Goal: Task Accomplishment & Management: Use online tool/utility

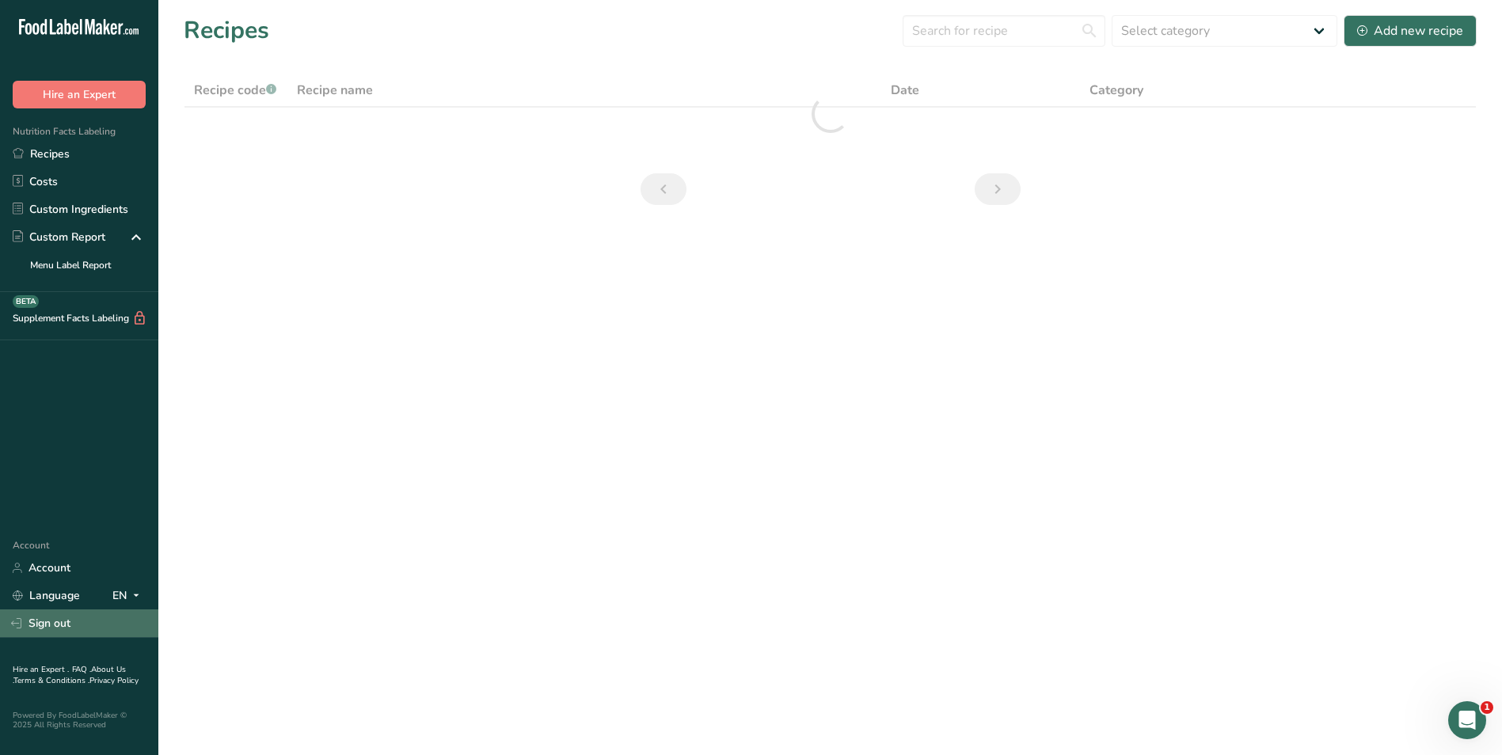
click at [68, 633] on link "Sign out" at bounding box center [79, 624] width 158 height 28
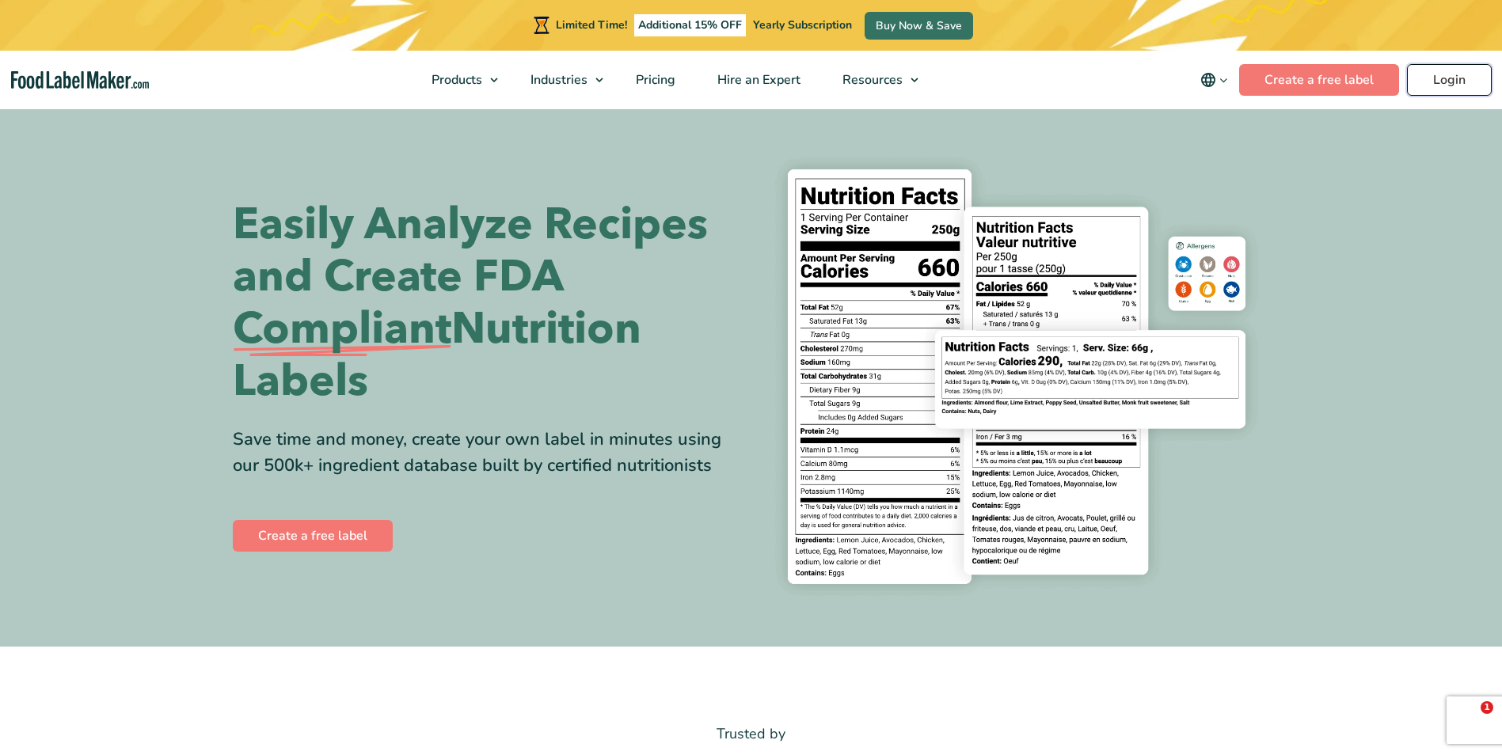
click at [1437, 78] on link "Login" at bounding box center [1449, 80] width 85 height 32
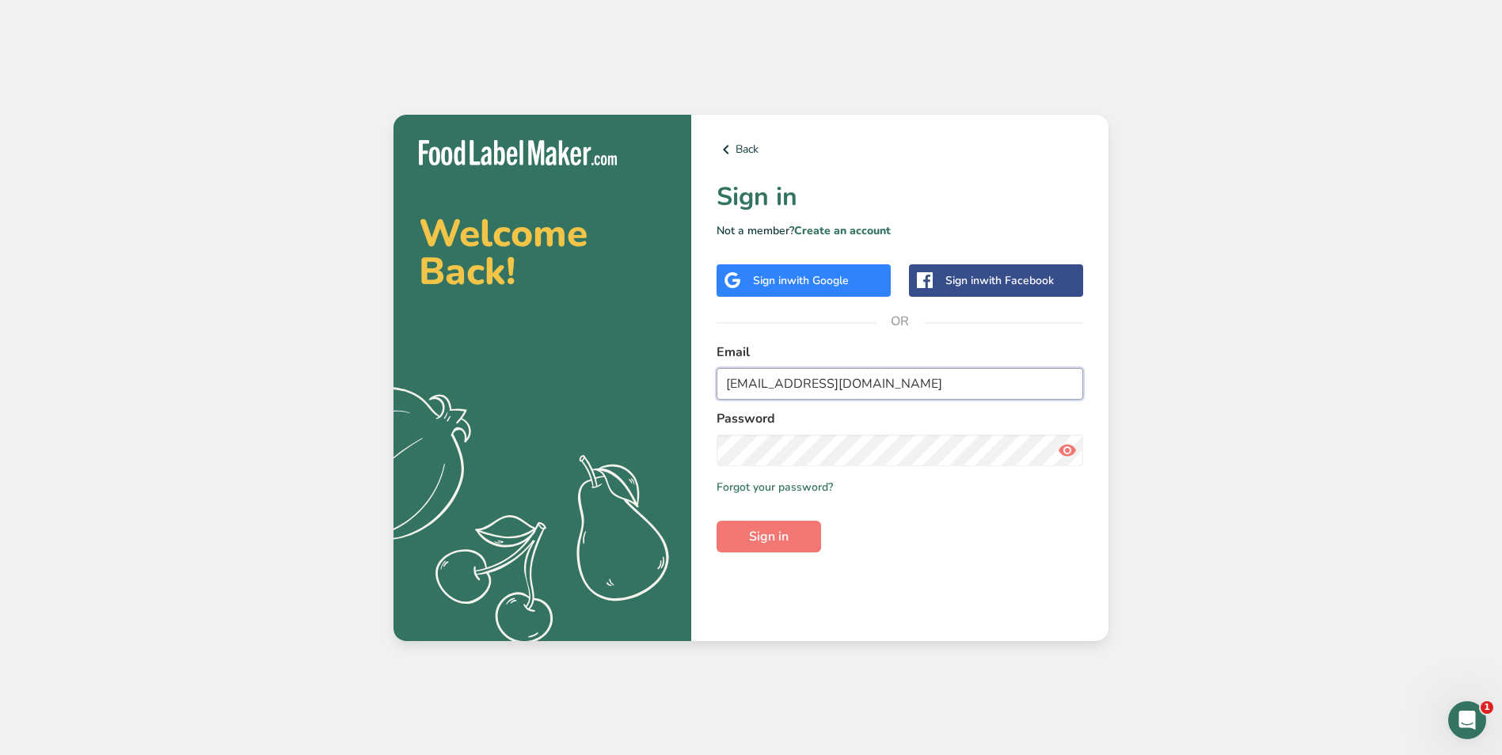
click at [974, 371] on input "simakhusain@themaroondoor.ae" at bounding box center [899, 384] width 367 height 32
click at [969, 384] on input "simakhusain@themaroondoor.ae" at bounding box center [899, 384] width 367 height 32
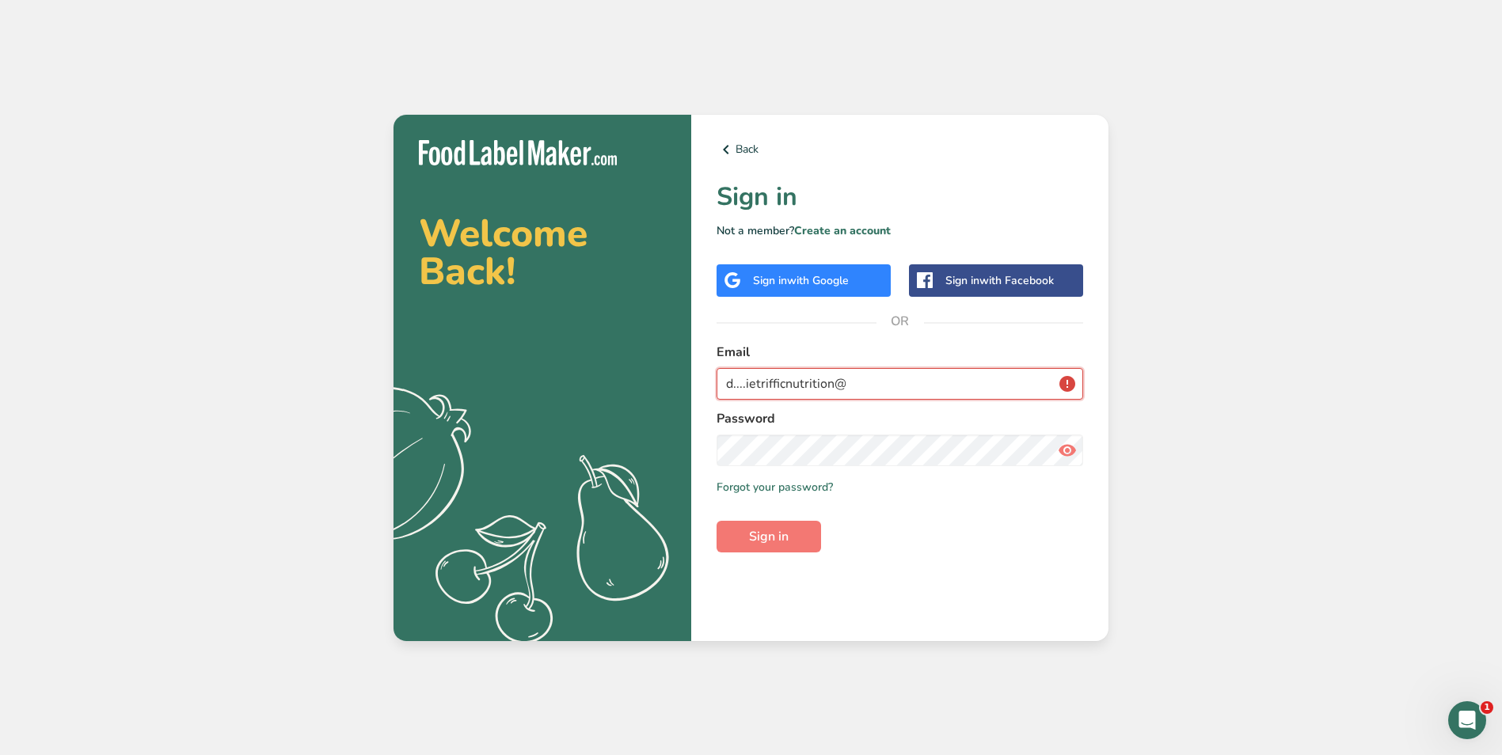
click at [745, 386] on input "d....ietrifficnutrition@" at bounding box center [899, 384] width 367 height 32
click at [844, 382] on input "dietrifficnutrition@" at bounding box center [899, 384] width 367 height 32
click at [716, 521] on button "Sign in" at bounding box center [768, 537] width 104 height 32
type input "dietrifficnutrition@gmail.com"
click at [1066, 454] on icon at bounding box center [1067, 450] width 19 height 28
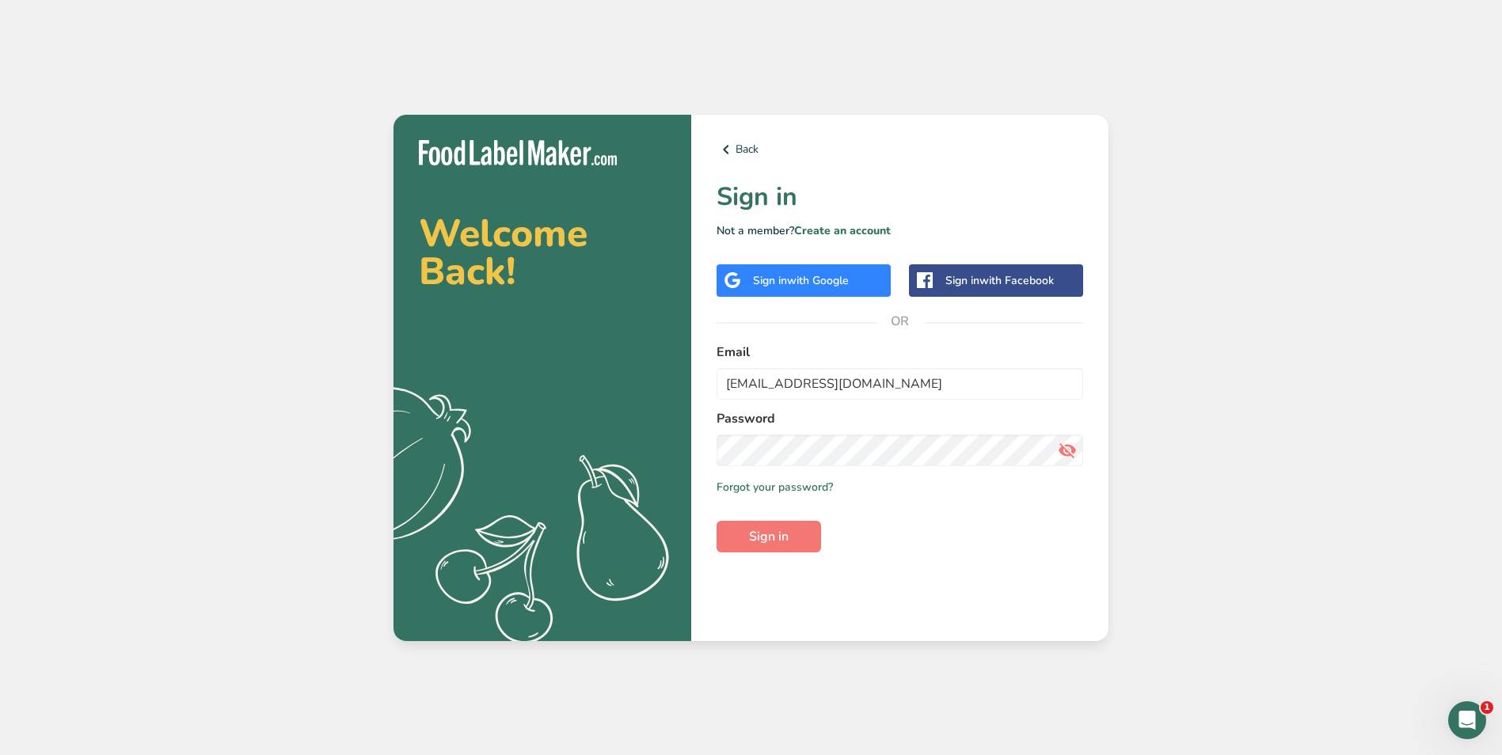
click at [933, 424] on label "Password" at bounding box center [899, 418] width 367 height 19
click at [809, 527] on button "Sign in" at bounding box center [768, 537] width 104 height 32
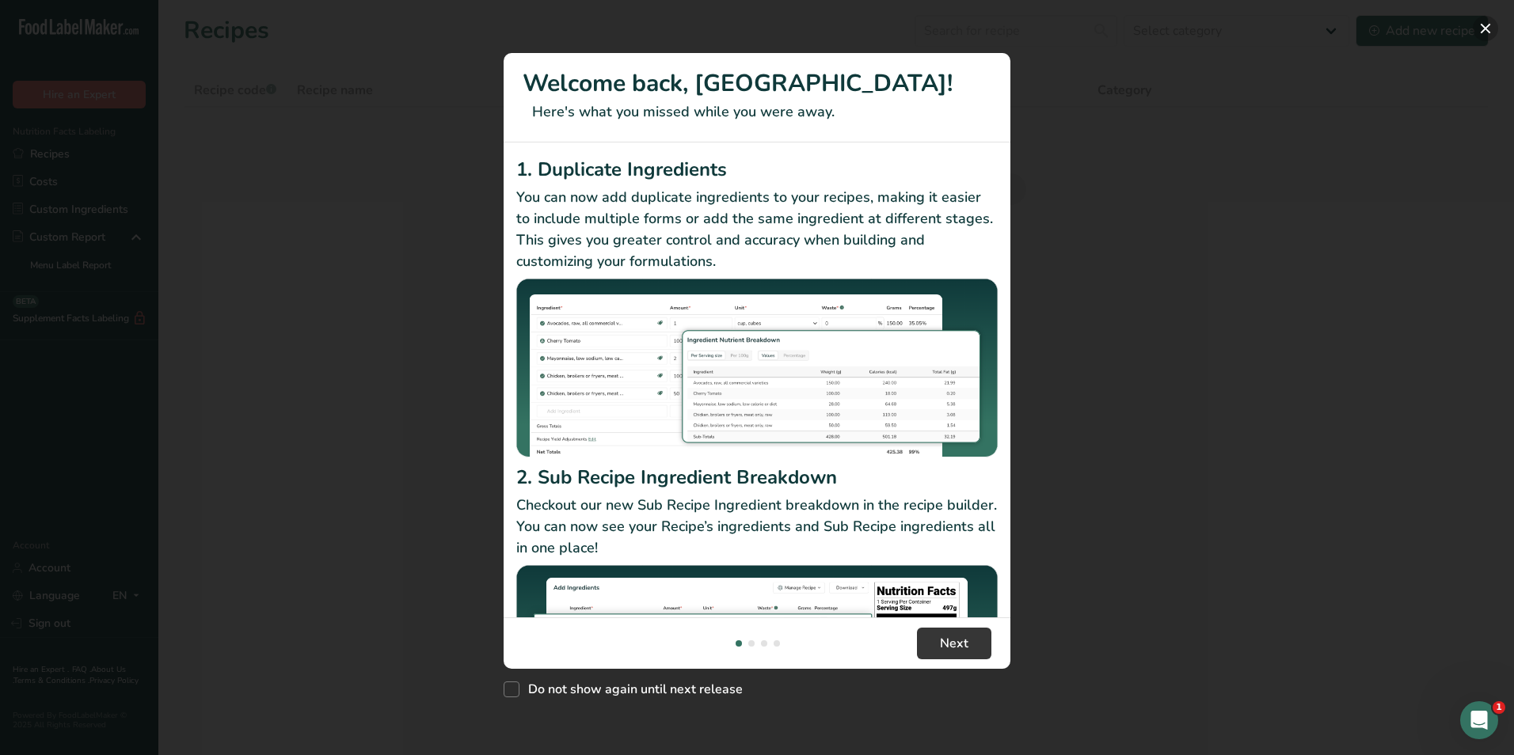
click at [1488, 28] on button "New Features" at bounding box center [1484, 28] width 25 height 25
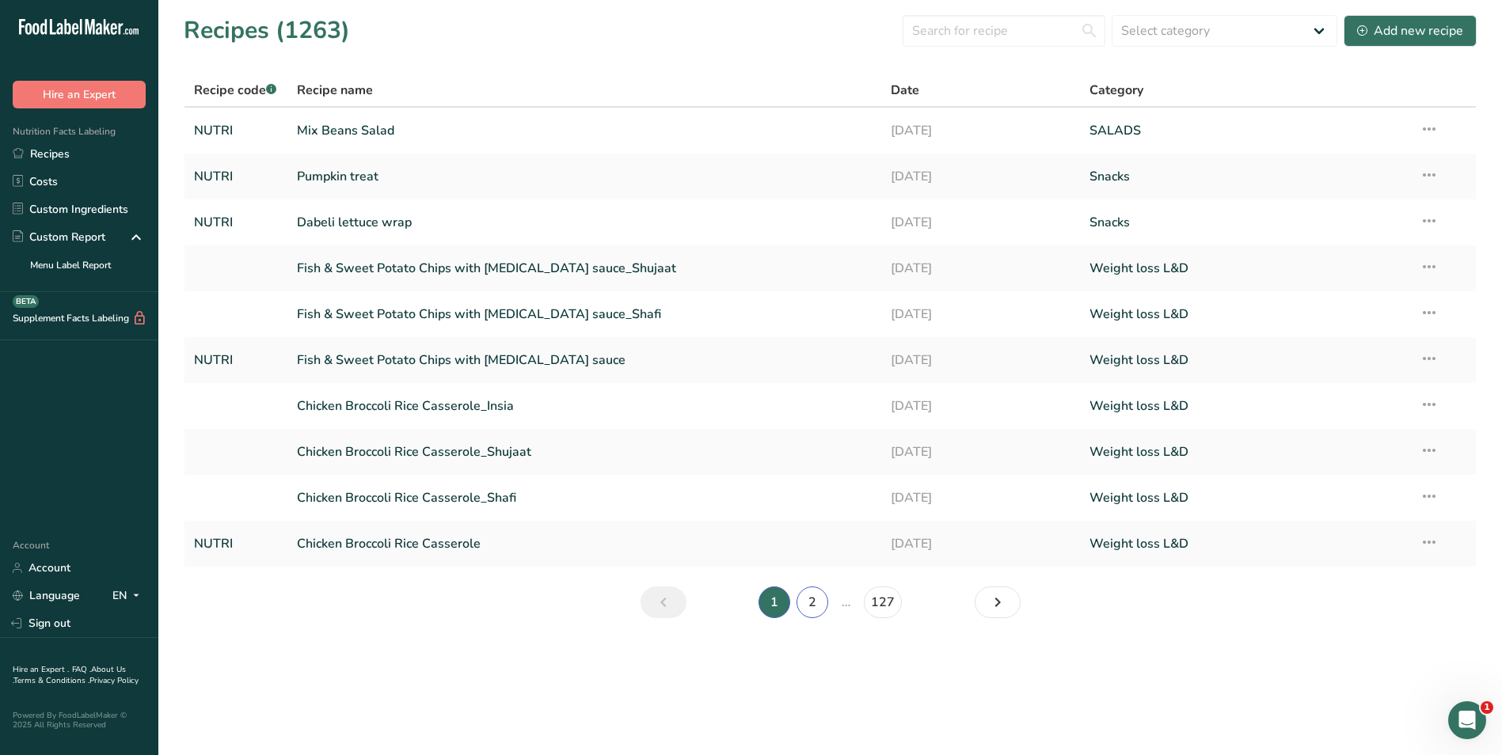
click at [805, 607] on link "2" at bounding box center [812, 603] width 32 height 32
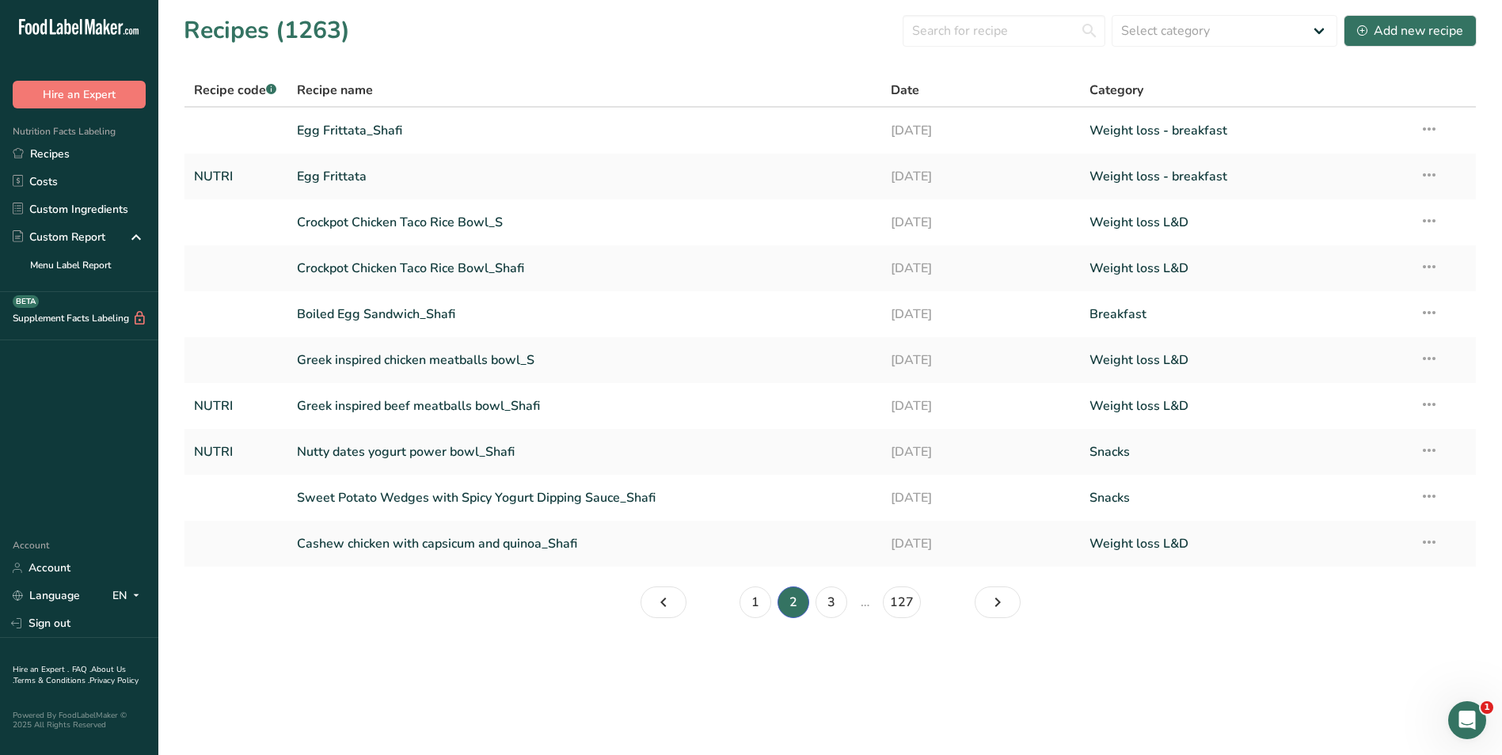
click at [228, 93] on span "Recipe code .a-a{fill:#347362;}.b-a{fill:#fff;}" at bounding box center [235, 90] width 82 height 17
click at [110, 143] on link "Recipes" at bounding box center [79, 154] width 158 height 28
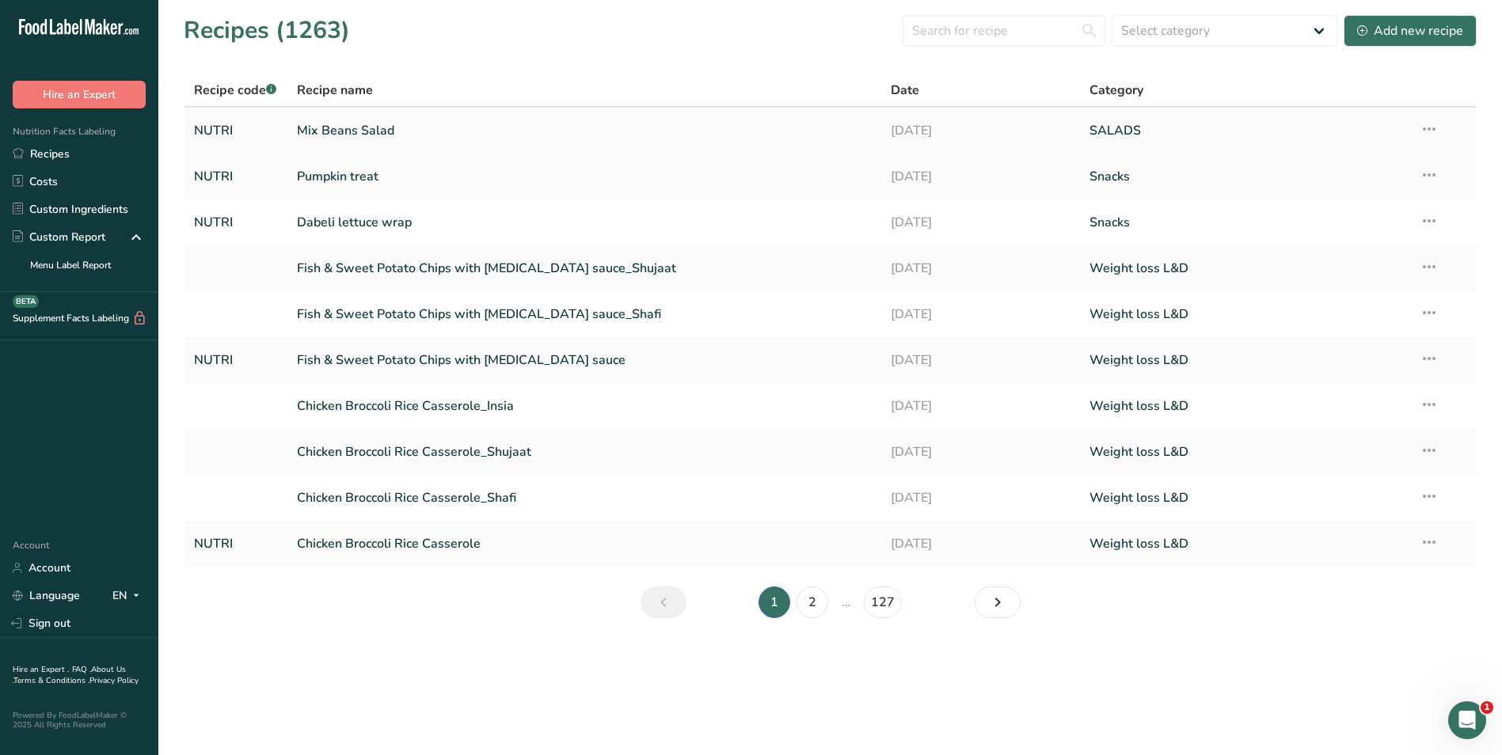
click at [386, 131] on link "Mix Beans Salad" at bounding box center [585, 130] width 576 height 33
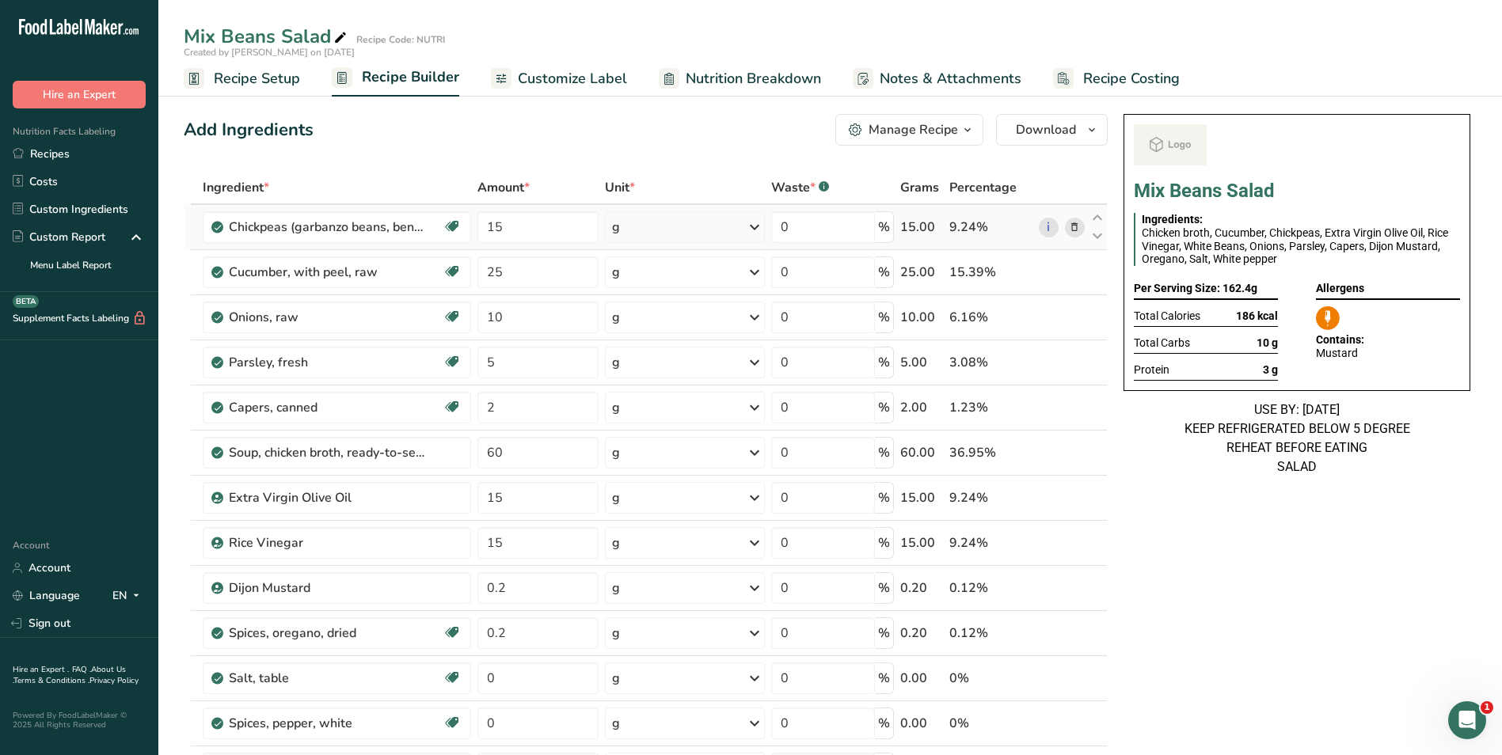
click at [1076, 230] on icon at bounding box center [1074, 227] width 11 height 17
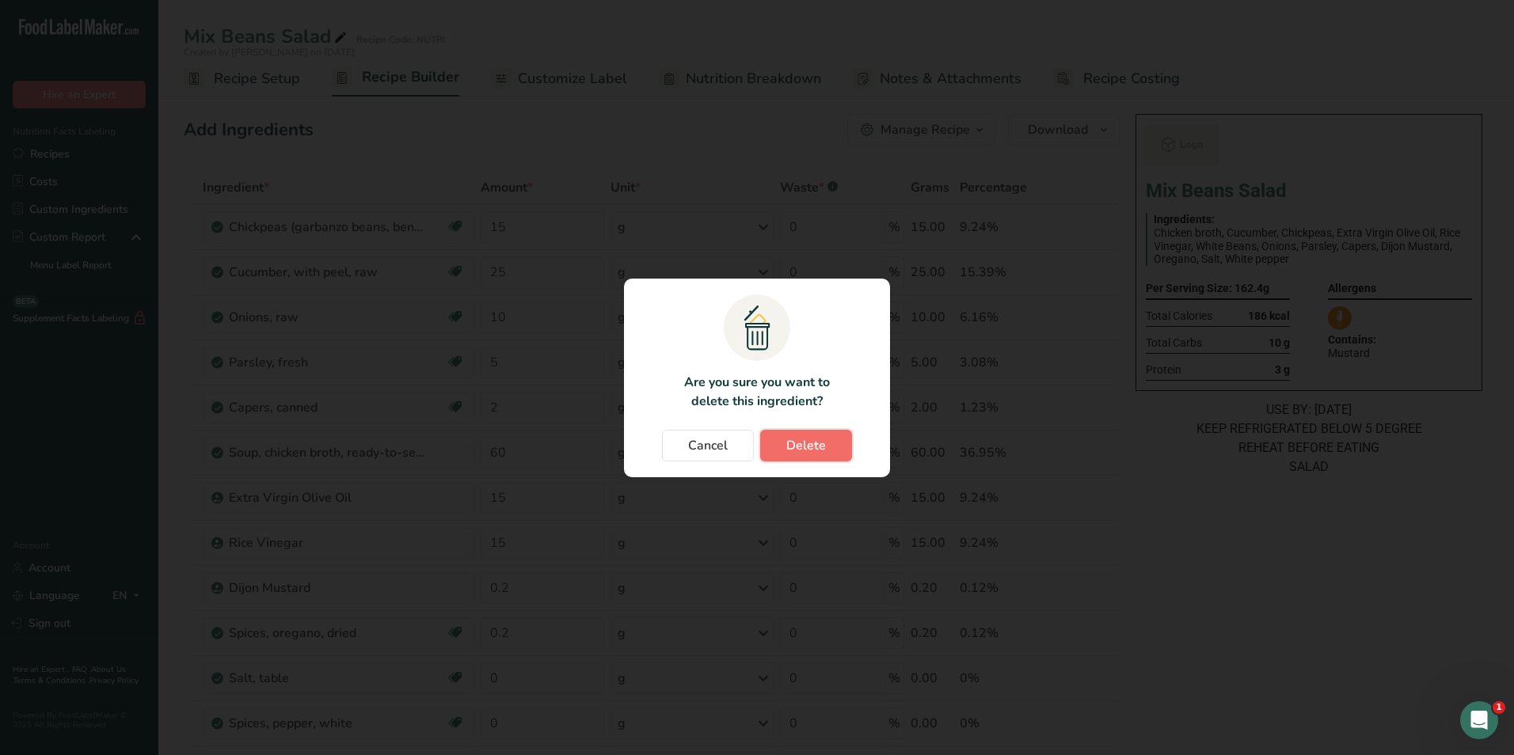
click at [799, 443] on span "Delete" at bounding box center [806, 445] width 40 height 19
type input "25"
type input "10"
type input "5"
type input "2"
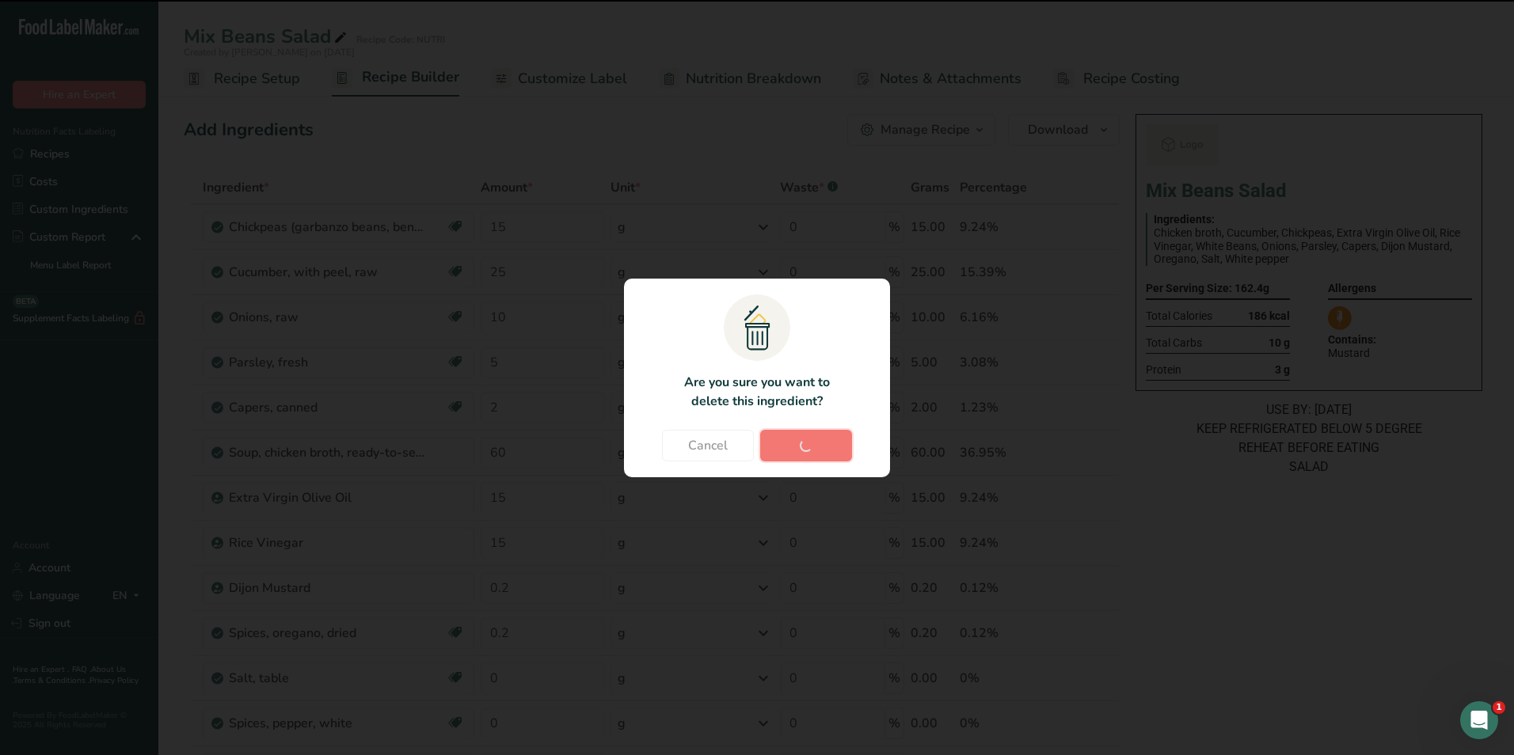
type input "60"
type input "15"
type input "0.2"
type input "0"
type input "15"
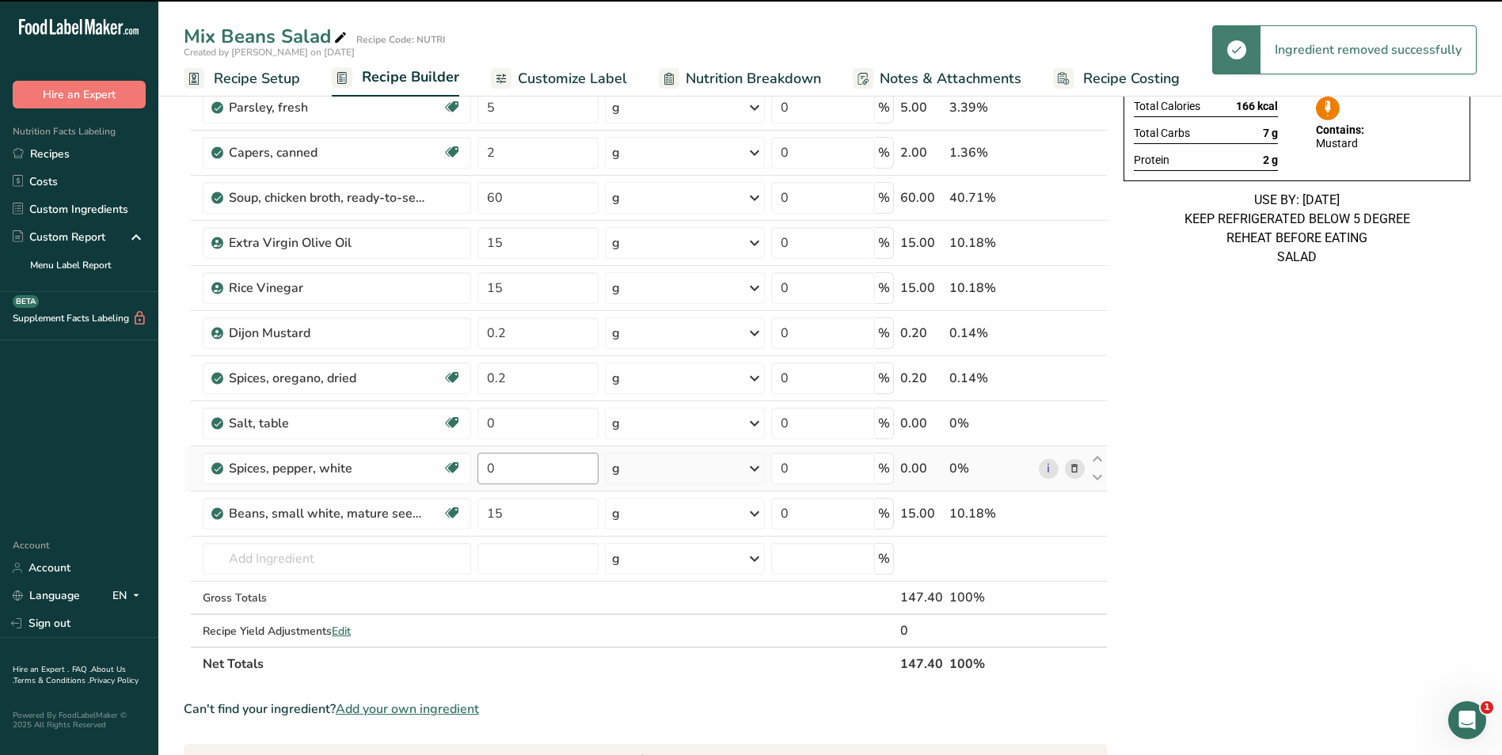
scroll to position [237, 0]
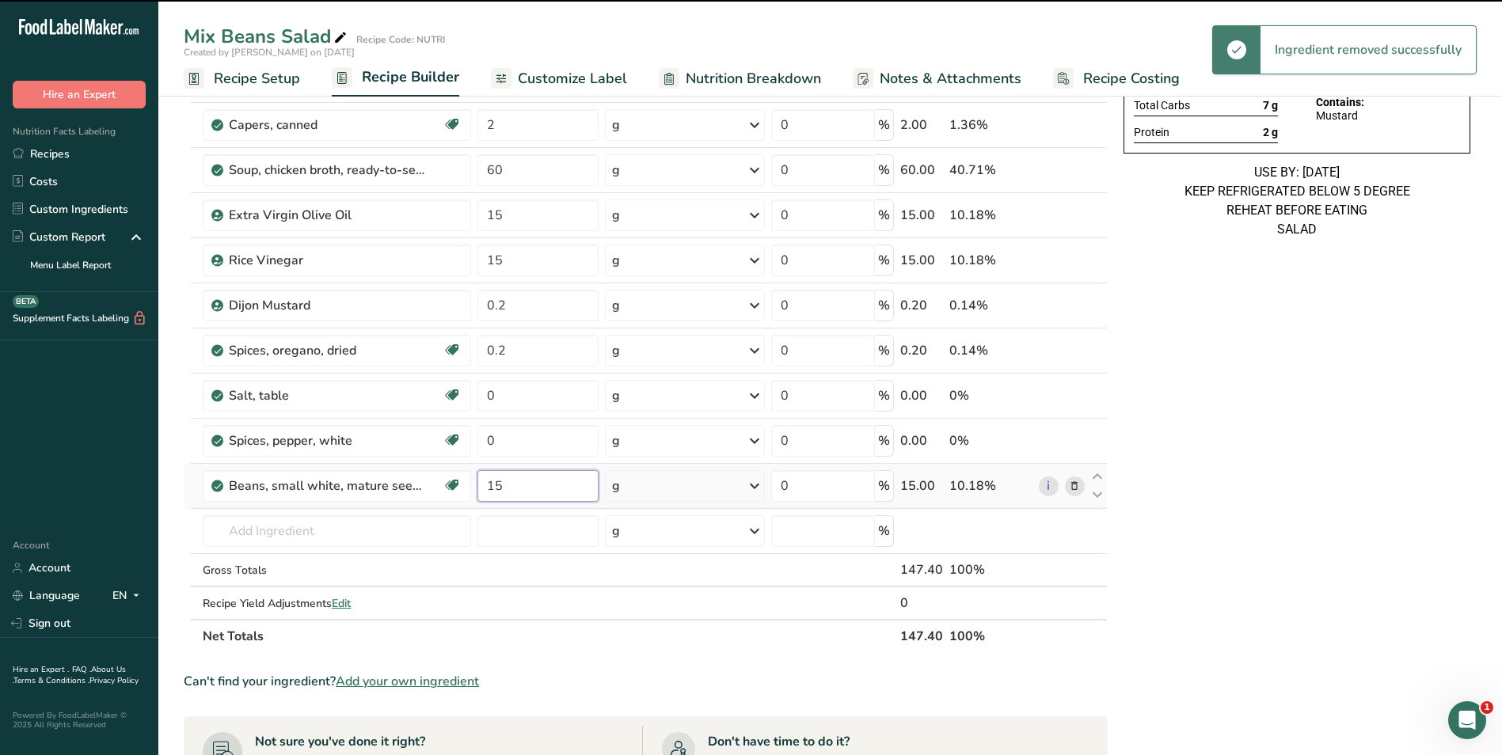
click at [486, 478] on input "15" at bounding box center [538, 486] width 122 height 32
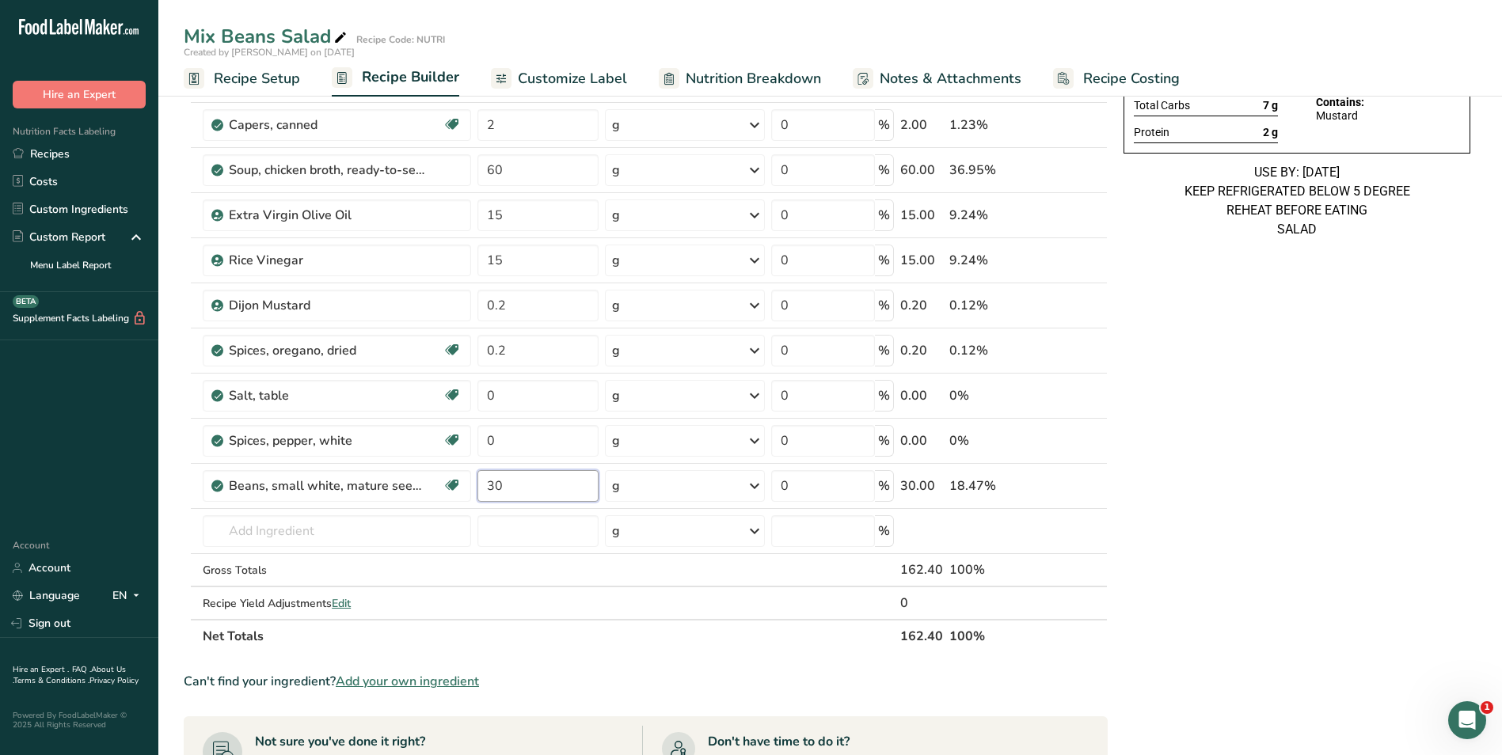
type input "30"
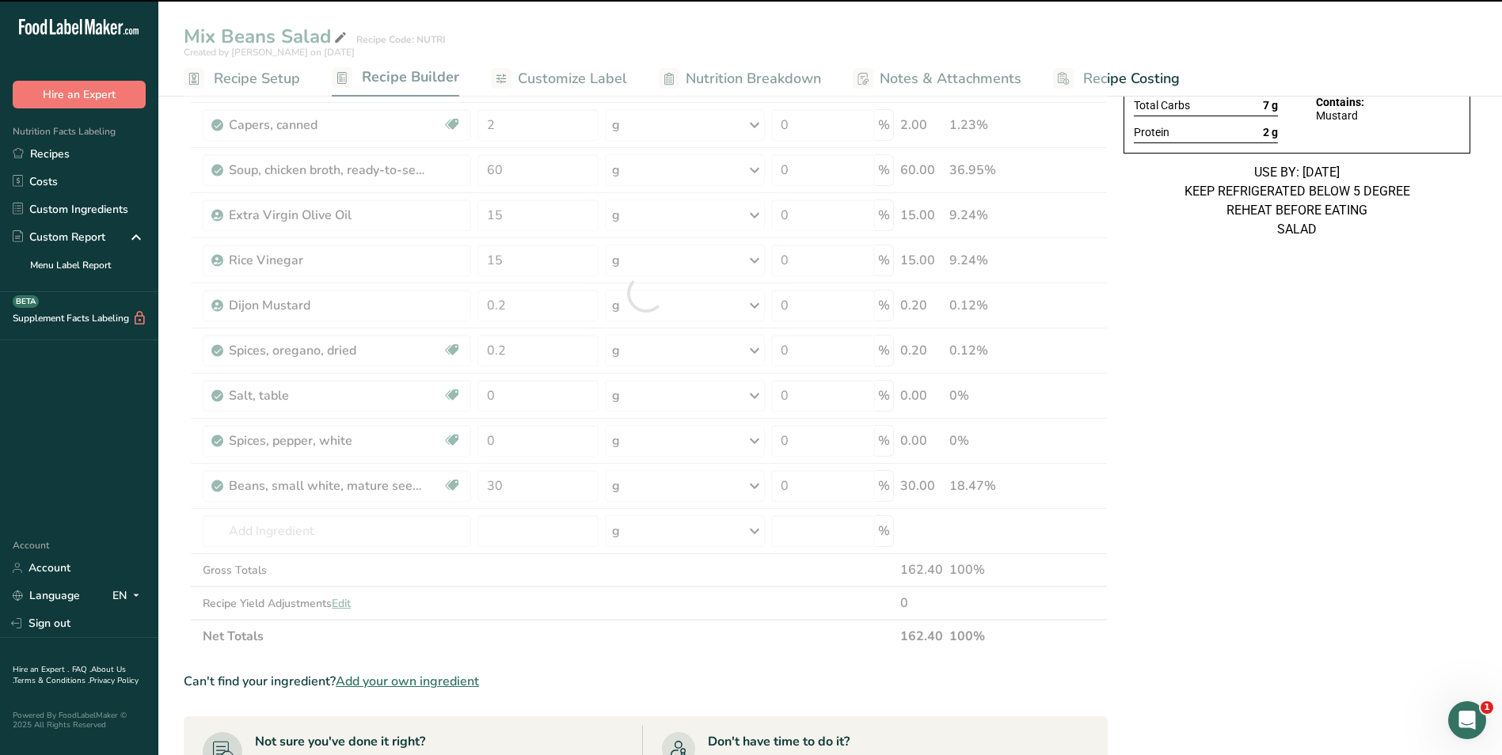
drag, startPoint x: 1124, startPoint y: 519, endPoint x: 1192, endPoint y: 505, distance: 69.6
click at [1192, 505] on div "Mix Beans Salad Ingredients: Chicken broth, Cucumber, Extra Virgin Olive Oil, R…" at bounding box center [1296, 534] width 359 height 1329
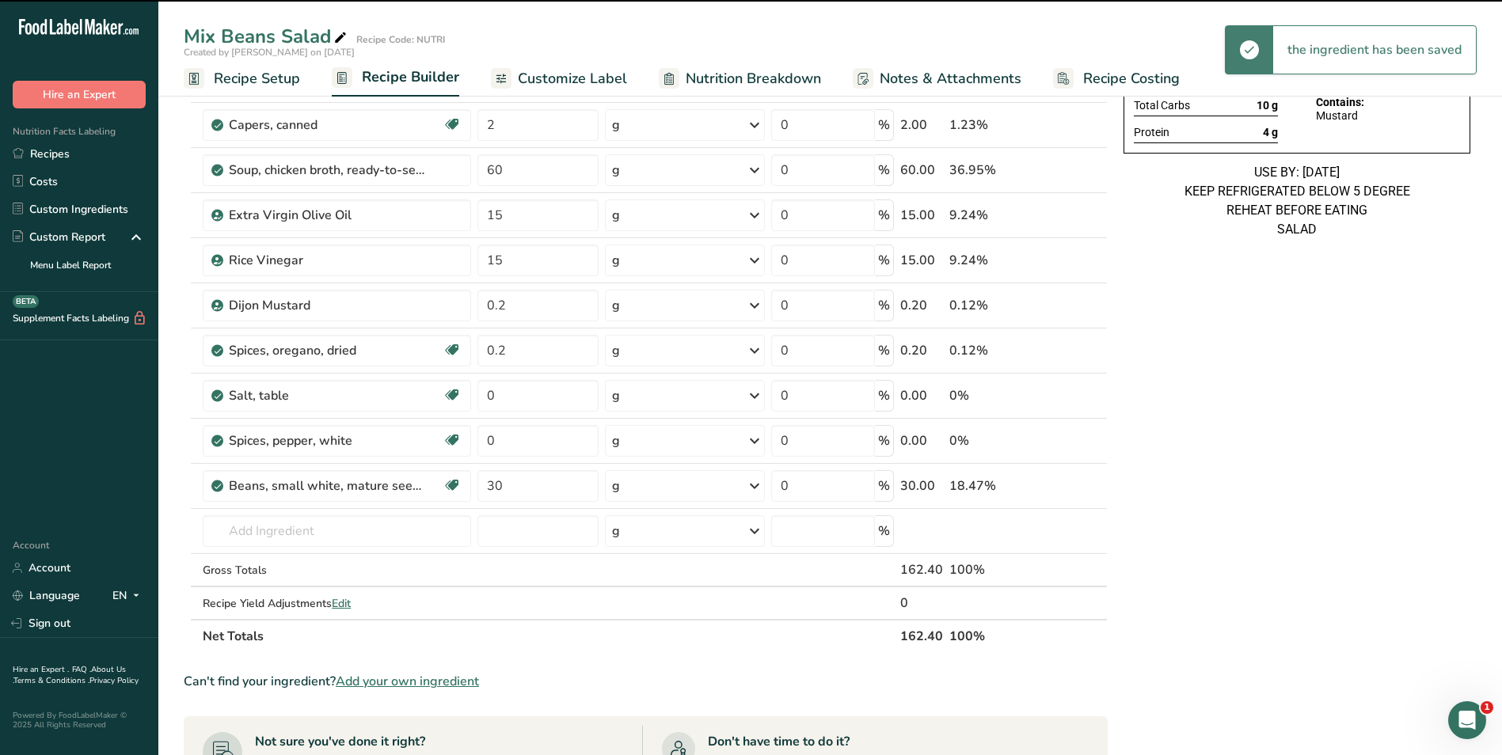
scroll to position [0, 0]
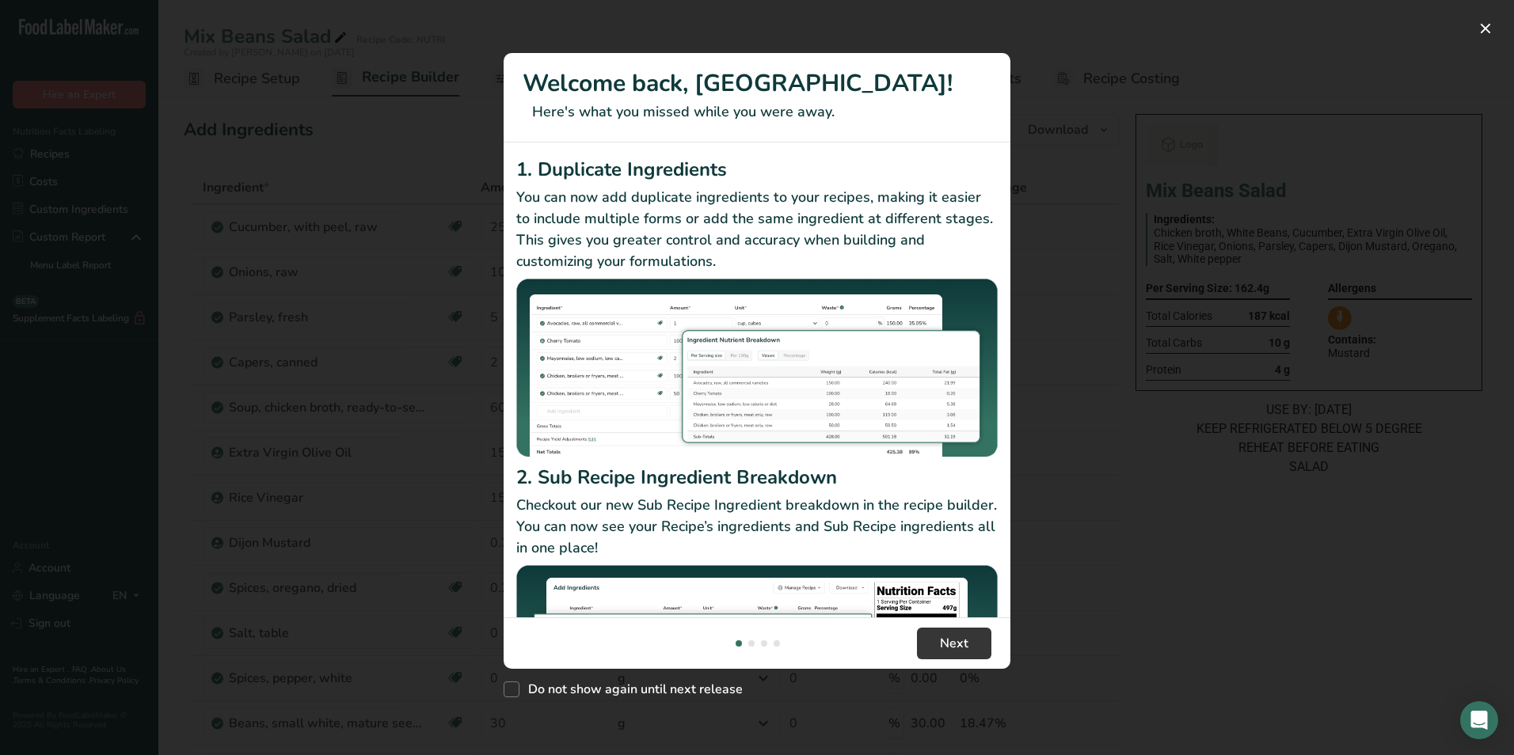
click at [1491, 12] on div "New Features" at bounding box center [757, 377] width 1514 height 755
click at [1484, 12] on div "New Features" at bounding box center [757, 377] width 1514 height 755
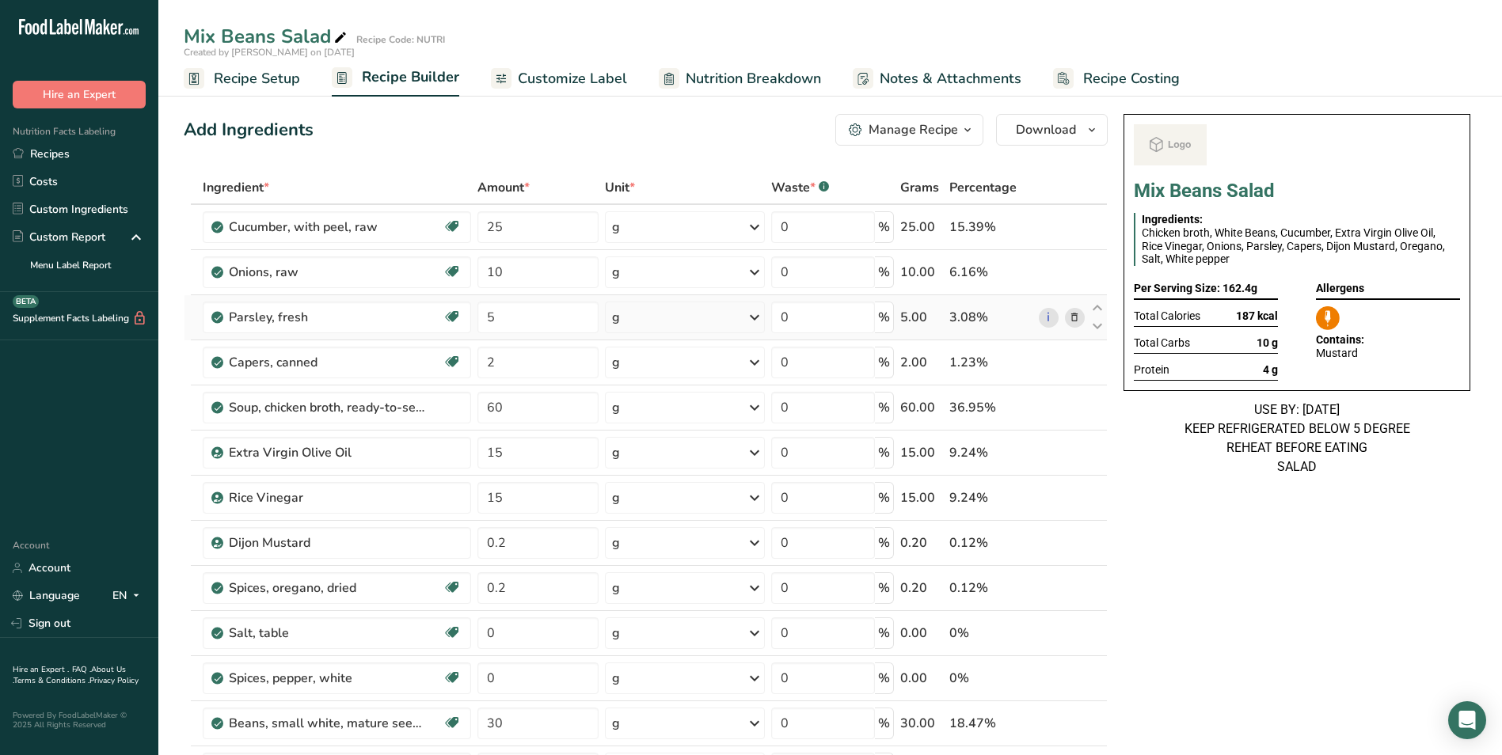
click at [760, 330] on icon at bounding box center [754, 317] width 19 height 28
click at [764, 331] on icon at bounding box center [754, 317] width 19 height 28
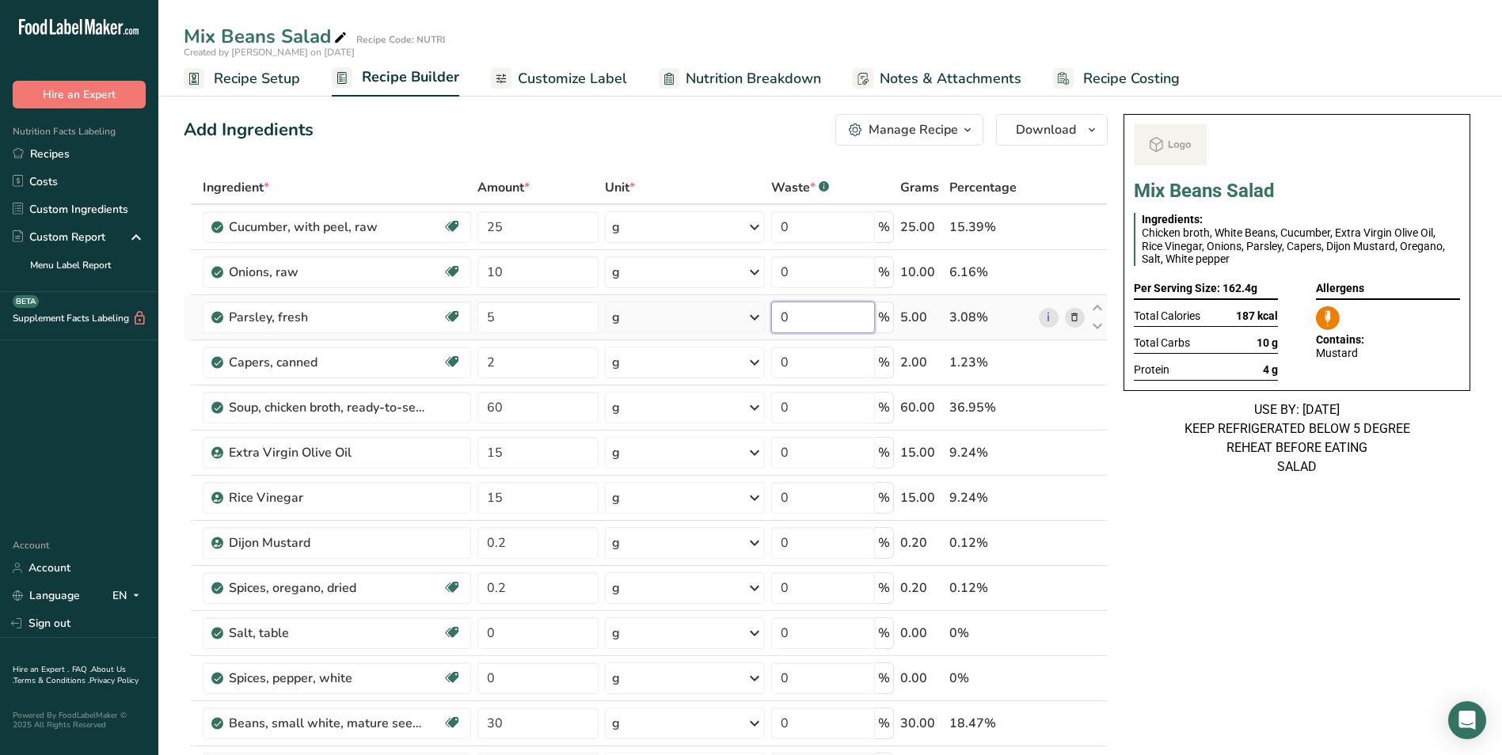
click at [811, 331] on input "0" at bounding box center [823, 318] width 104 height 32
drag, startPoint x: 3, startPoint y: 188, endPoint x: 27, endPoint y: 169, distance: 30.9
click at [3, 188] on link "Costs" at bounding box center [79, 182] width 158 height 28
click at [8, 184] on link "Costs" at bounding box center [79, 182] width 158 height 28
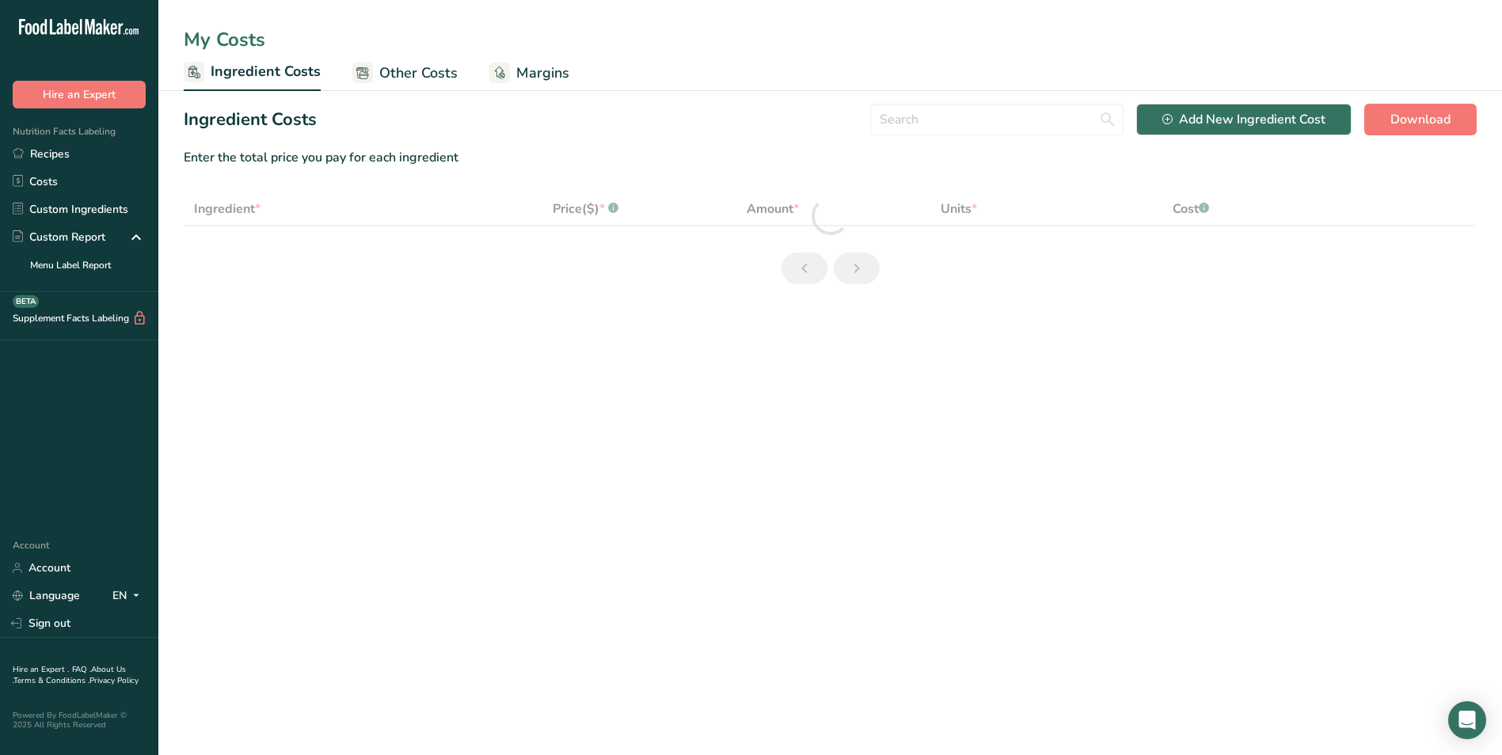
select select "1"
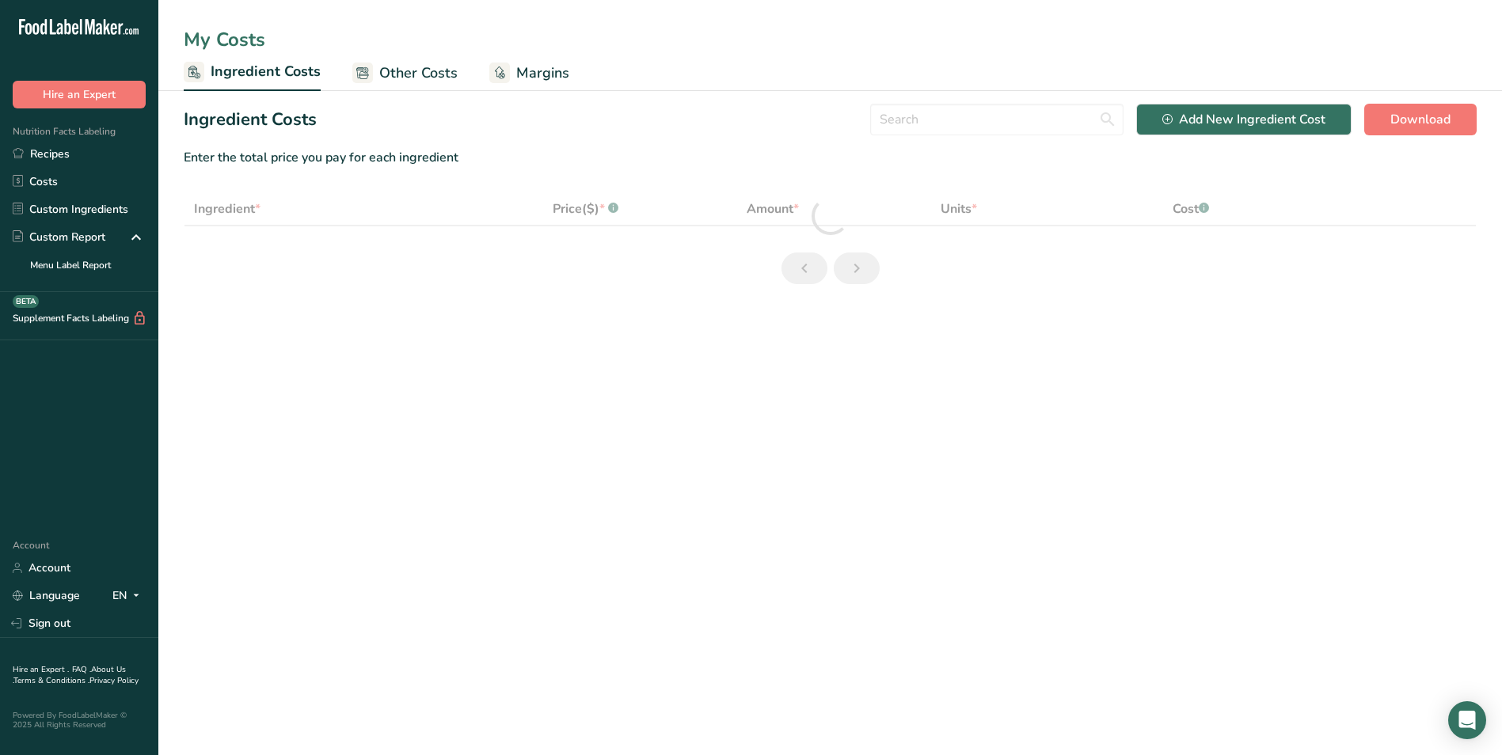
select select "1"
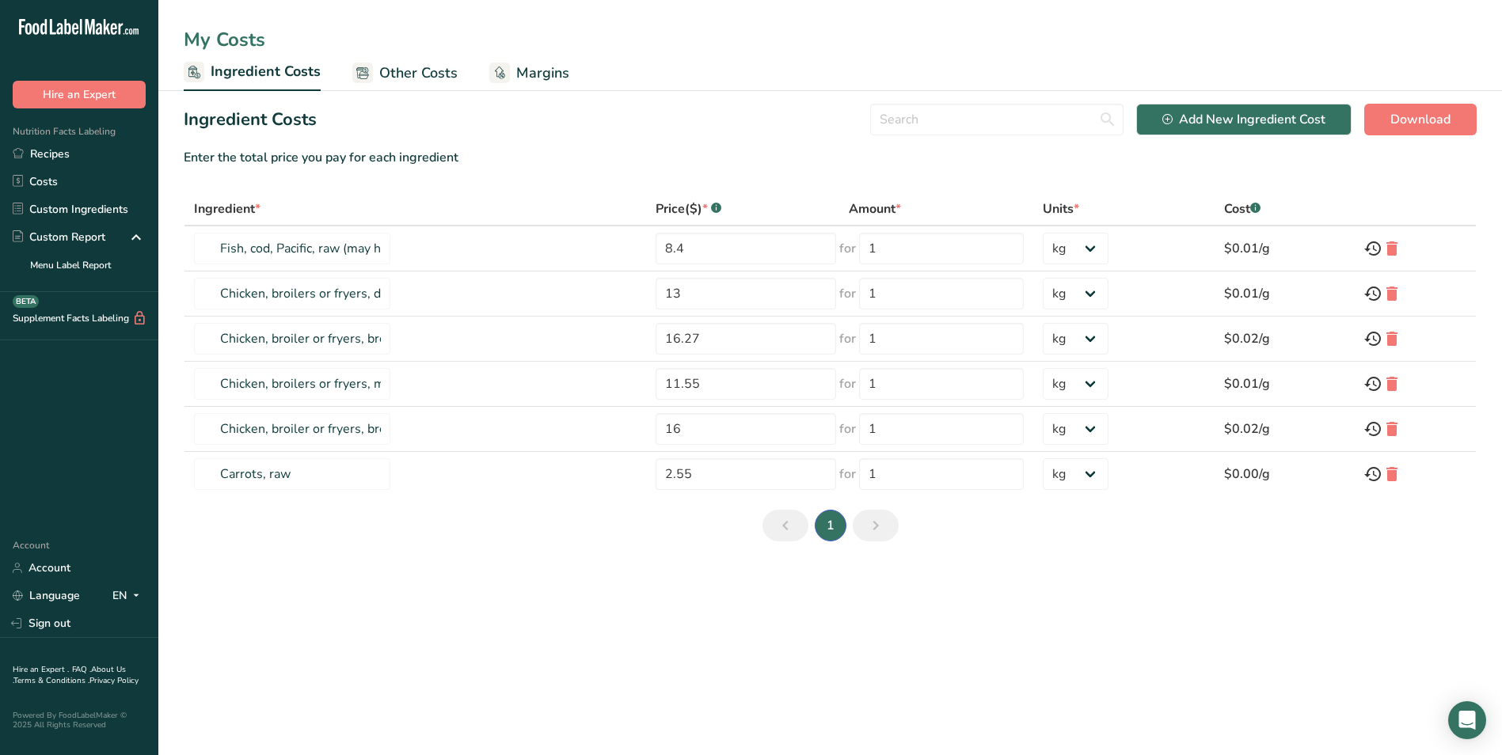
click at [222, 76] on span "Ingredient Costs" at bounding box center [266, 71] width 110 height 21
click at [62, 161] on link "Recipes" at bounding box center [79, 154] width 158 height 28
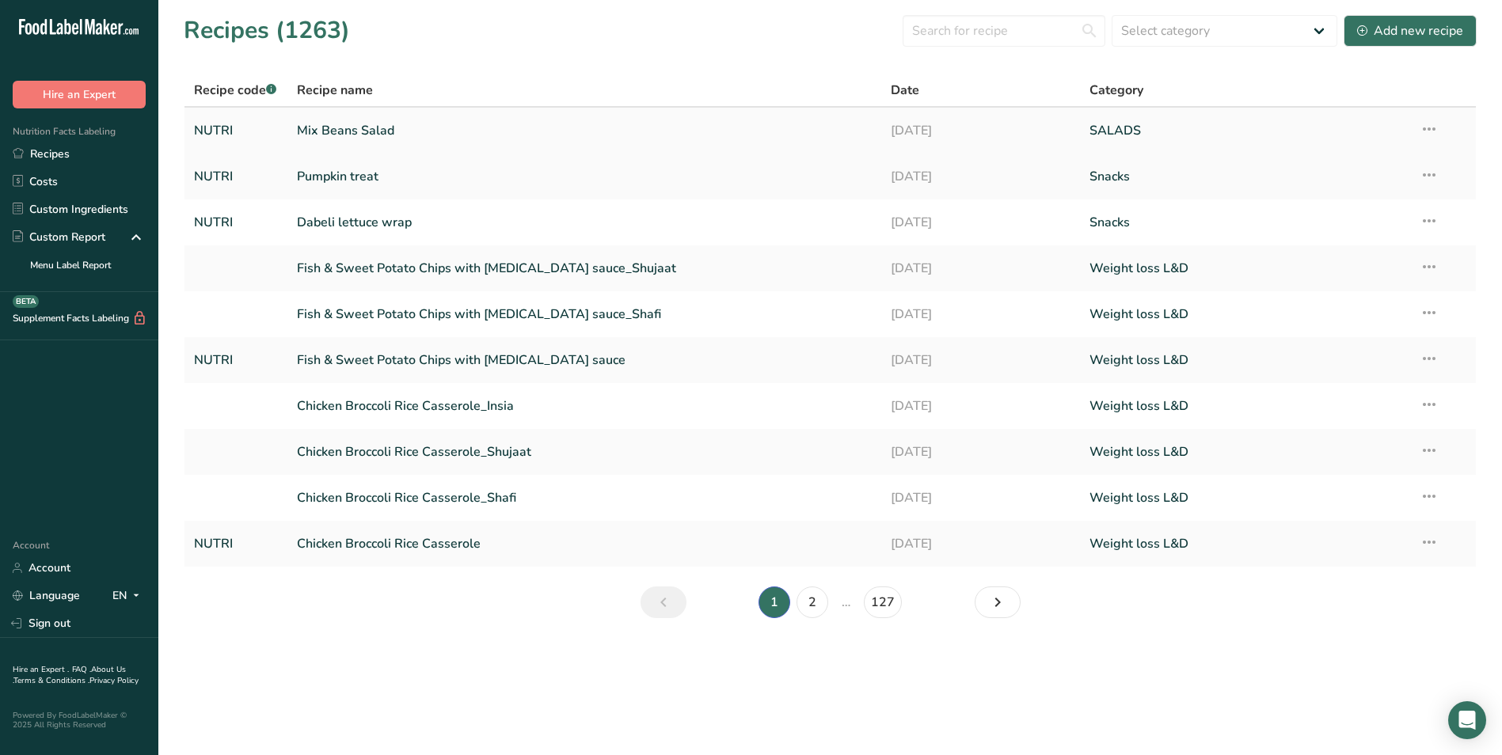
click at [403, 120] on link "Mix Beans Salad" at bounding box center [585, 130] width 576 height 33
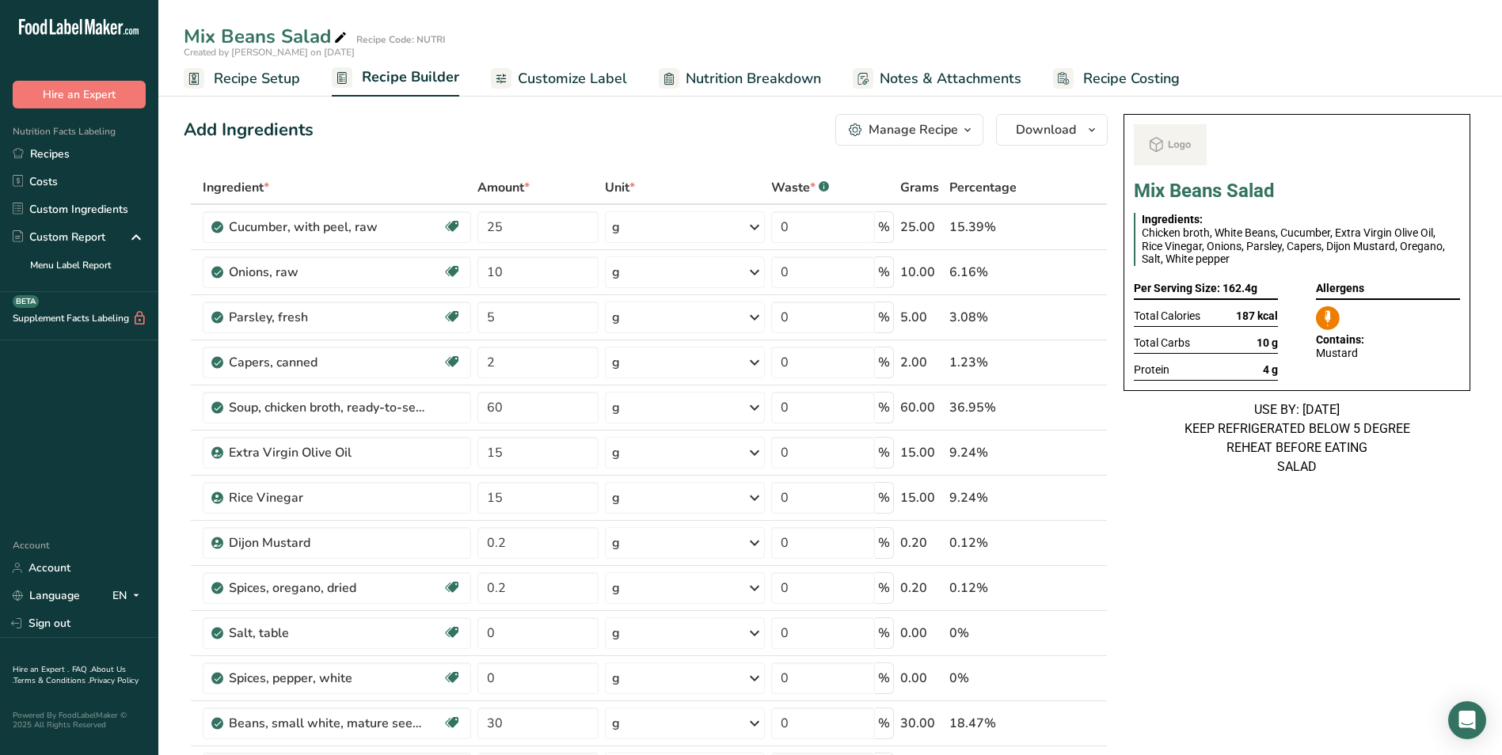
click at [339, 40] on icon at bounding box center [340, 38] width 14 height 22
click at [207, 41] on input "Mix Beans Salad" at bounding box center [783, 36] width 1198 height 28
type input "Beans Salad"
click at [366, 118] on div "Add Ingredients Manage Recipe Delete Recipe Duplicate Recipe Scale Recipe Save …" at bounding box center [646, 130] width 924 height 32
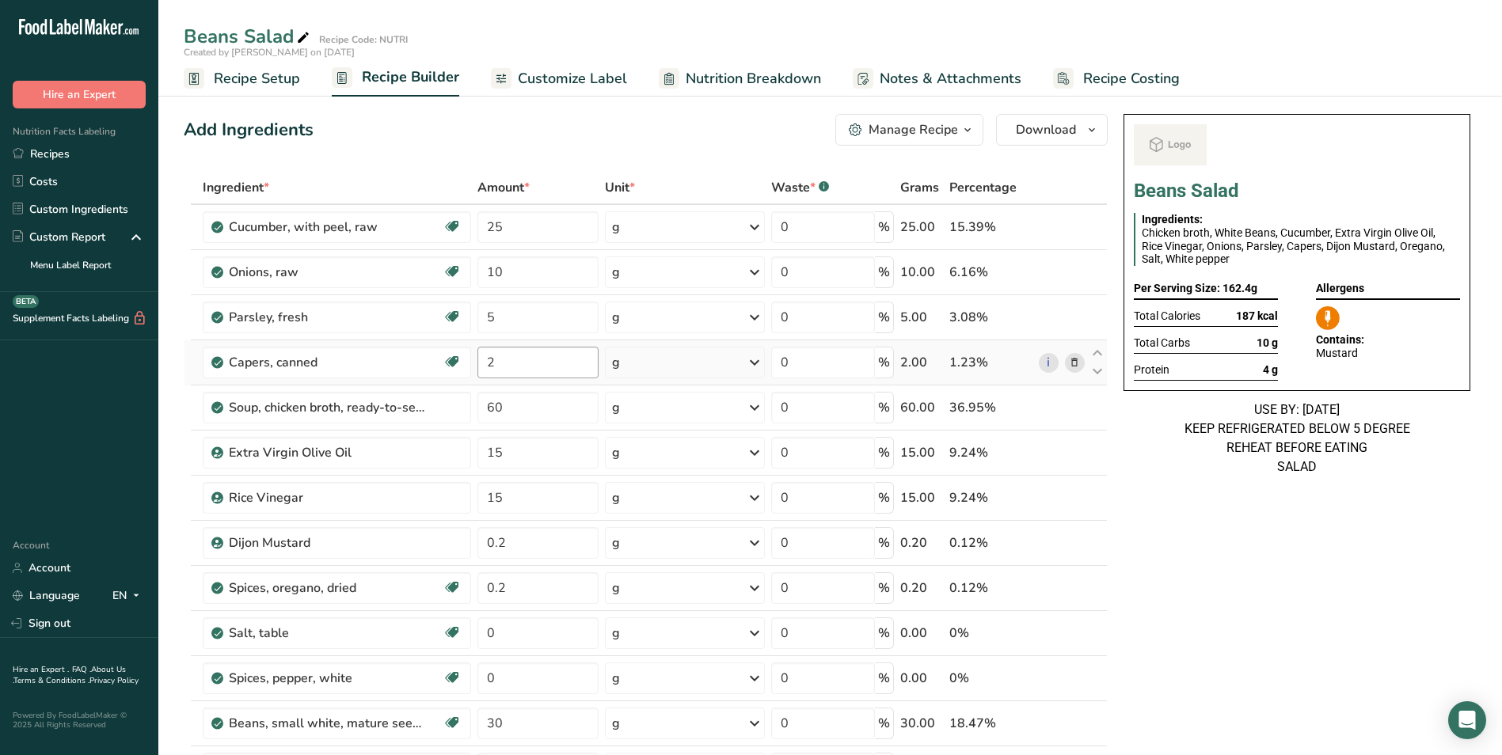
scroll to position [237, 0]
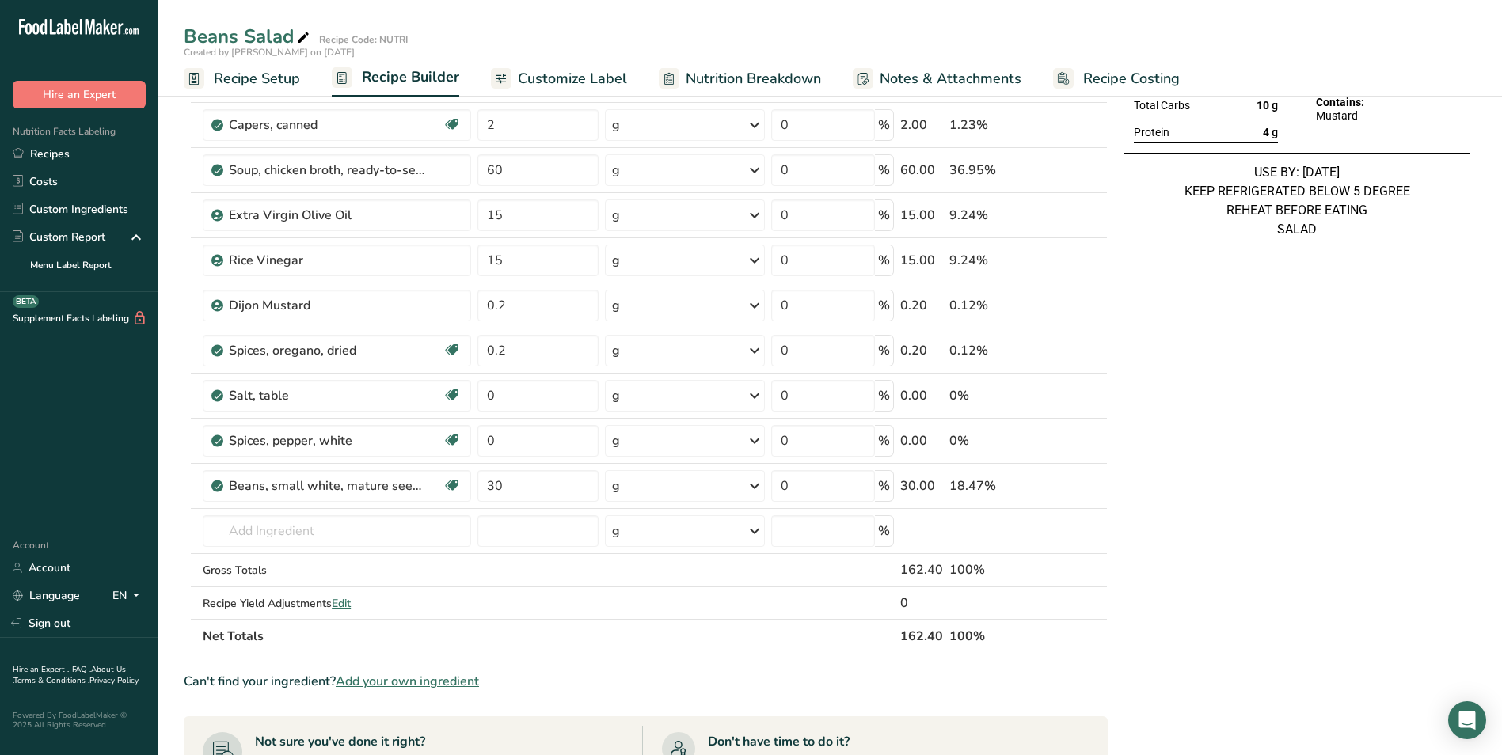
click at [598, 71] on span "Customize Label" at bounding box center [572, 78] width 109 height 21
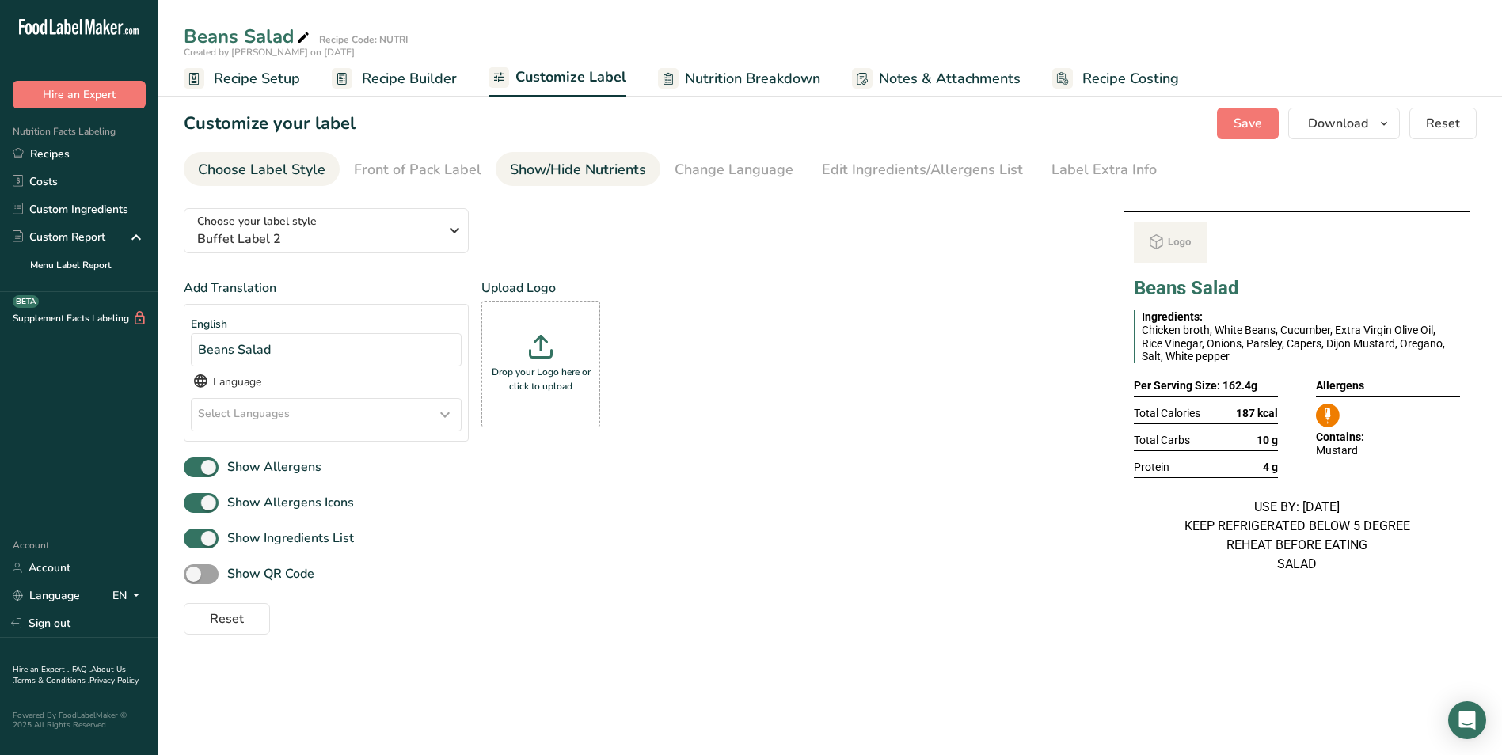
click at [598, 166] on div "Show/Hide Nutrients" at bounding box center [578, 169] width 136 height 21
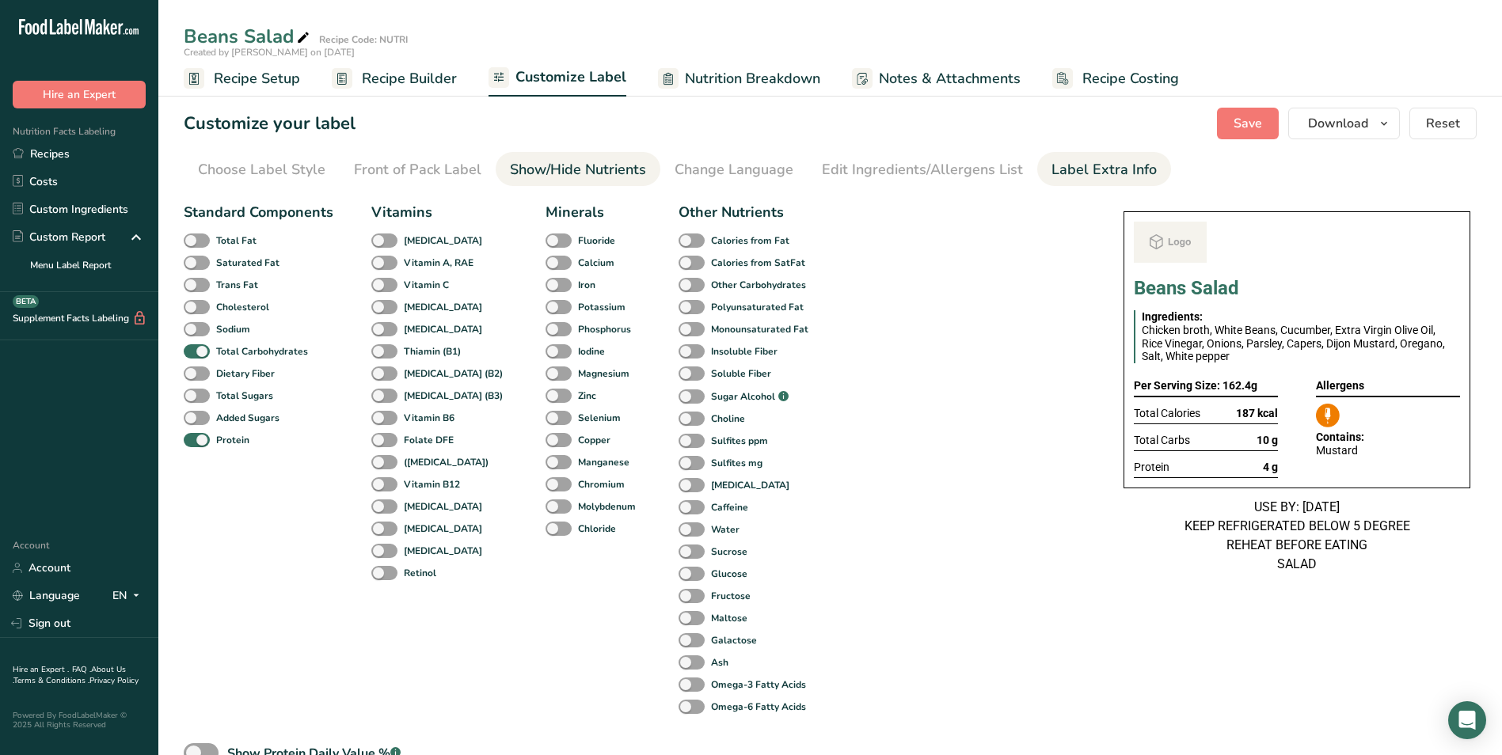
click at [1096, 169] on div "Label Extra Info" at bounding box center [1103, 169] width 105 height 21
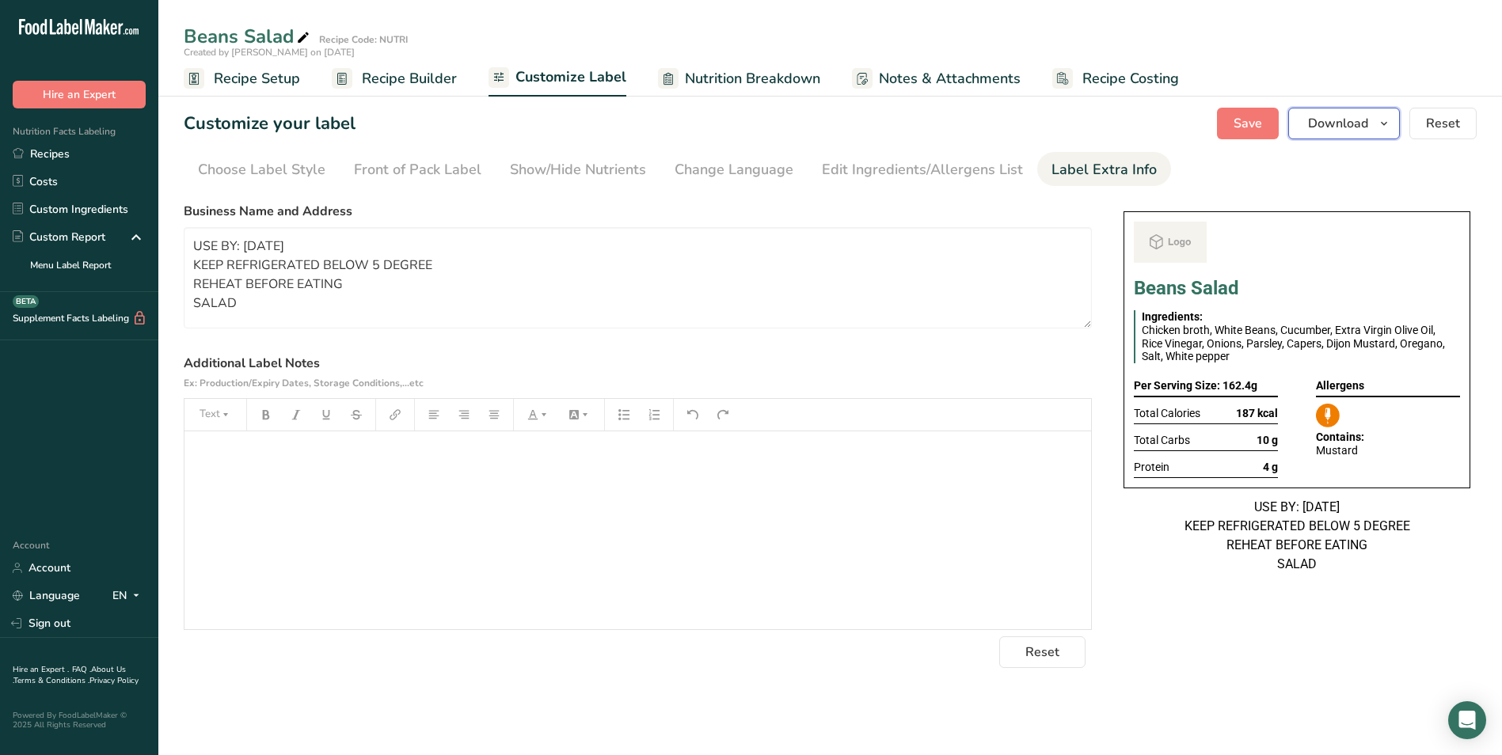
click at [1328, 132] on span "Download" at bounding box center [1338, 123] width 60 height 19
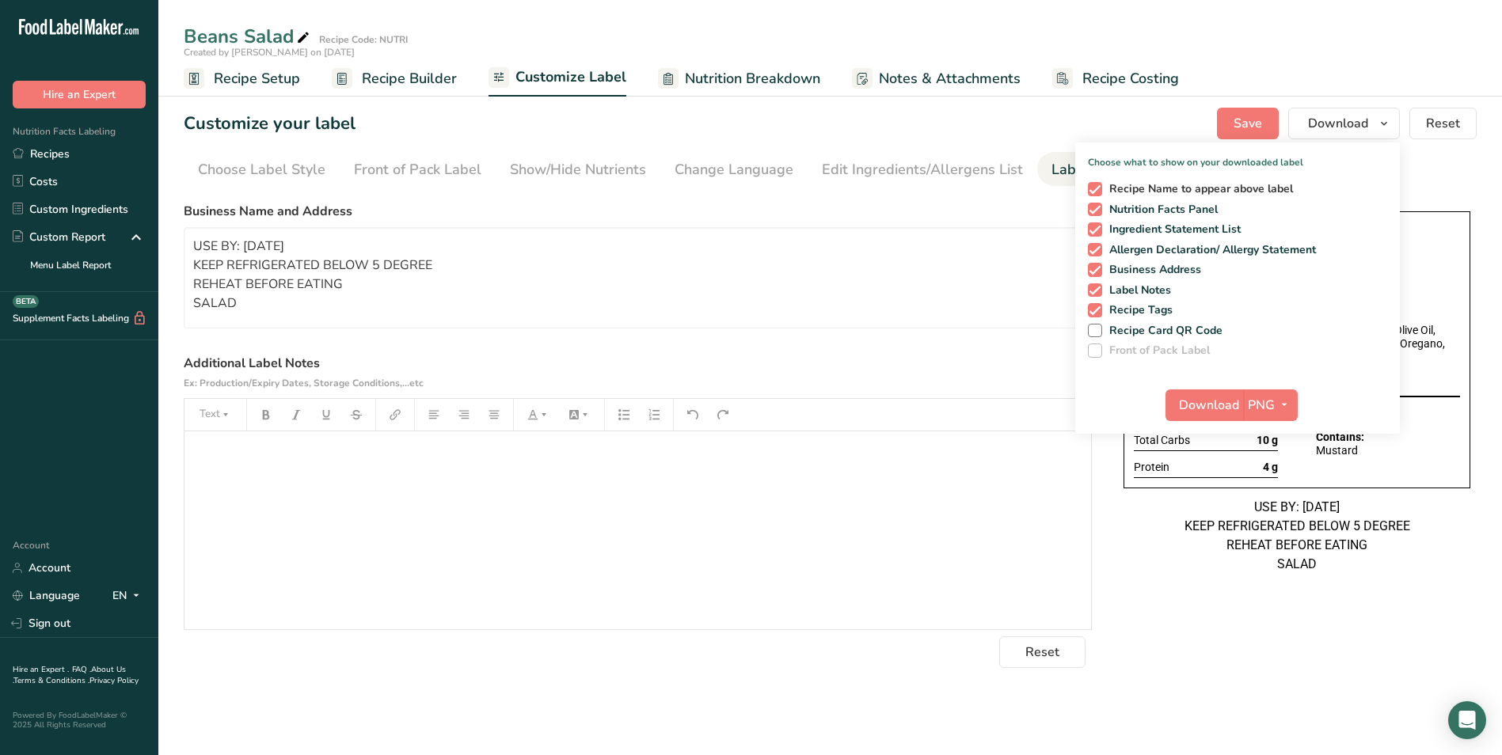
click at [1096, 188] on span at bounding box center [1095, 189] width 14 height 14
click at [1096, 188] on input "Recipe Name to appear above label" at bounding box center [1093, 189] width 10 height 10
checkbox input "false"
click at [1193, 402] on span "Download" at bounding box center [1209, 405] width 60 height 19
click at [38, 150] on link "Recipes" at bounding box center [79, 154] width 158 height 28
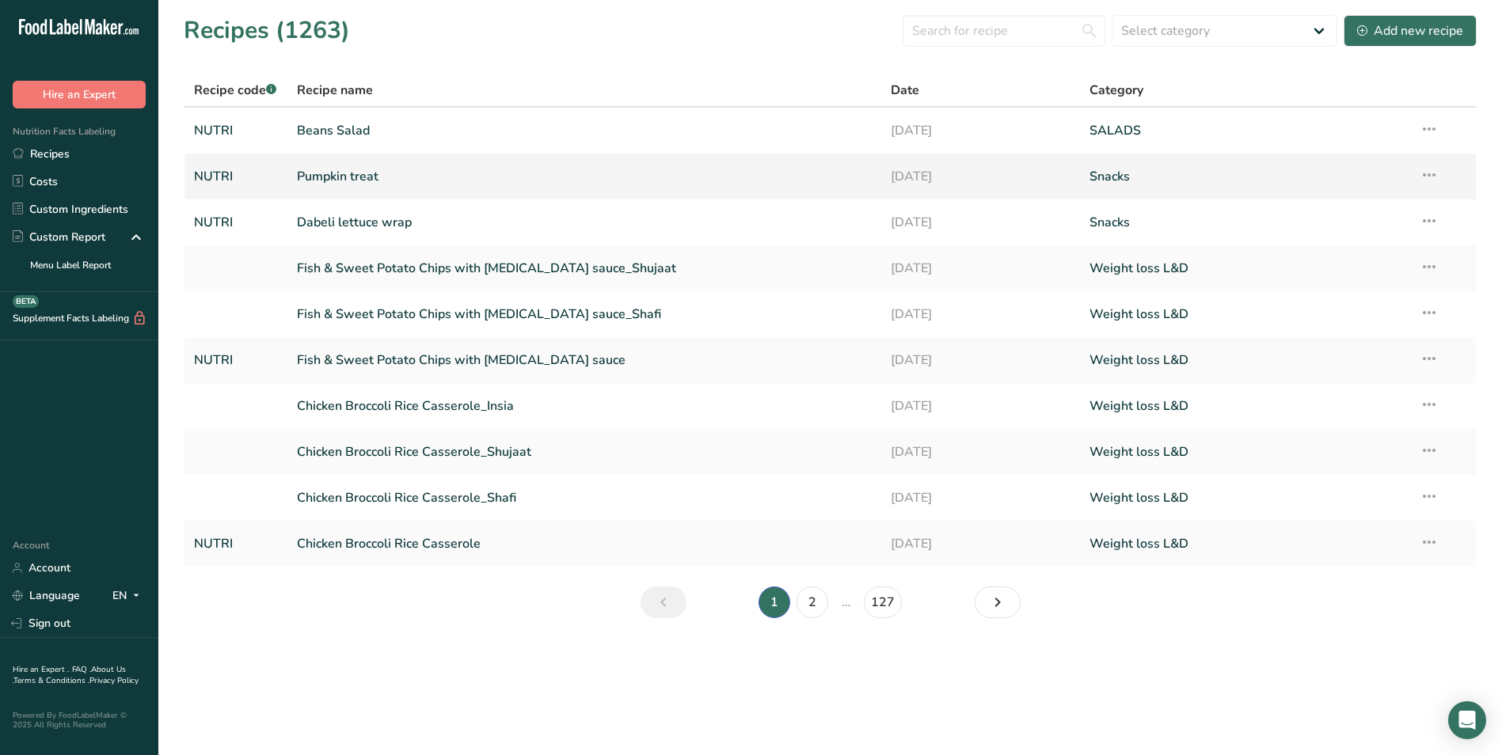
click at [411, 177] on link "Pumpkin treat" at bounding box center [585, 176] width 576 height 33
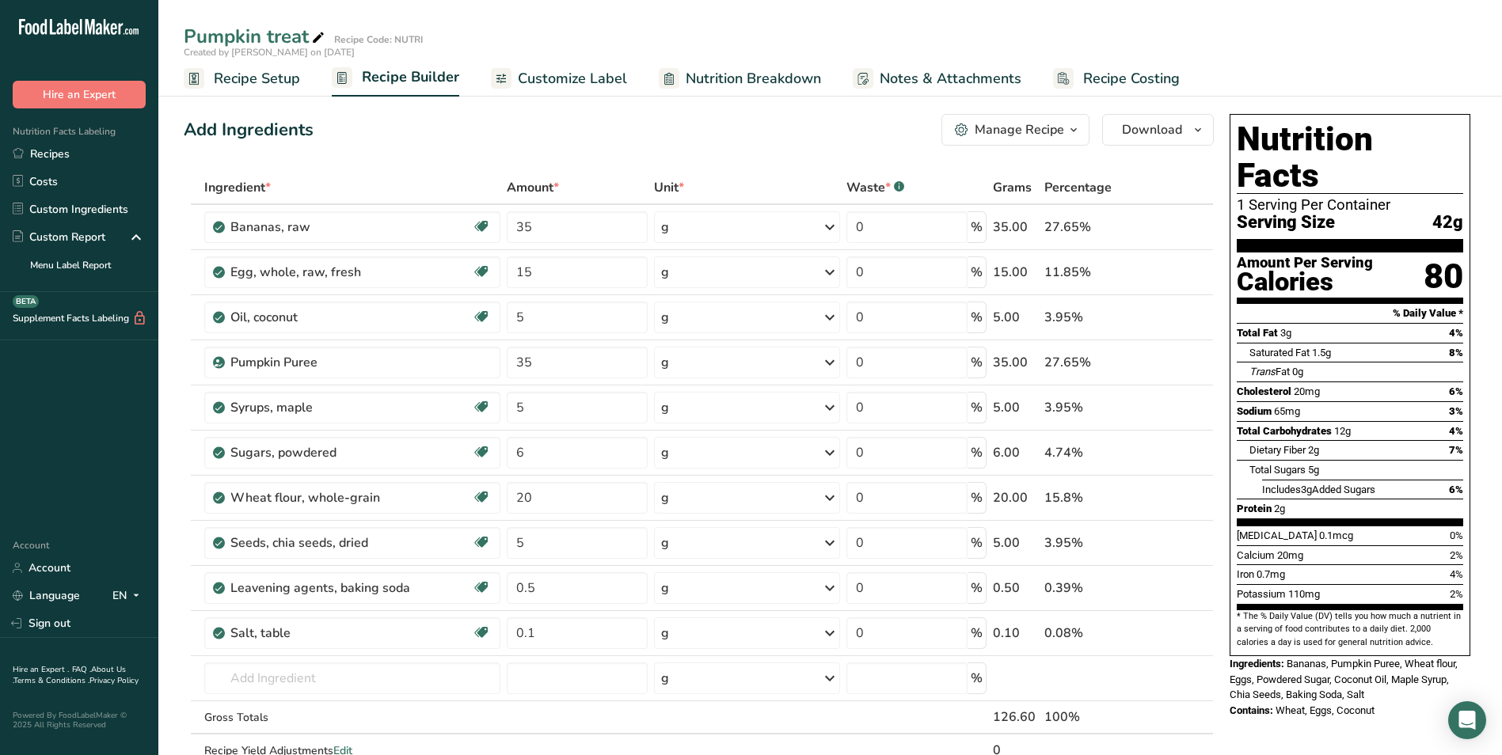
click at [553, 84] on span "Customize Label" at bounding box center [572, 78] width 109 height 21
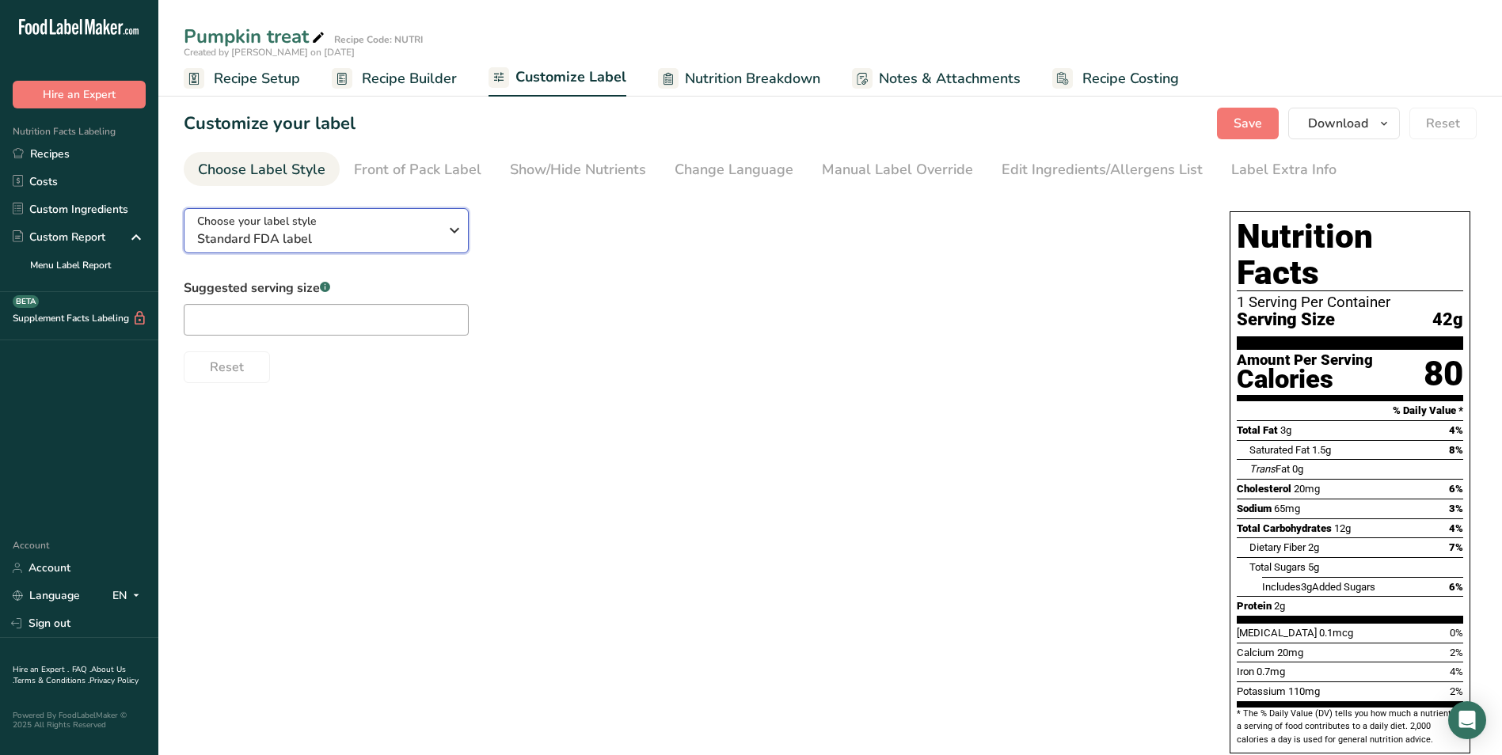
click at [413, 226] on div "Choose your label style Standard FDA label" at bounding box center [317, 231] width 241 height 36
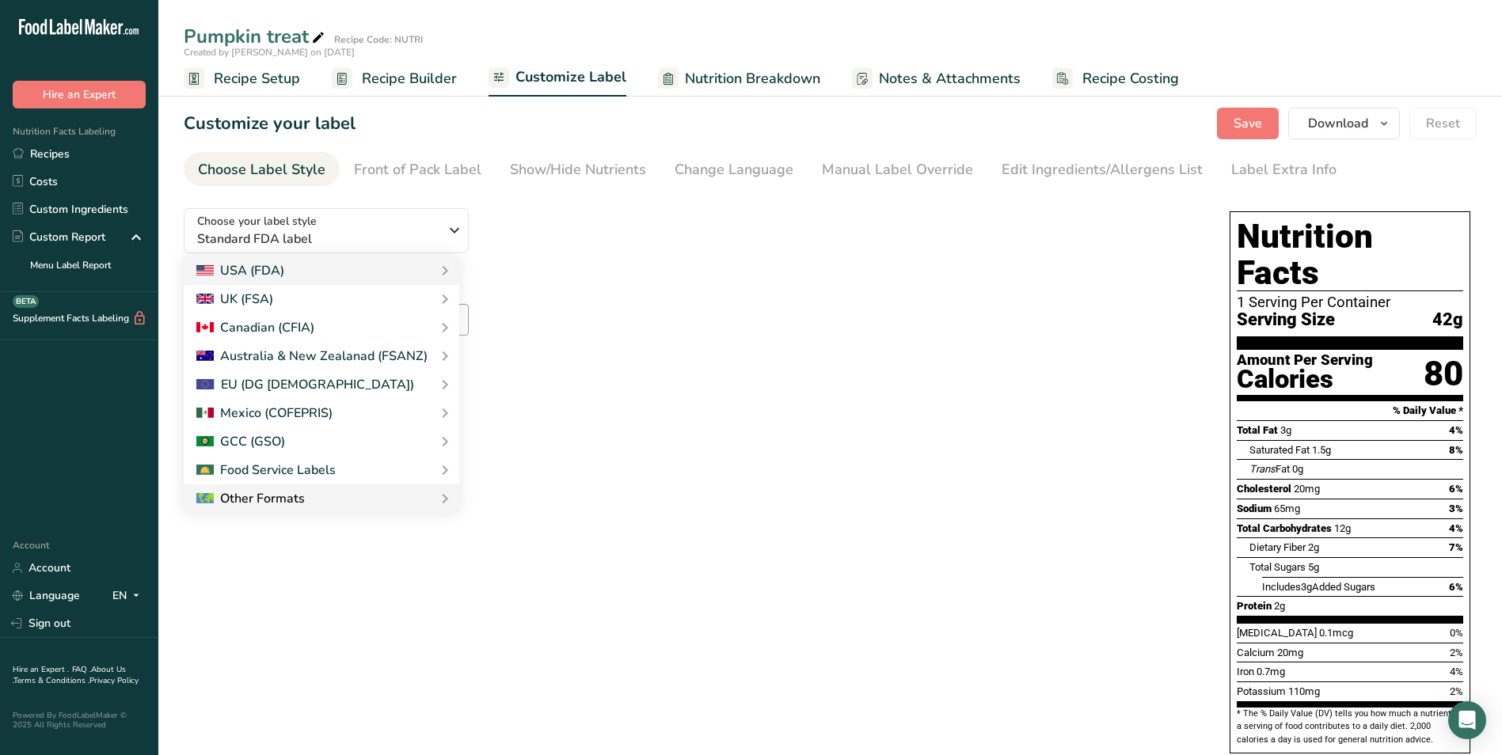
drag, startPoint x: 520, startPoint y: 518, endPoint x: 353, endPoint y: 506, distance: 167.5
click at [0, 0] on link "Buffet Label 2" at bounding box center [0, 0] width 0 height 0
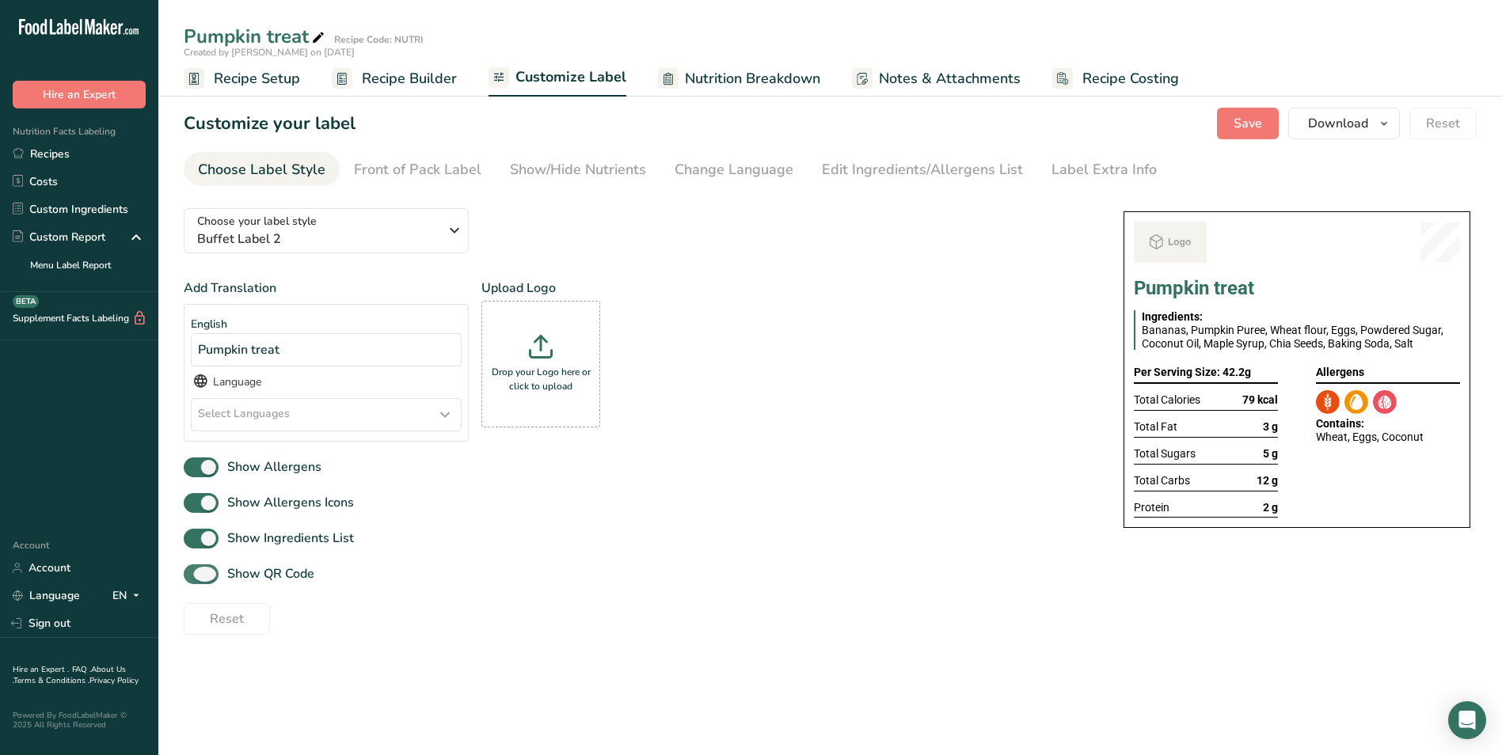
click at [229, 572] on span "Show QR Code" at bounding box center [266, 573] width 96 height 19
click at [194, 572] on input "Show QR Code" at bounding box center [189, 574] width 10 height 10
checkbox input "false"
click at [592, 177] on div "Show/Hide Nutrients" at bounding box center [578, 169] width 136 height 21
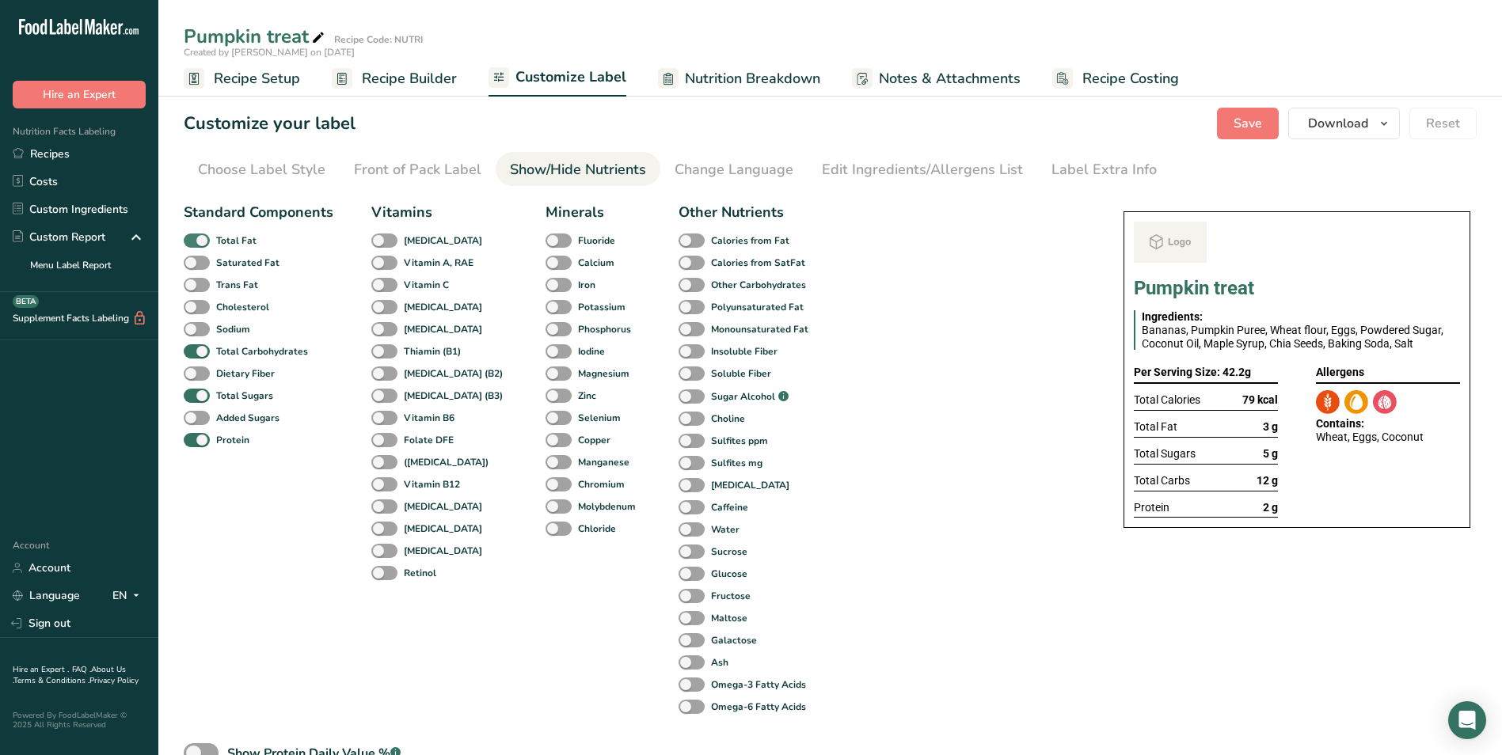
click at [203, 239] on span at bounding box center [197, 241] width 26 height 15
click at [194, 239] on input "Total Fat" at bounding box center [189, 240] width 10 height 10
checkbox input "false"
click at [191, 394] on span at bounding box center [197, 396] width 26 height 15
click at [191, 394] on input "Total Sugars" at bounding box center [189, 395] width 10 height 10
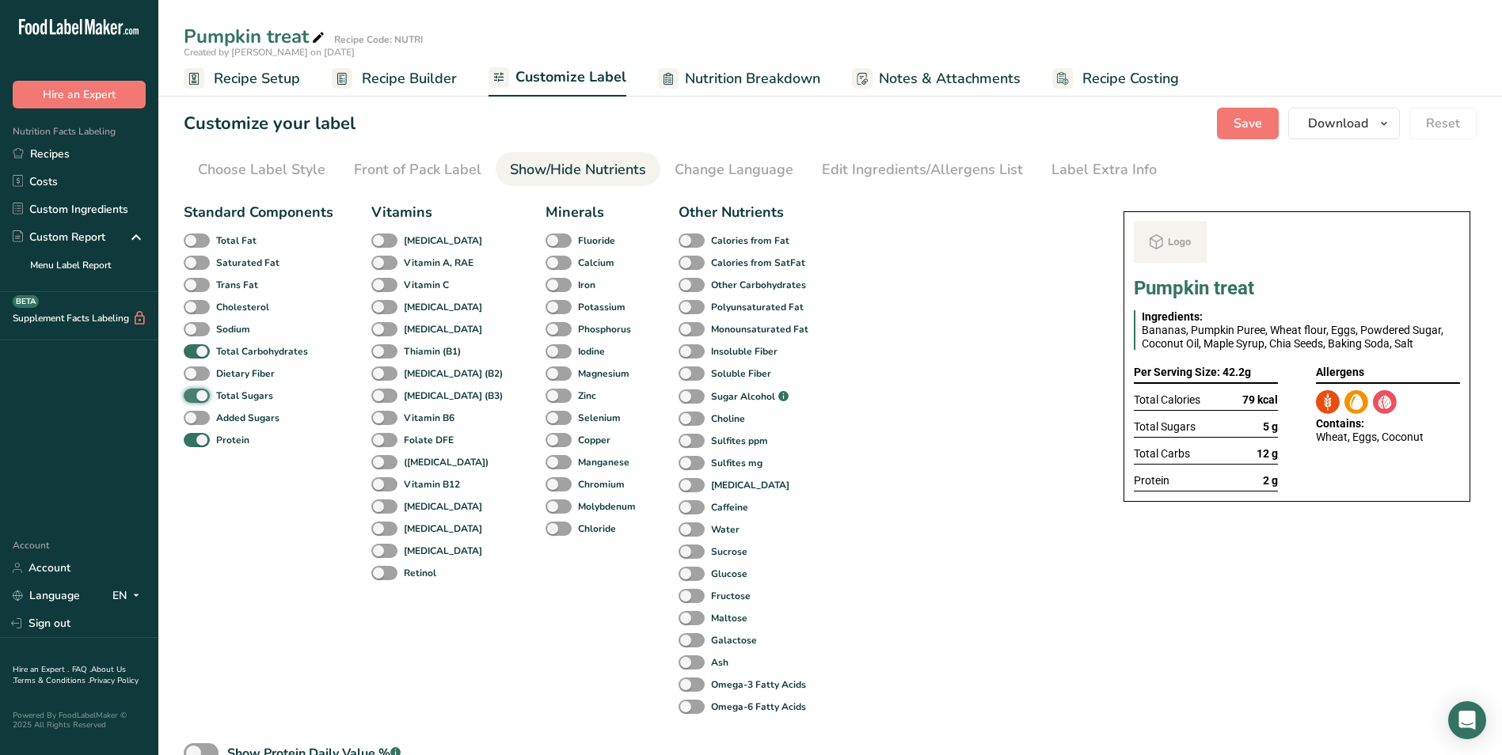
checkbox input "false"
click at [1037, 170] on li "Label Extra Info" at bounding box center [1104, 169] width 134 height 34
click at [1063, 172] on div "Label Extra Info" at bounding box center [1103, 169] width 105 height 21
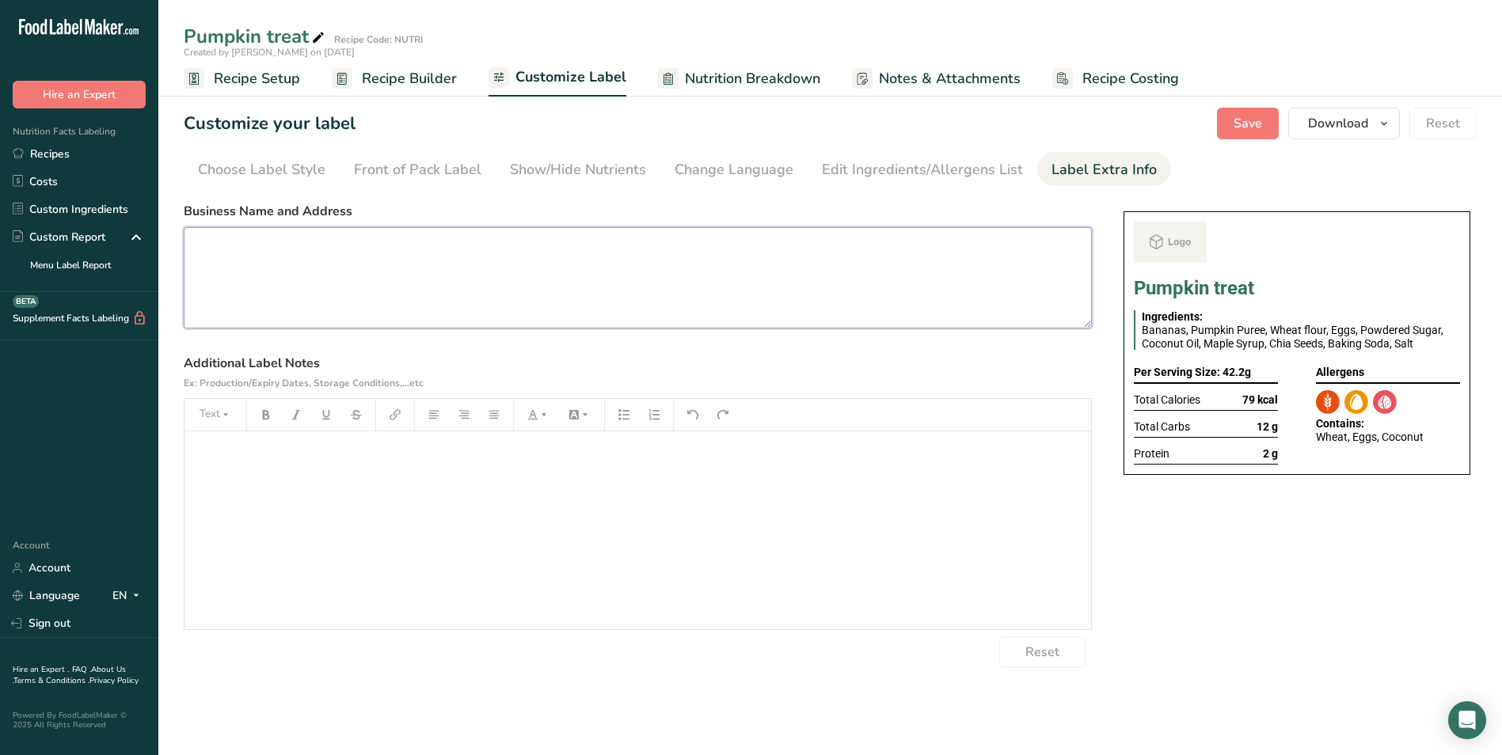
click at [208, 267] on textarea at bounding box center [638, 277] width 908 height 101
type textarea "USE BY: 16/08/2025 KEEP REFRIGERATED AT BELOW 5 DEGREES EAT COLD SNACK"
click at [1248, 129] on span "Save" at bounding box center [1247, 123] width 28 height 19
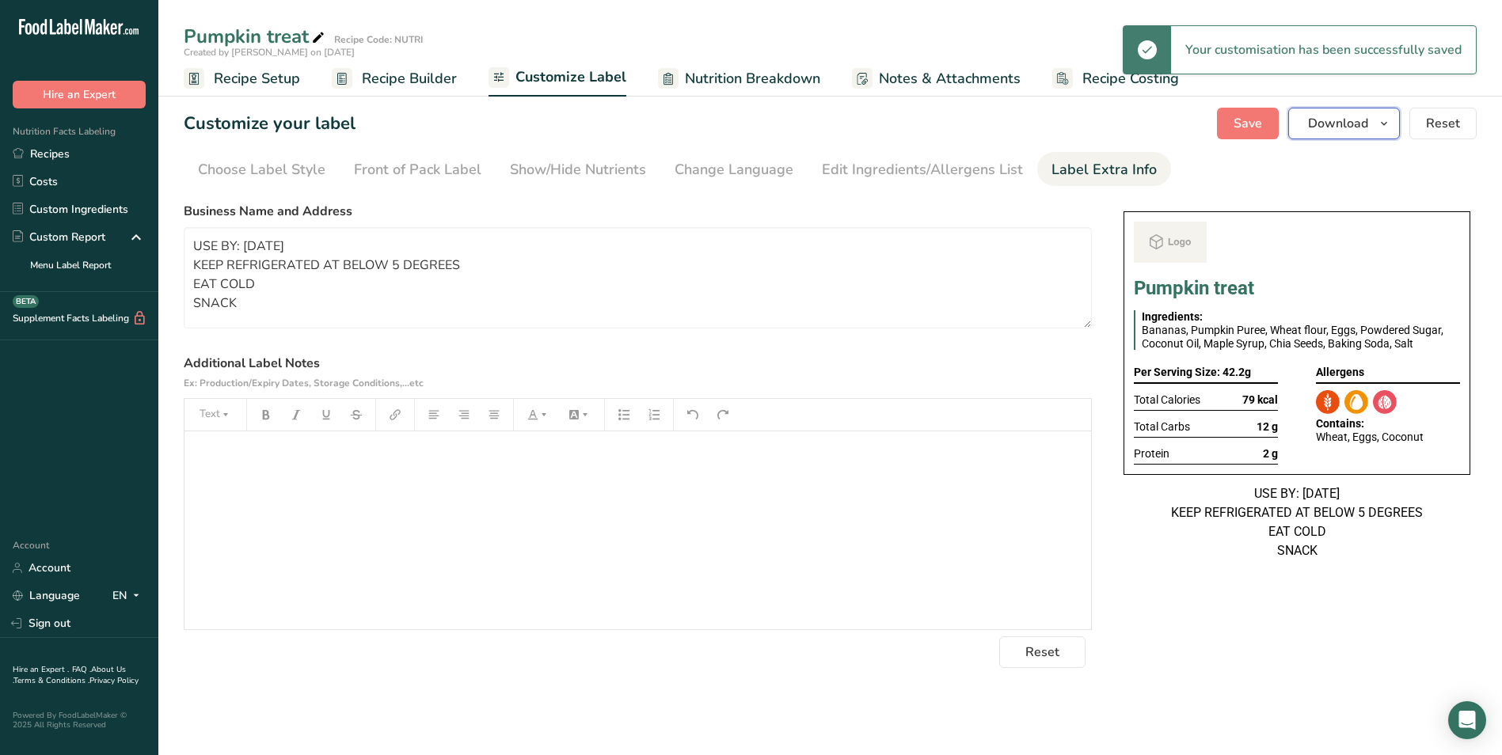
click at [1314, 127] on span "Download" at bounding box center [1338, 123] width 60 height 19
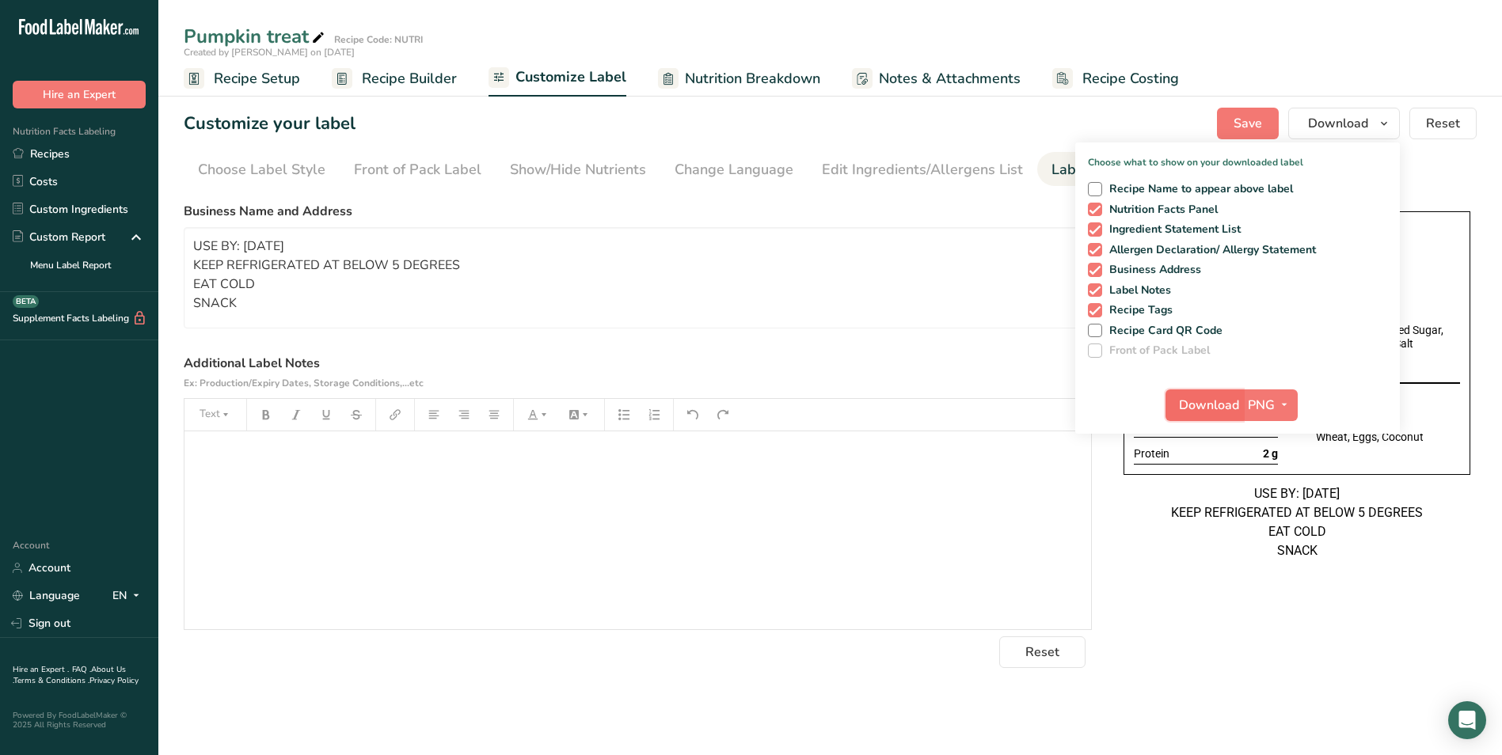
click at [1212, 404] on span "Download" at bounding box center [1209, 405] width 60 height 19
click at [1028, 40] on div "Pumpkin treat Recipe Code: NUTRI" at bounding box center [829, 36] width 1343 height 28
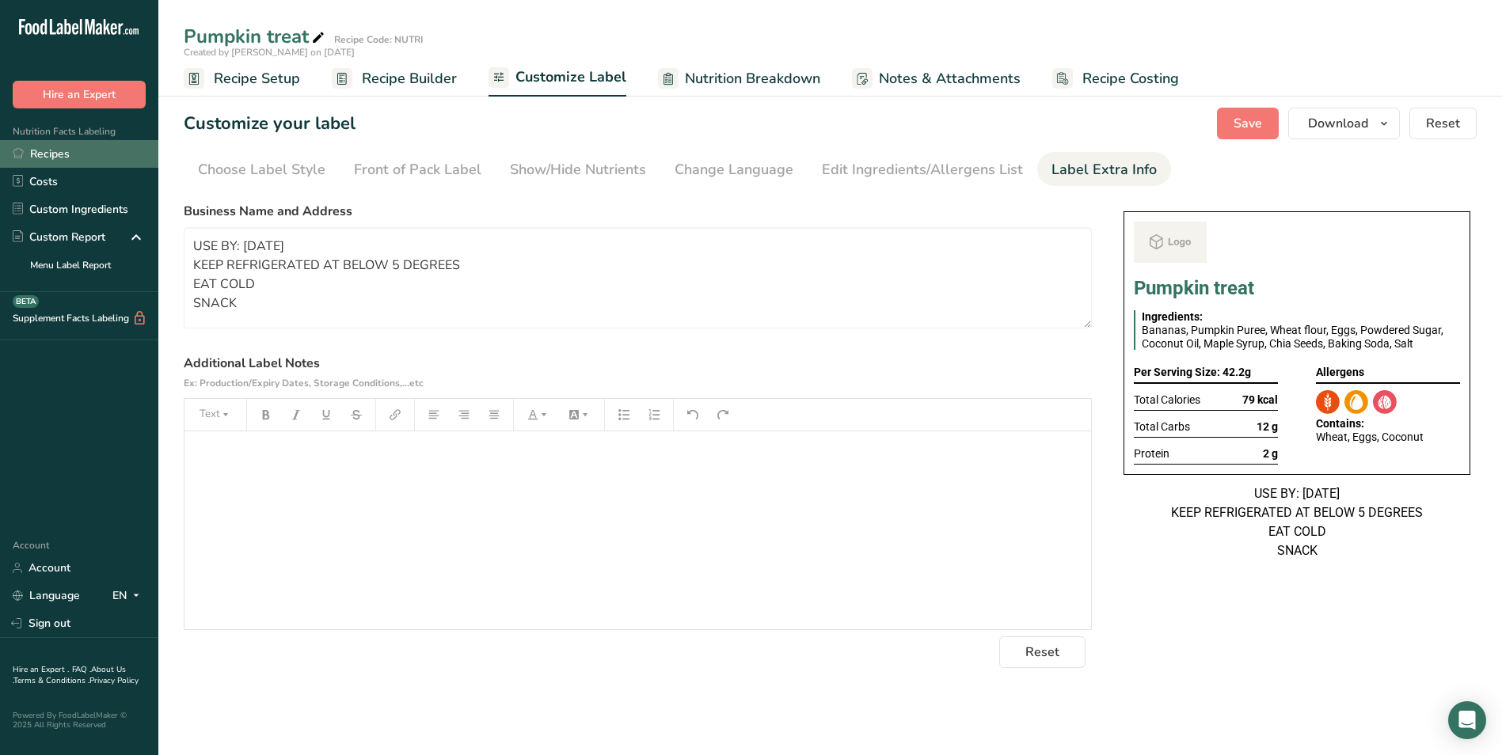
click at [66, 157] on link "Recipes" at bounding box center [79, 154] width 158 height 28
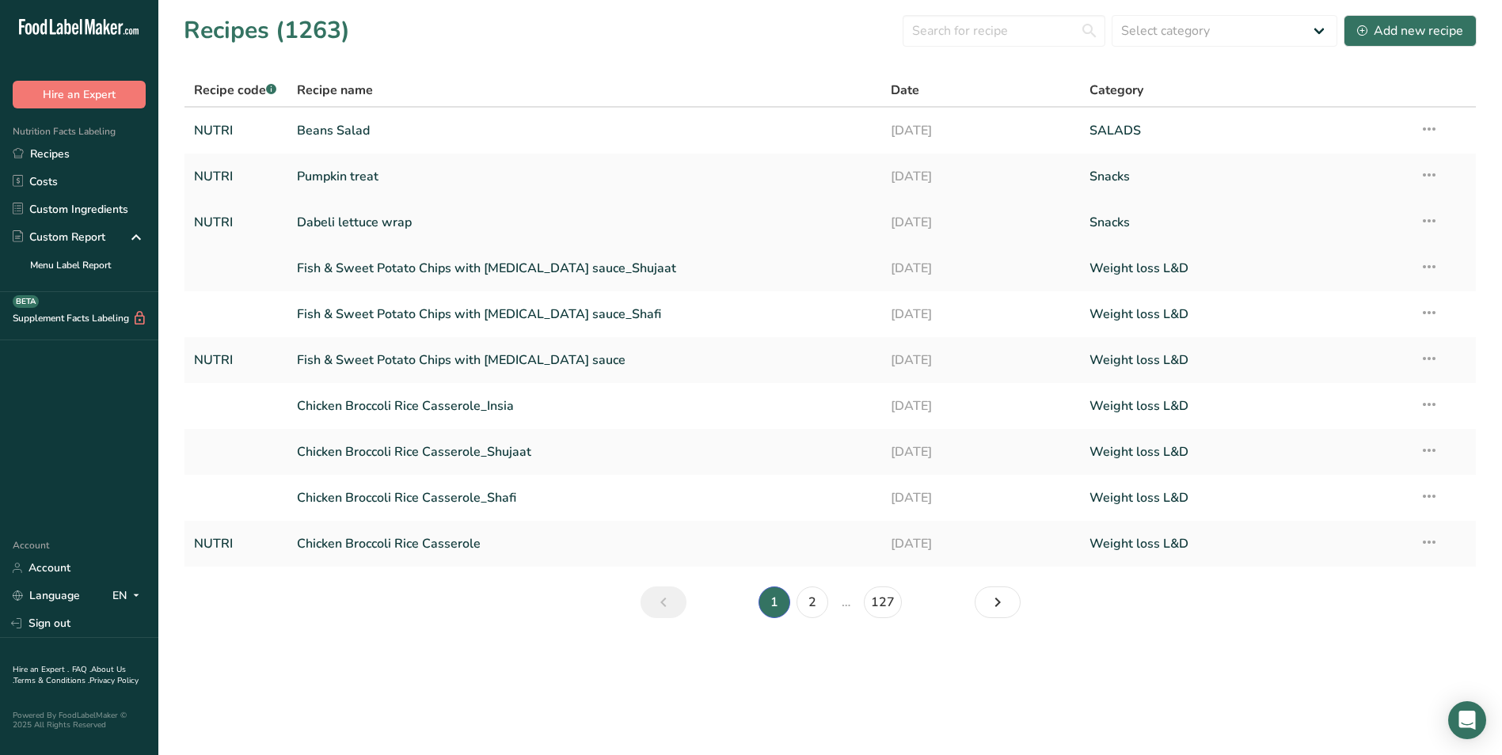
click at [367, 232] on link "Dabeli lettuce wrap" at bounding box center [585, 222] width 576 height 33
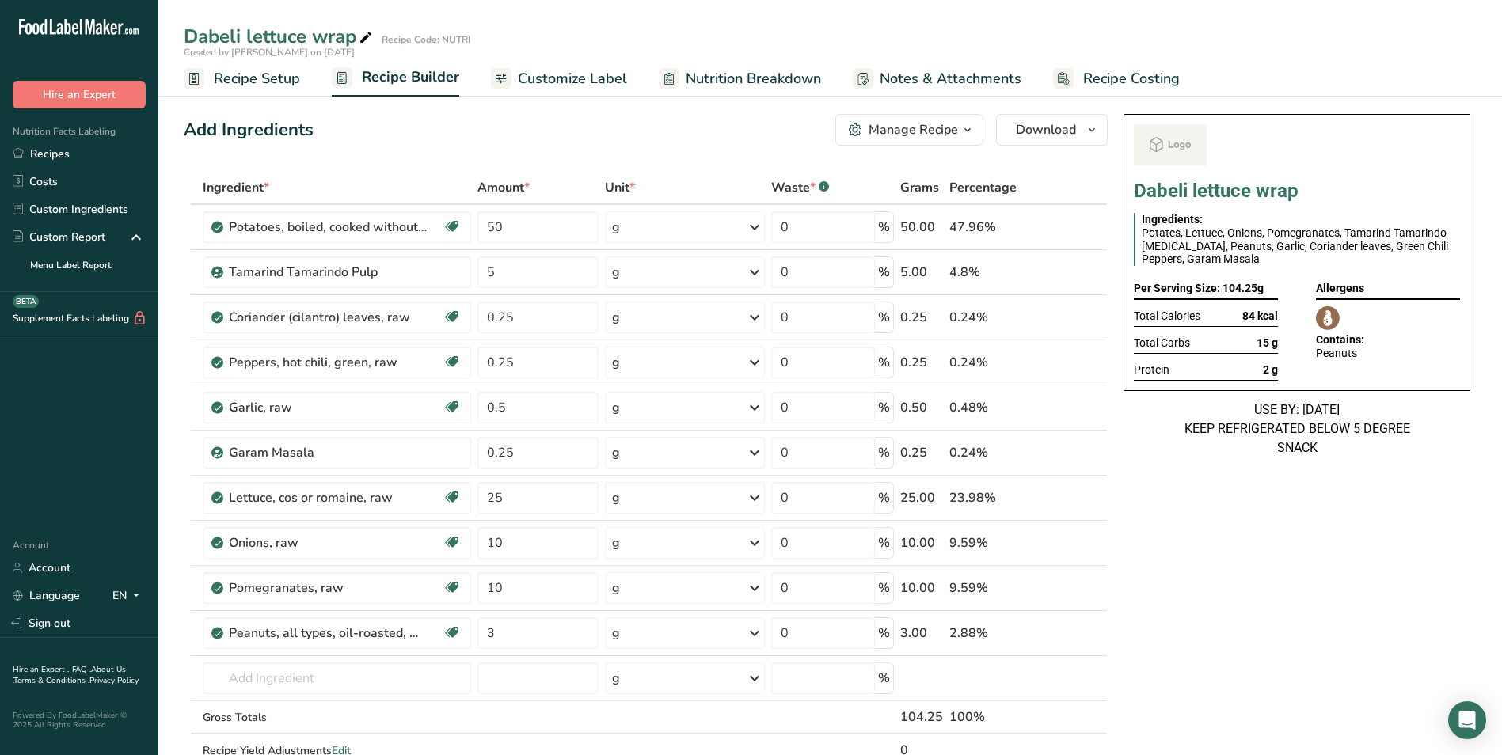
click at [566, 68] on span "Customize Label" at bounding box center [572, 78] width 109 height 21
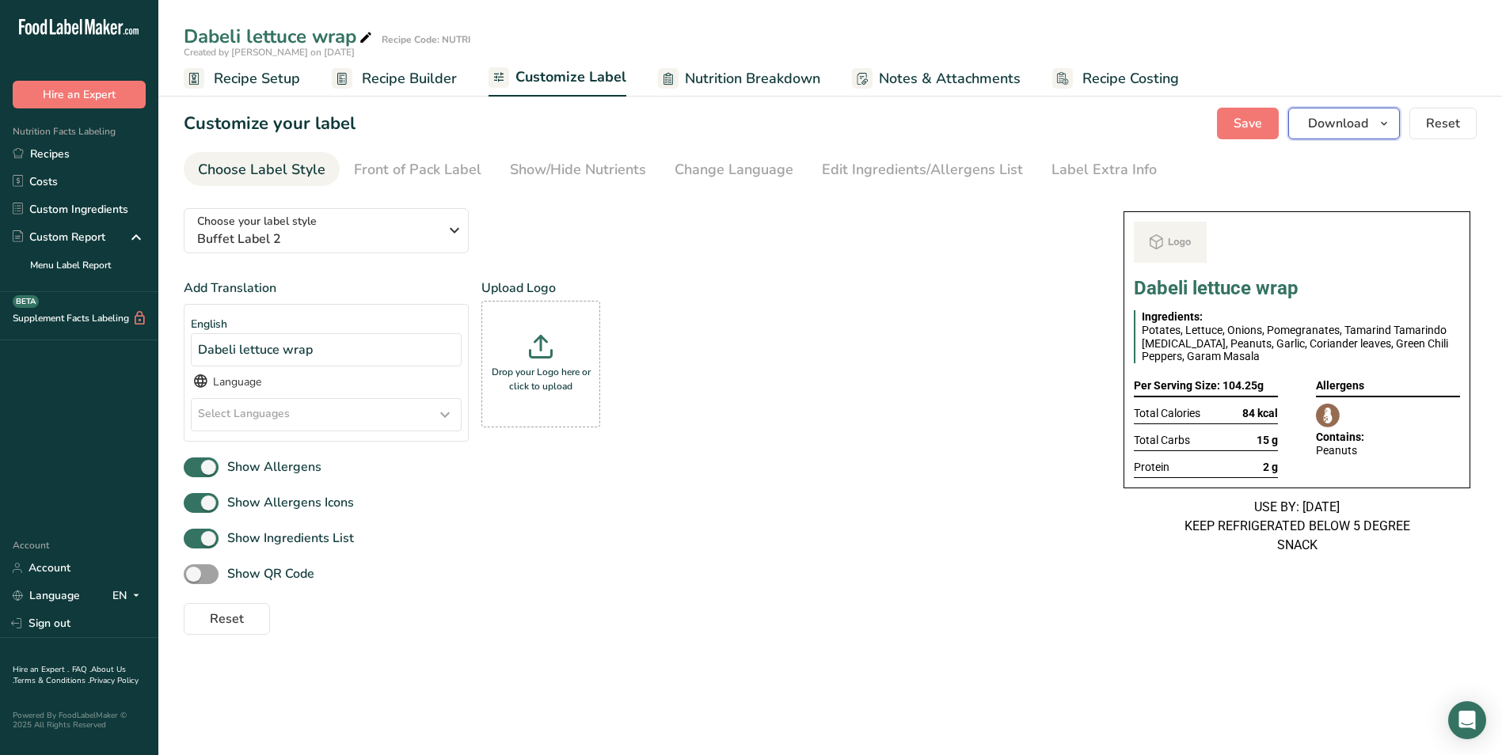
click at [1372, 123] on button "Download" at bounding box center [1344, 124] width 112 height 32
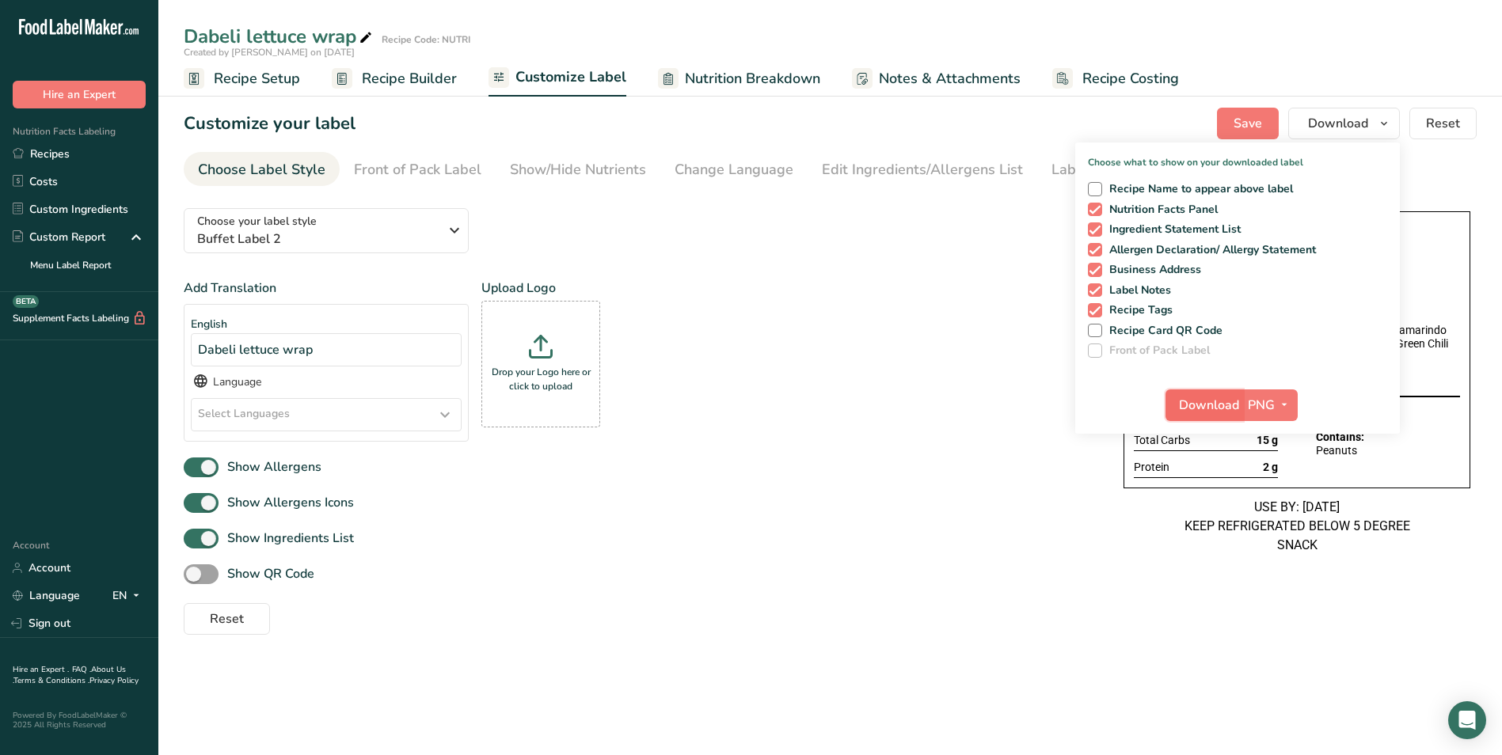
click at [1210, 405] on span "Download" at bounding box center [1209, 405] width 60 height 19
click at [42, 157] on link "Recipes" at bounding box center [79, 154] width 158 height 28
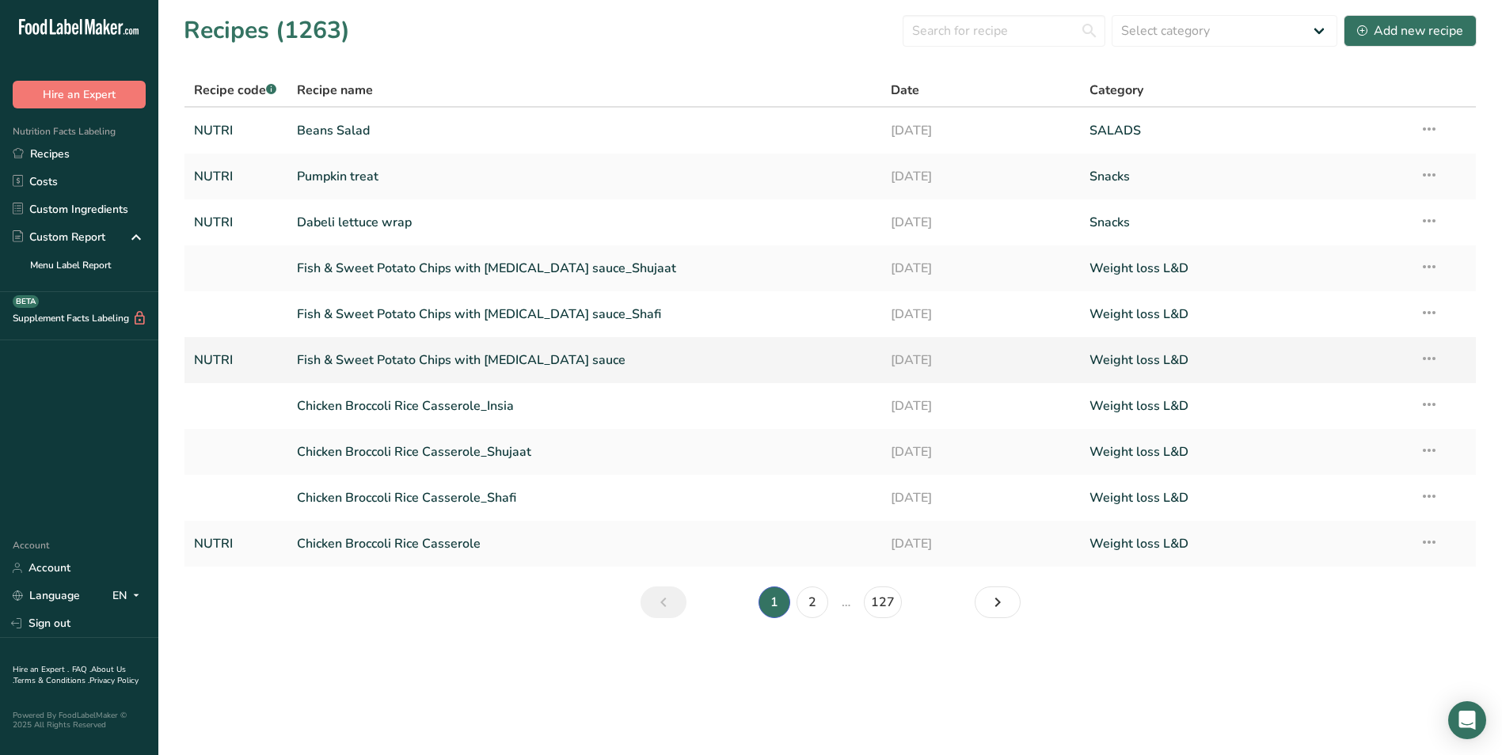
click at [505, 363] on link "Fish & Sweet Potato Chips with [MEDICAL_DATA] sauce" at bounding box center [585, 360] width 576 height 33
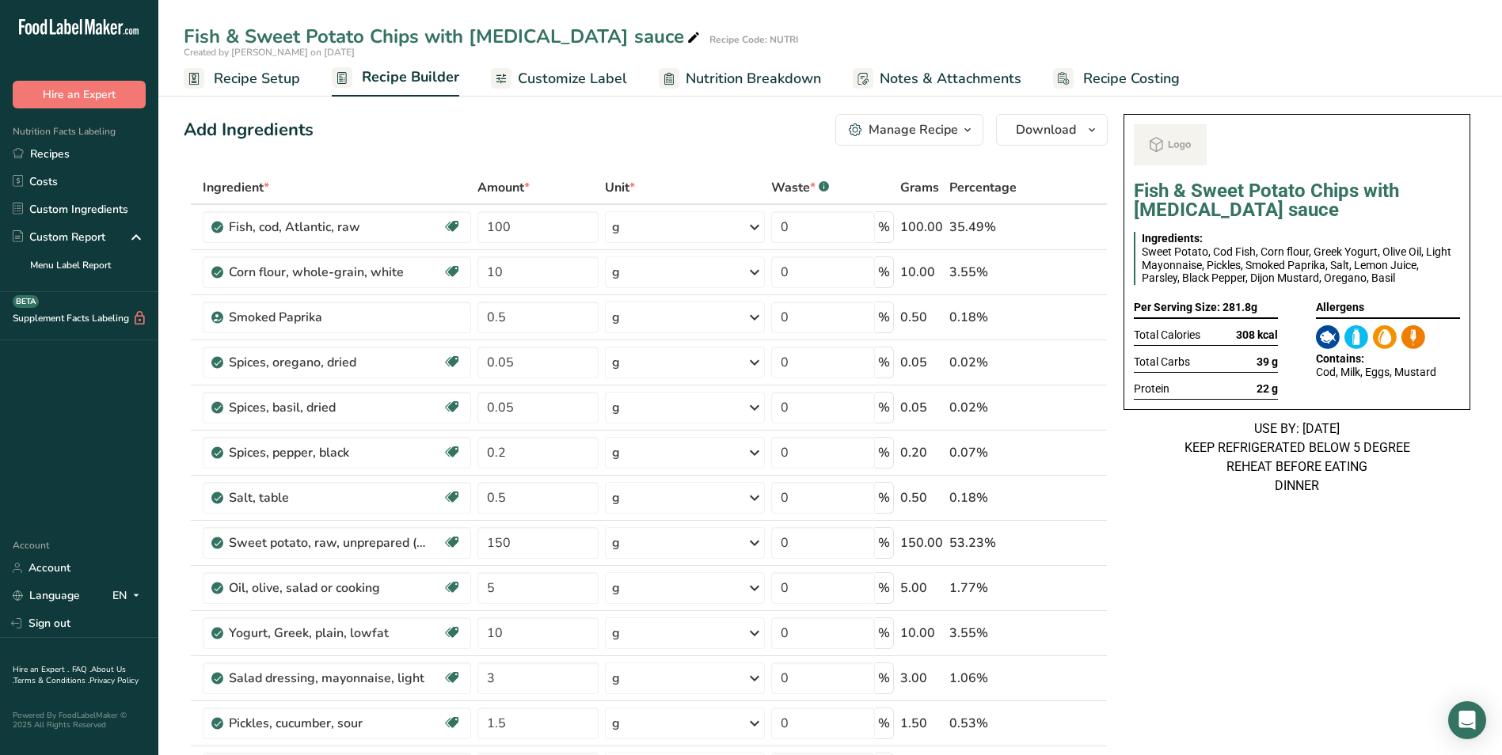
click at [582, 70] on span "Customize Label" at bounding box center [572, 78] width 109 height 21
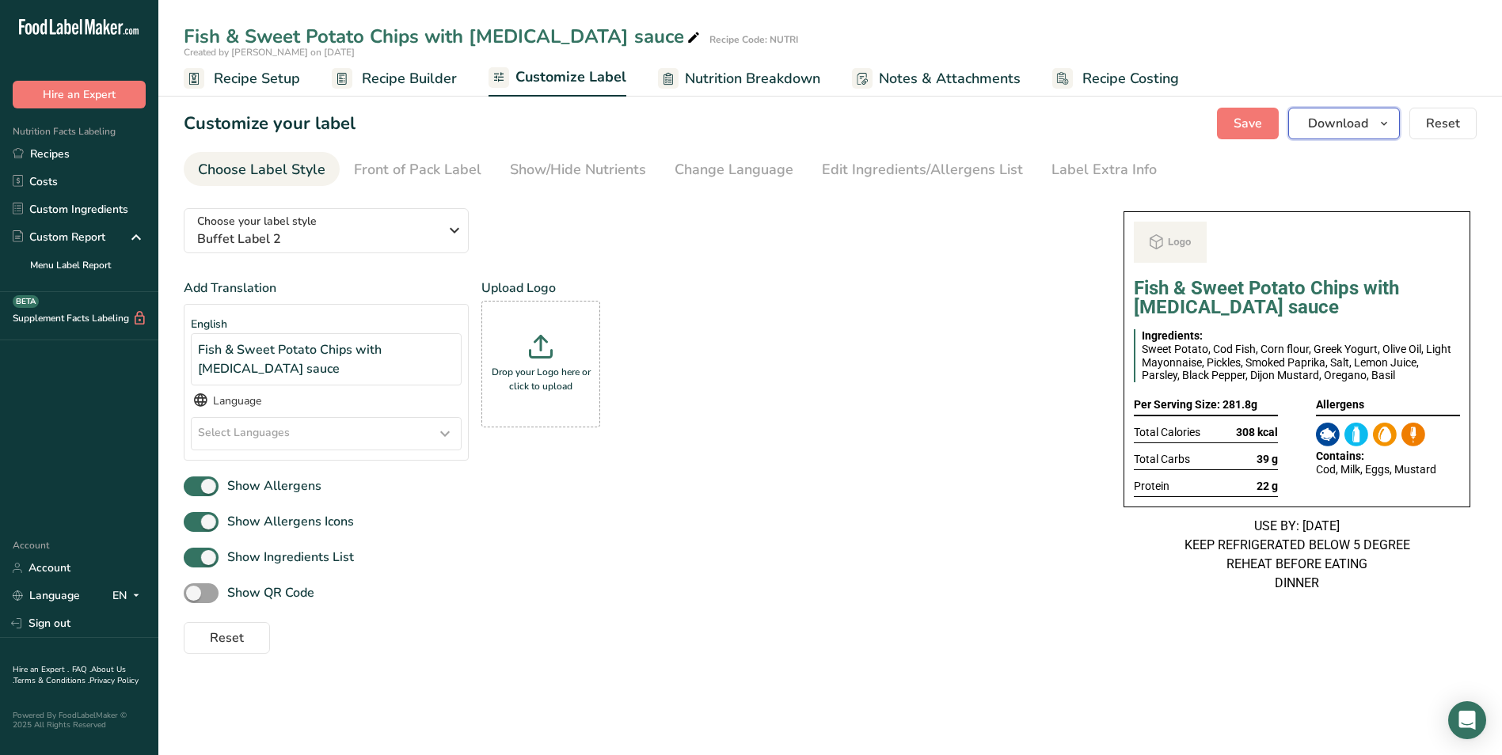
click at [1370, 126] on button "Download" at bounding box center [1344, 124] width 112 height 32
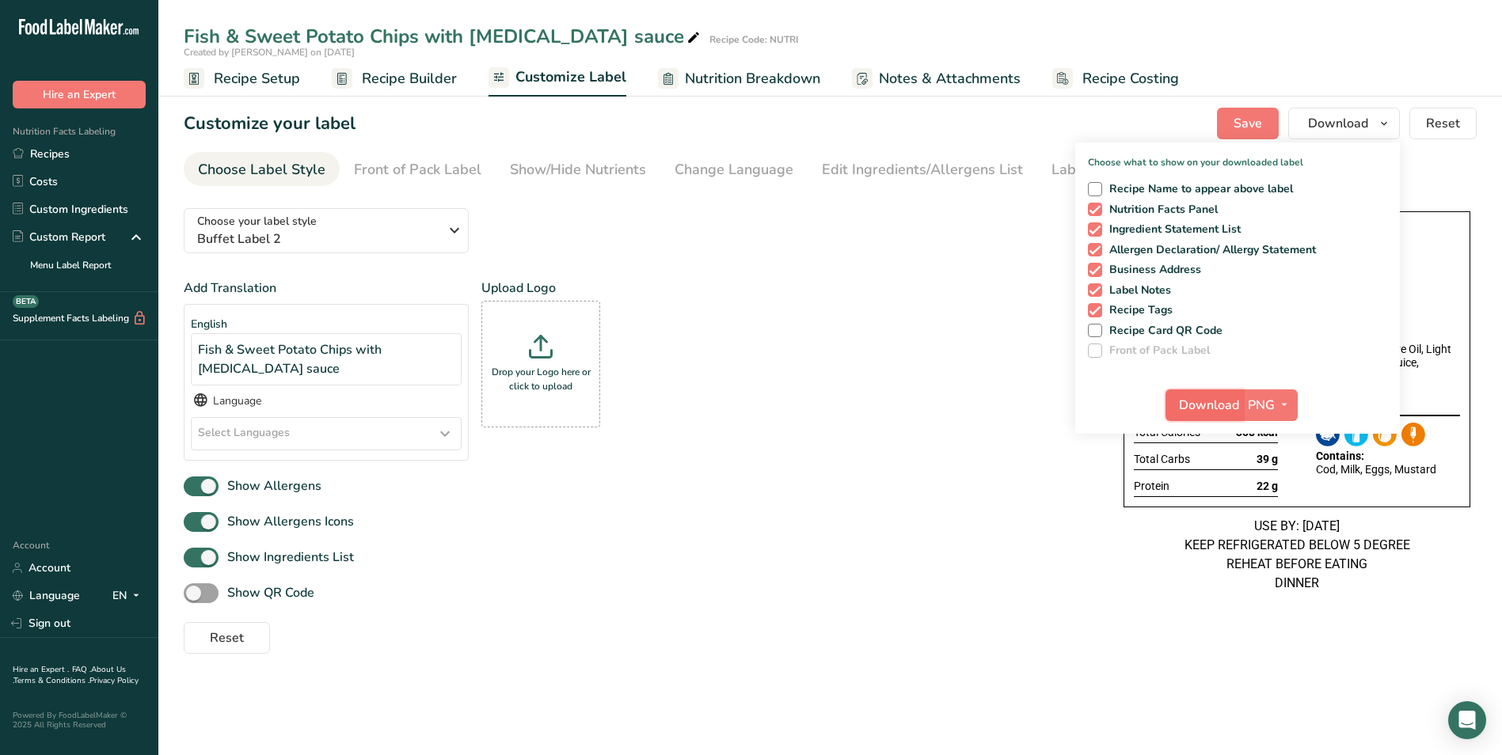
click at [1199, 402] on span "Download" at bounding box center [1209, 405] width 60 height 19
click at [44, 157] on link "Recipes" at bounding box center [79, 154] width 158 height 28
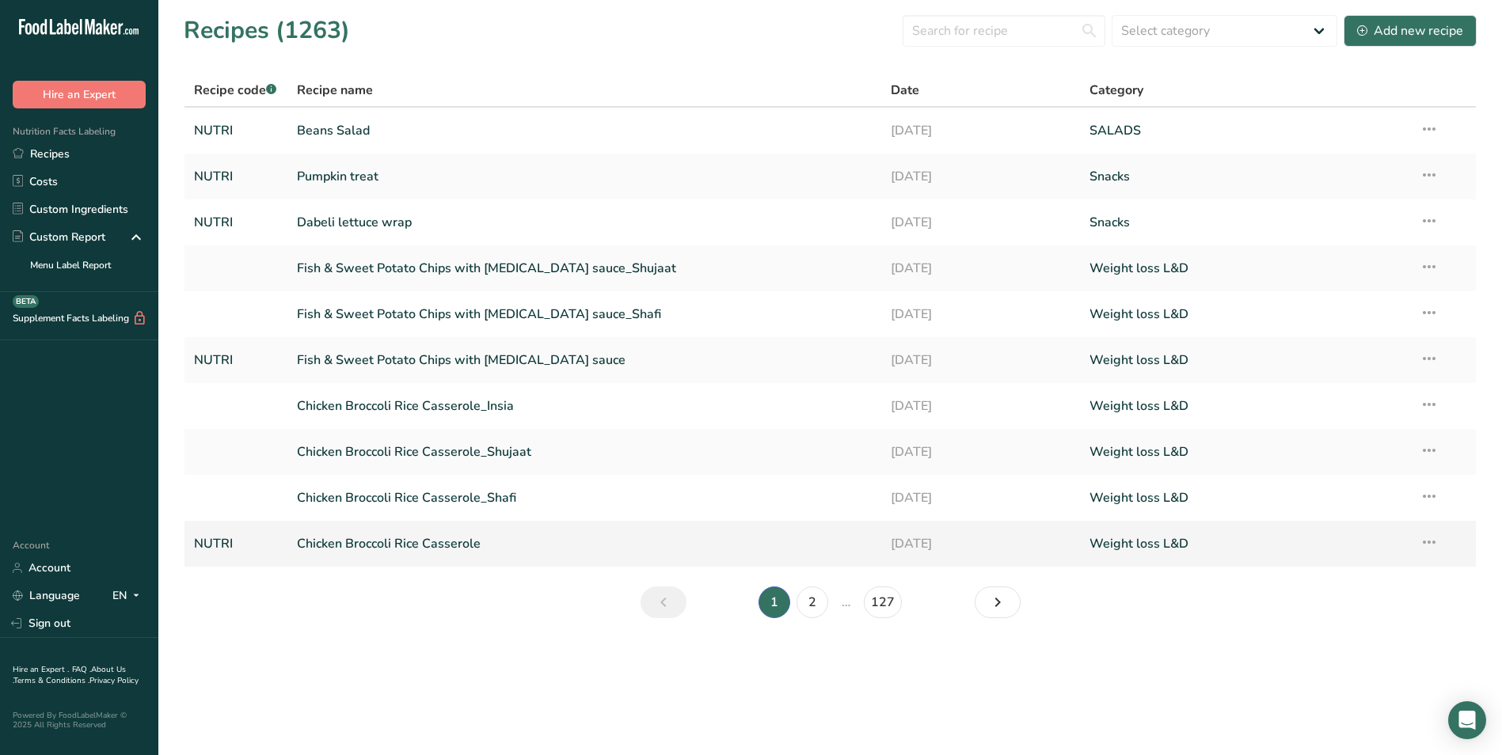
click at [464, 539] on link "Chicken Broccoli Rice Casserole" at bounding box center [585, 543] width 576 height 33
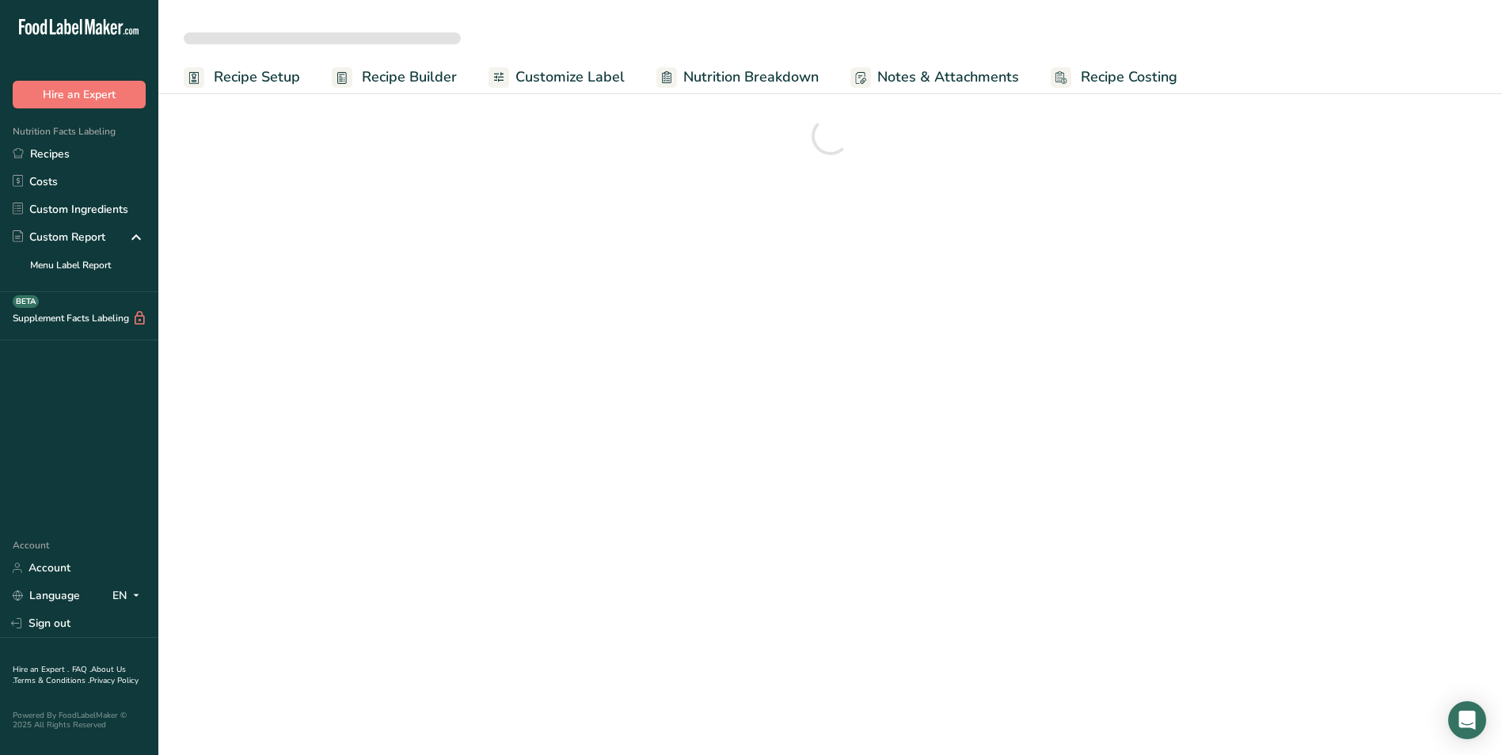
click at [581, 74] on span "Customize Label" at bounding box center [569, 76] width 109 height 21
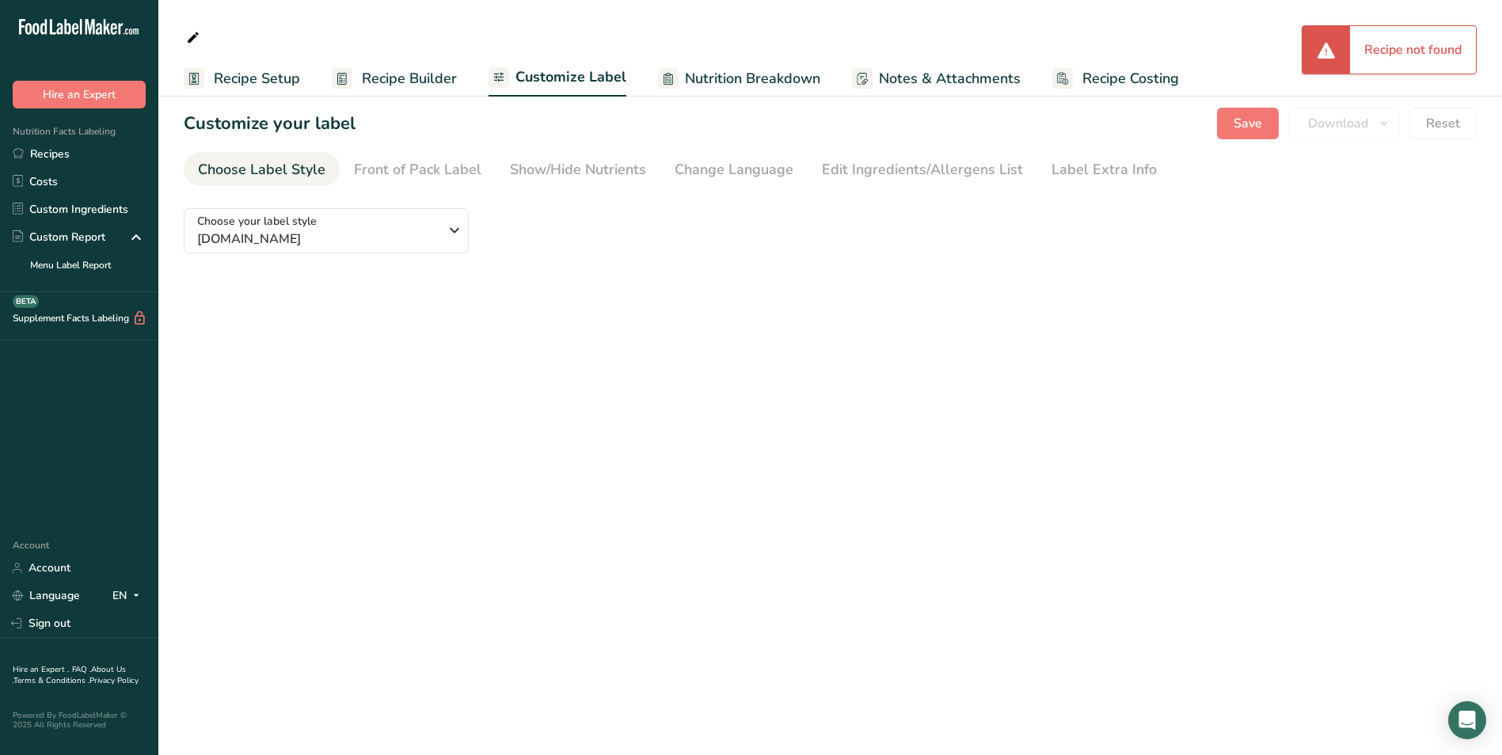
click at [447, 76] on span "Recipe Builder" at bounding box center [409, 78] width 95 height 21
click at [398, 78] on span "Recipe Builder" at bounding box center [409, 78] width 95 height 21
click at [709, 77] on span "Nutrition Breakdown" at bounding box center [752, 78] width 135 height 21
click at [283, 71] on span "Recipe Setup" at bounding box center [257, 78] width 86 height 21
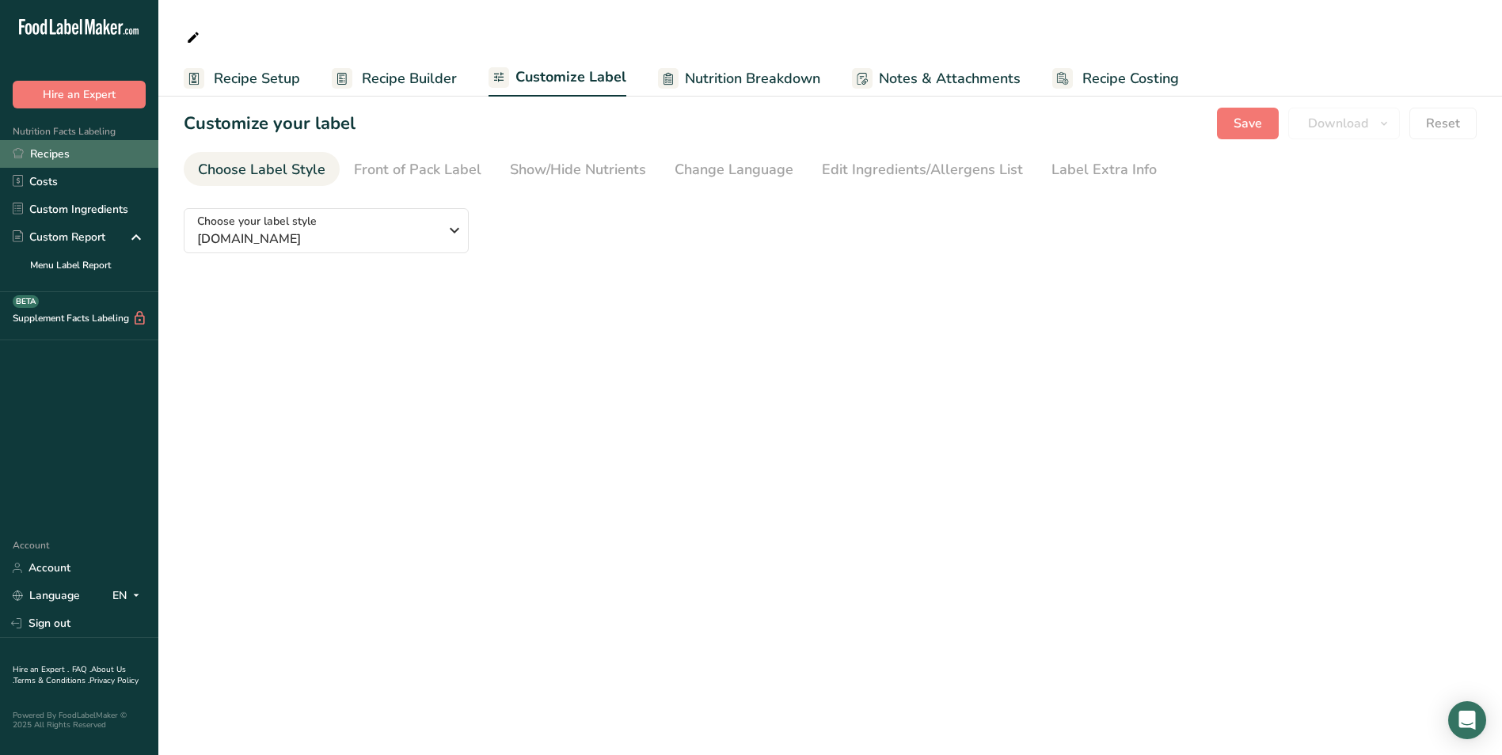
click at [74, 149] on link "Recipes" at bounding box center [79, 154] width 158 height 28
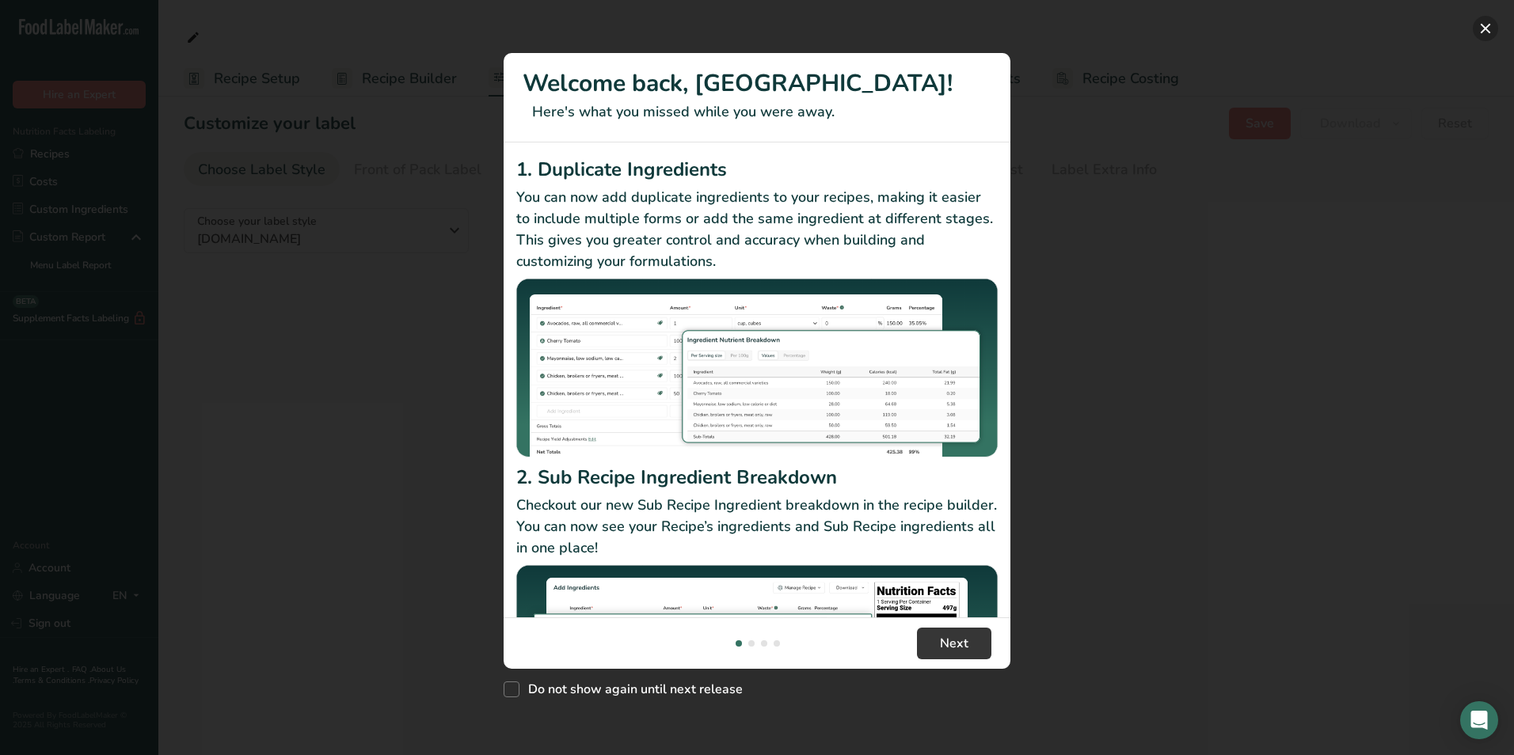
click at [1486, 35] on button "New Features" at bounding box center [1484, 28] width 25 height 25
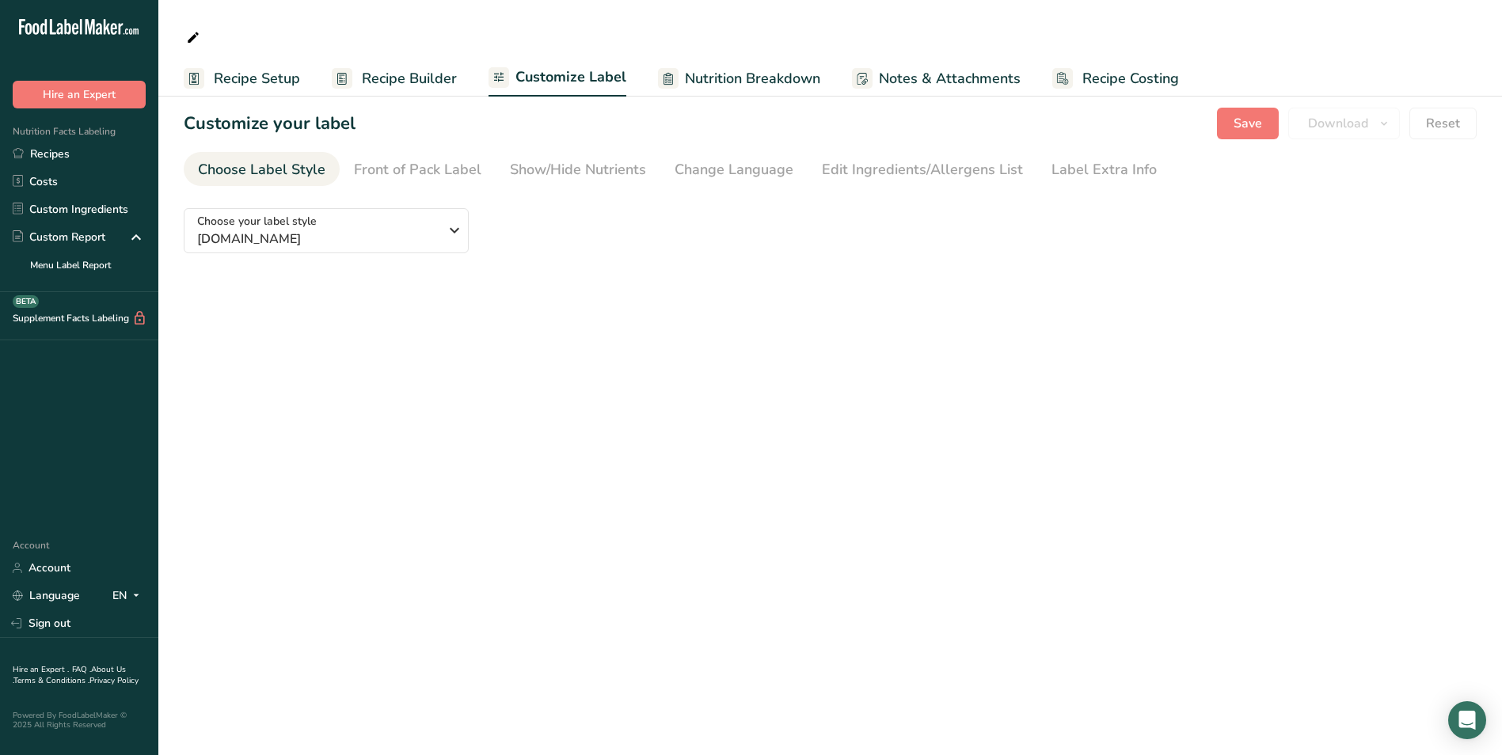
click at [285, 88] on span "Recipe Setup" at bounding box center [257, 78] width 86 height 21
click at [99, 149] on link "Recipes" at bounding box center [79, 154] width 158 height 28
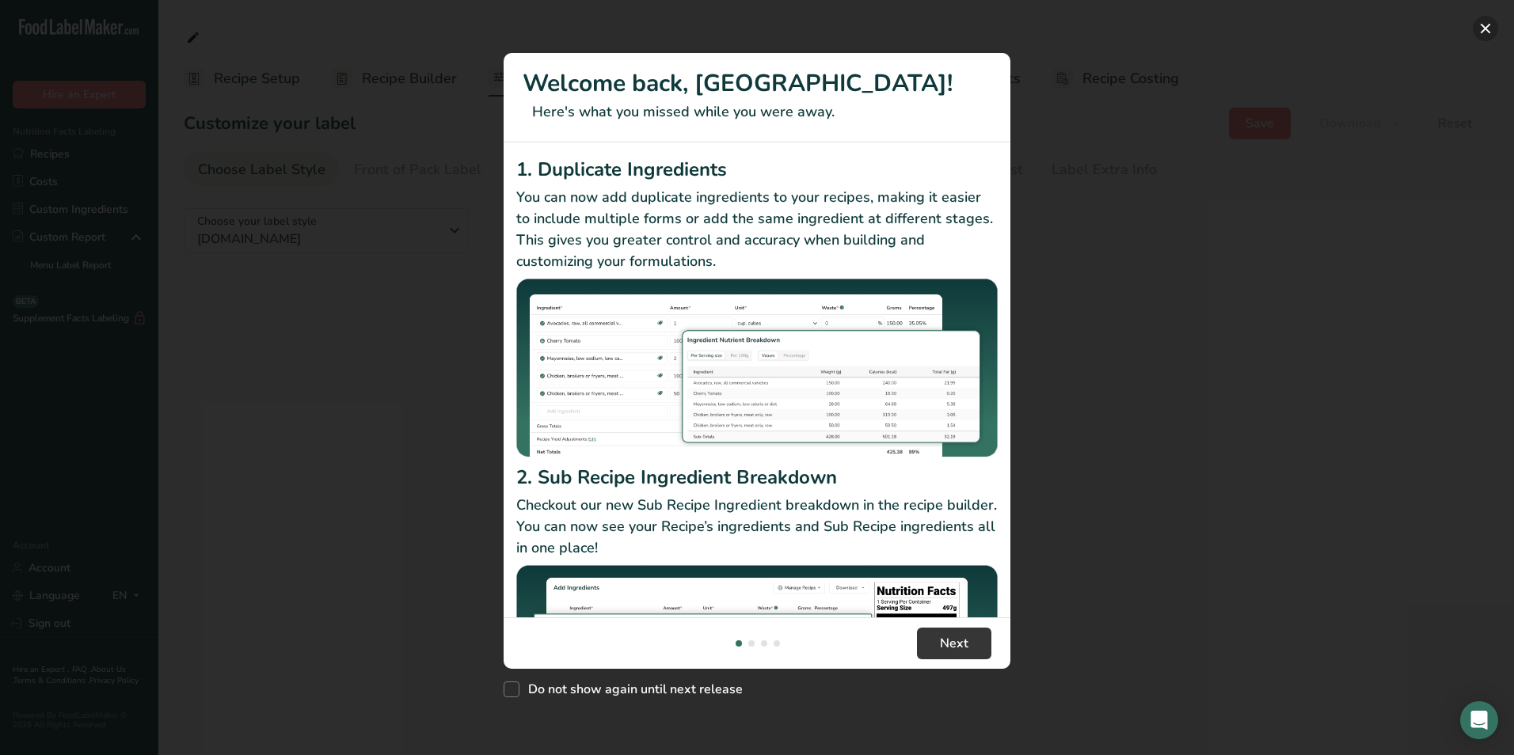
click at [1486, 36] on button "New Features" at bounding box center [1484, 28] width 25 height 25
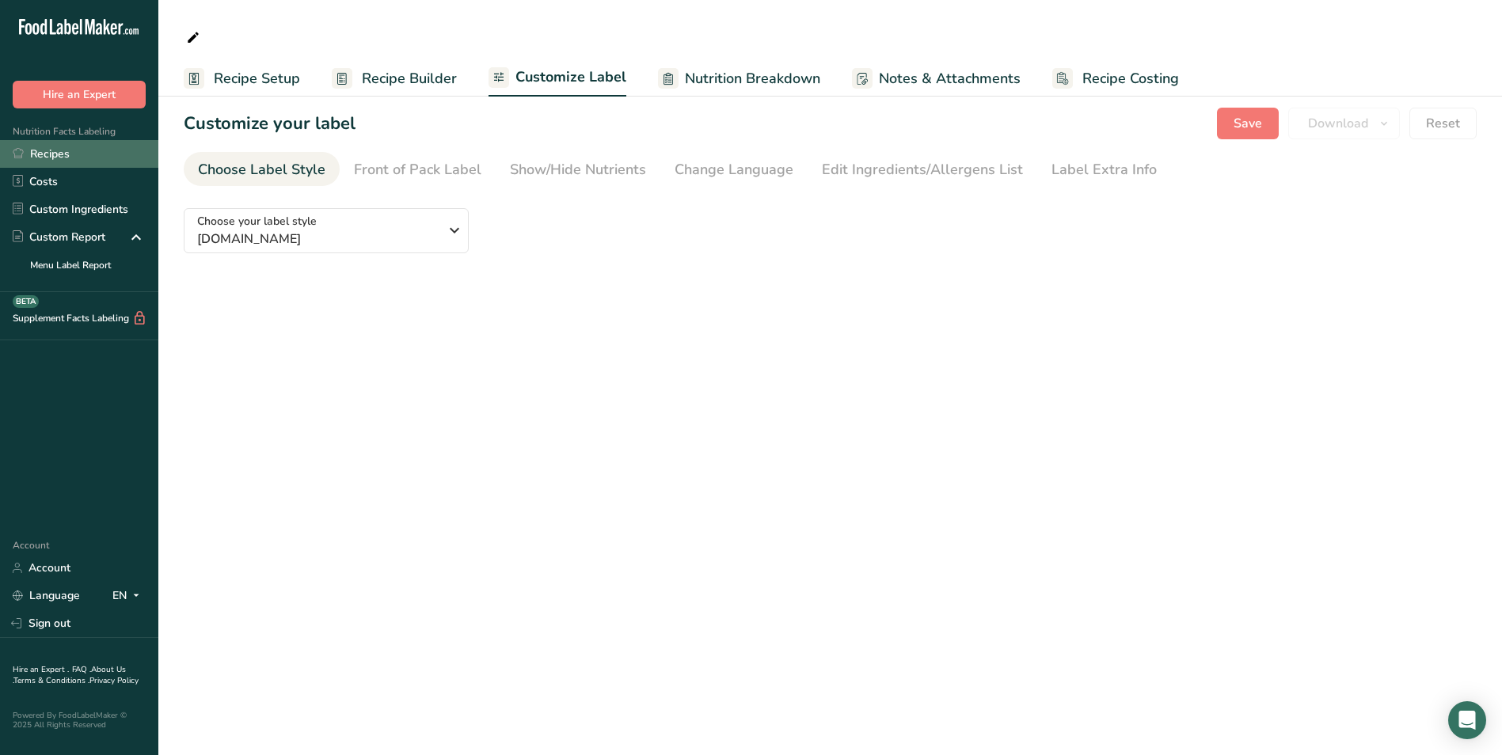
click at [63, 156] on link "Recipes" at bounding box center [79, 154] width 158 height 28
click at [64, 259] on link "Menu Label Report" at bounding box center [79, 265] width 158 height 28
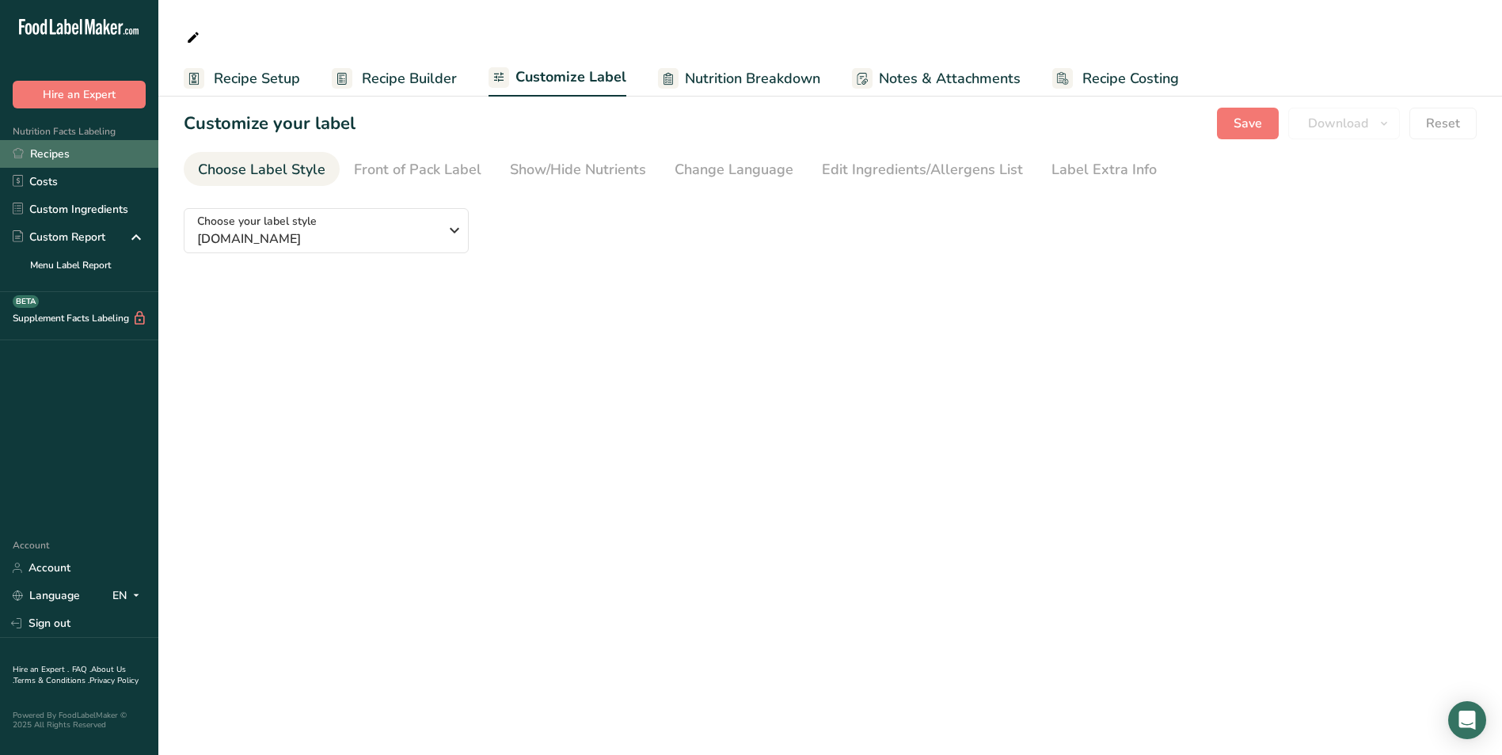
click at [65, 155] on link "Recipes" at bounding box center [79, 154] width 158 height 28
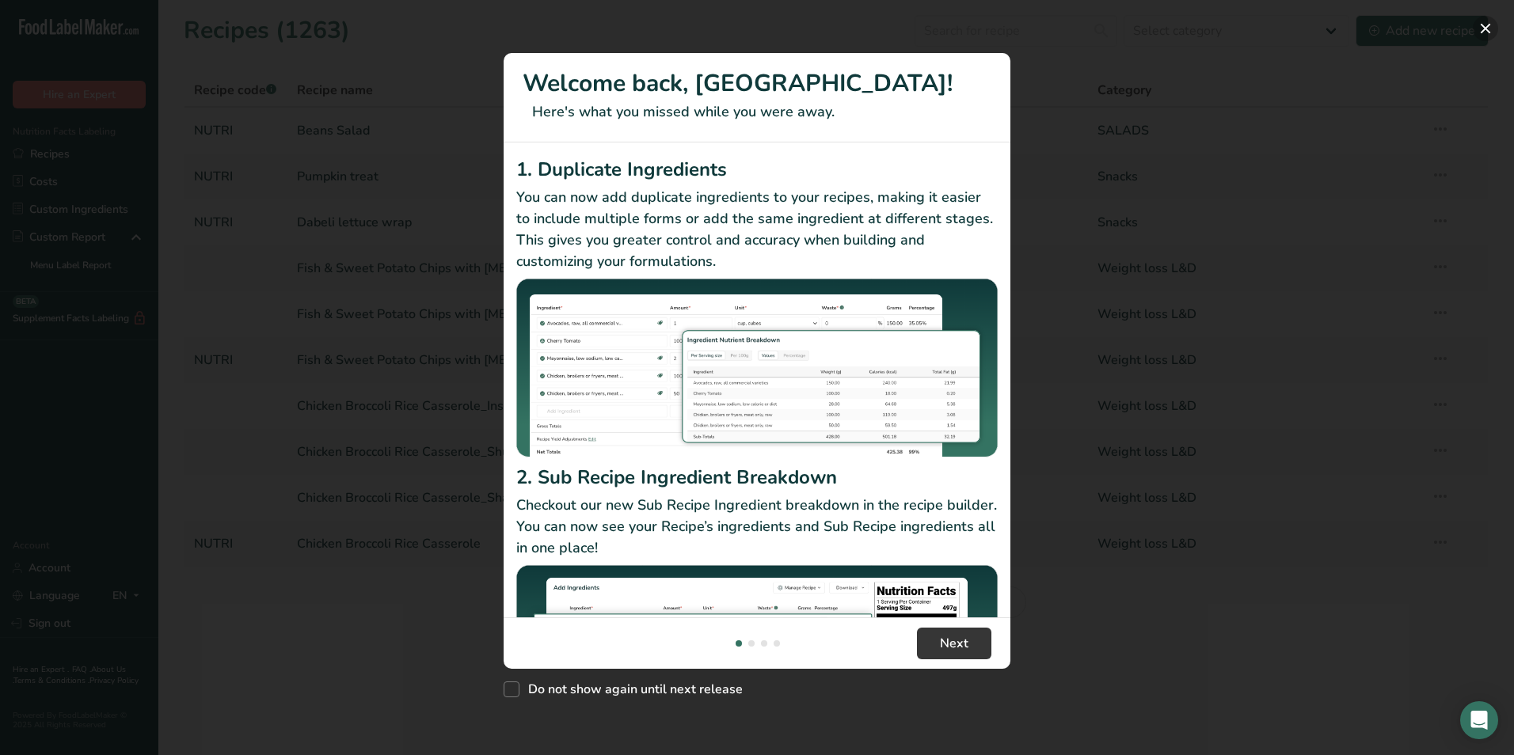
click at [1482, 26] on button "New Features" at bounding box center [1484, 28] width 25 height 25
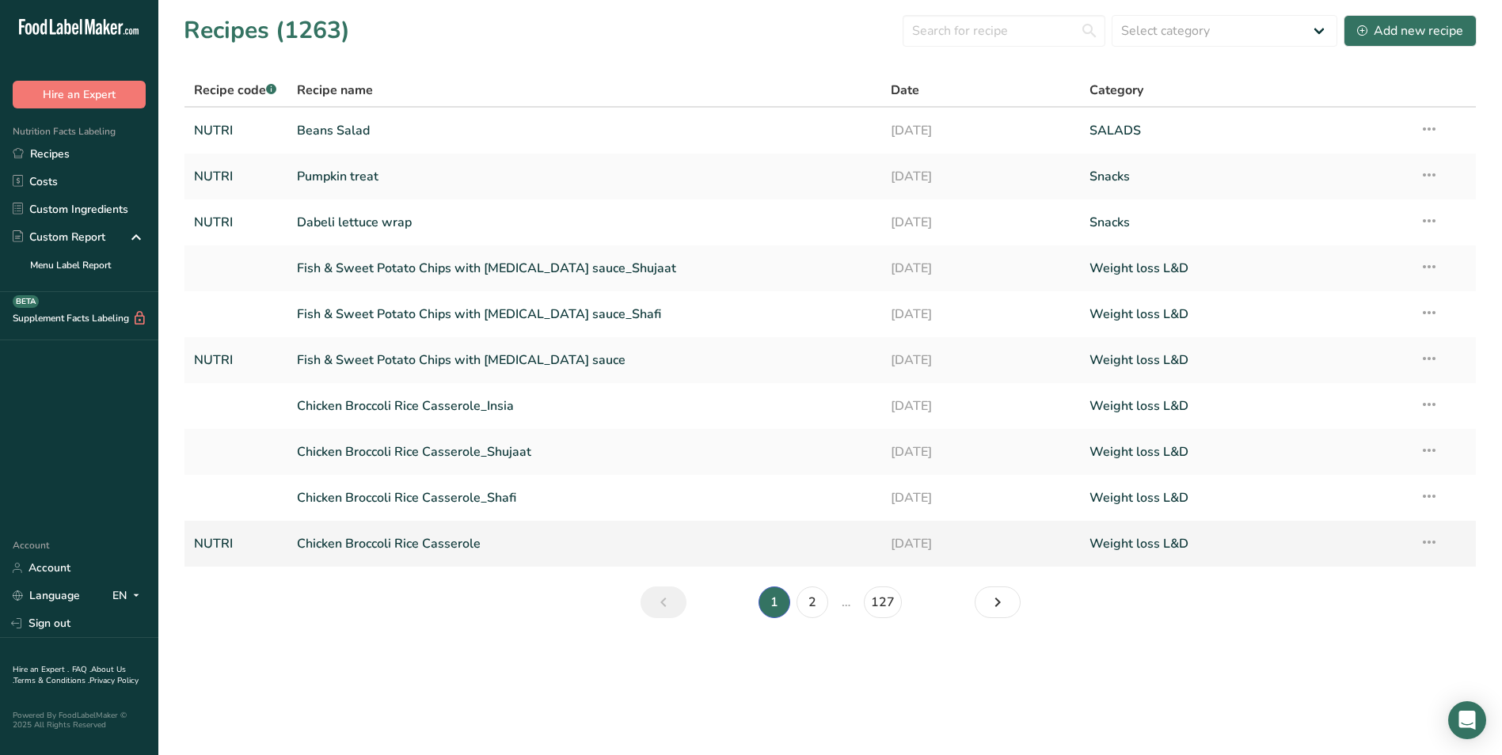
click at [431, 545] on link "Chicken Broccoli Rice Casserole" at bounding box center [585, 543] width 576 height 33
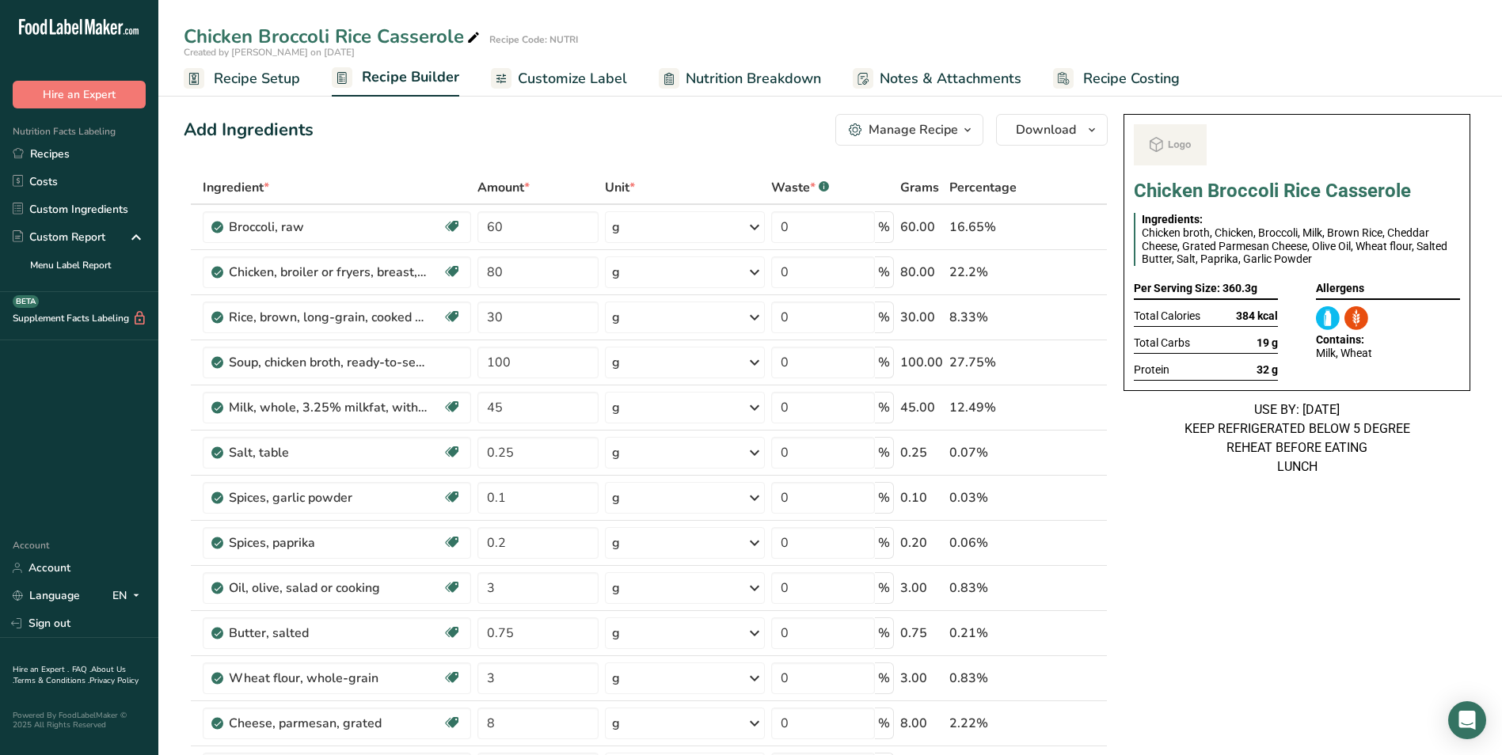
click at [572, 85] on span "Customize Label" at bounding box center [572, 78] width 109 height 21
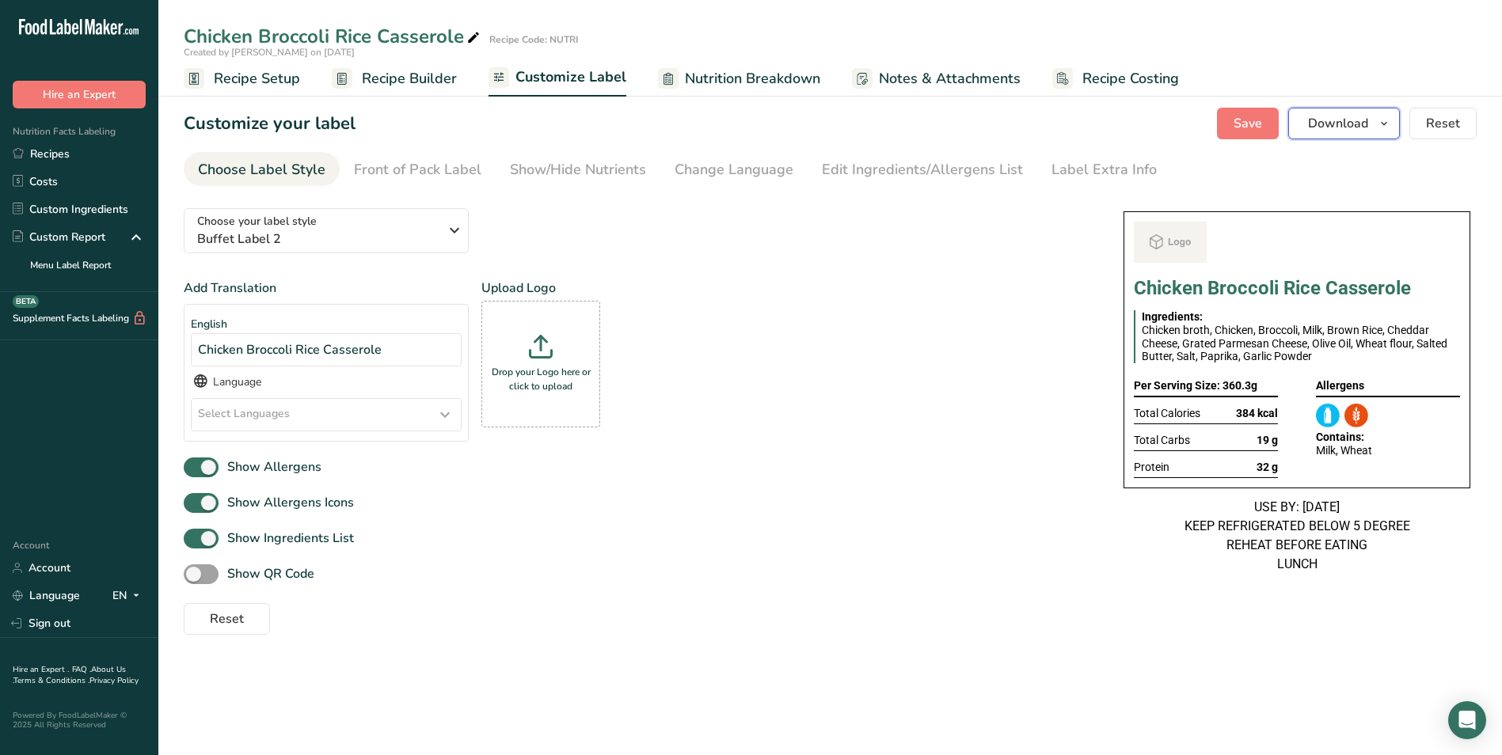
click at [1370, 124] on button "Download" at bounding box center [1344, 124] width 112 height 32
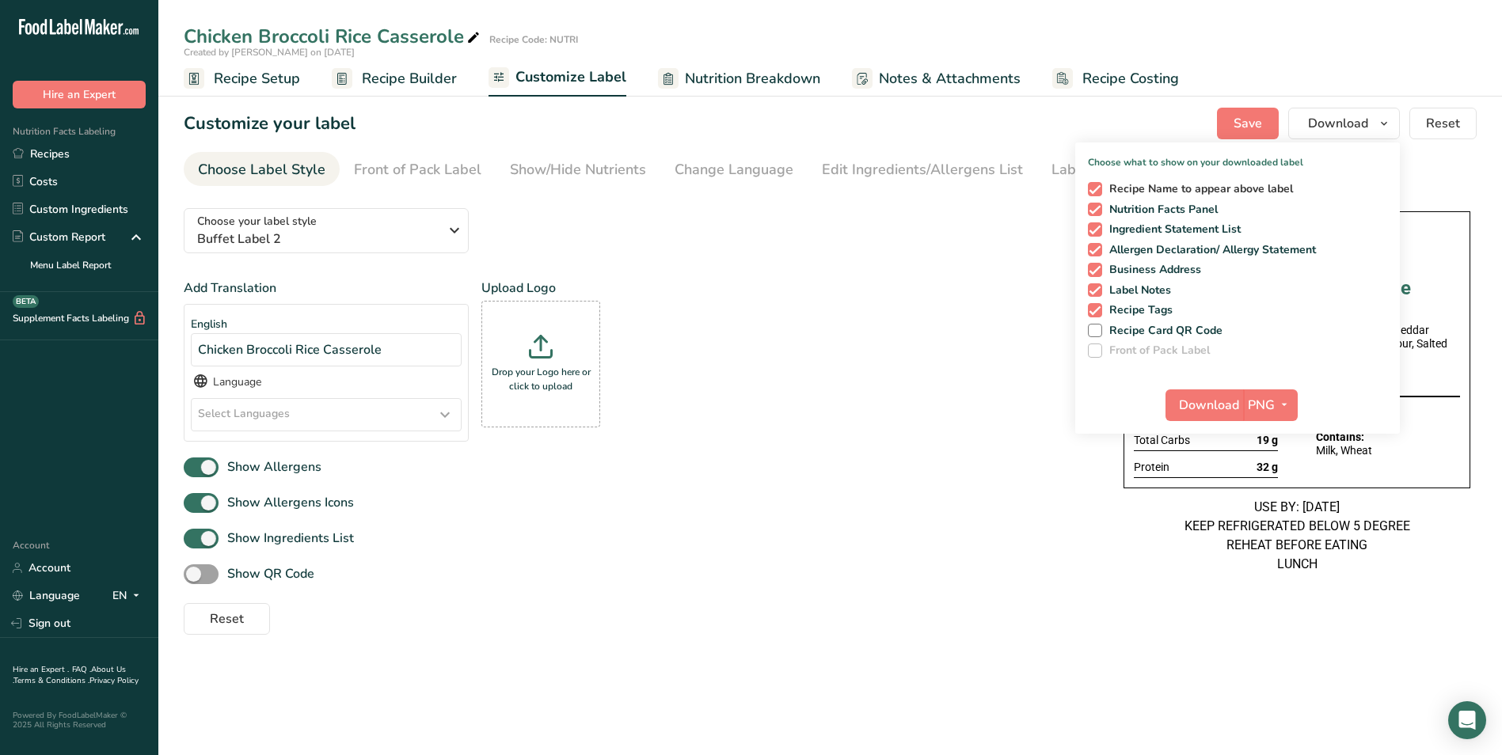
click at [1098, 182] on span at bounding box center [1095, 189] width 14 height 14
click at [1098, 184] on input "Recipe Name to appear above label" at bounding box center [1093, 189] width 10 height 10
checkbox input "false"
click at [1203, 406] on span "Download" at bounding box center [1209, 405] width 60 height 19
click at [85, 158] on link "Recipes" at bounding box center [79, 154] width 158 height 28
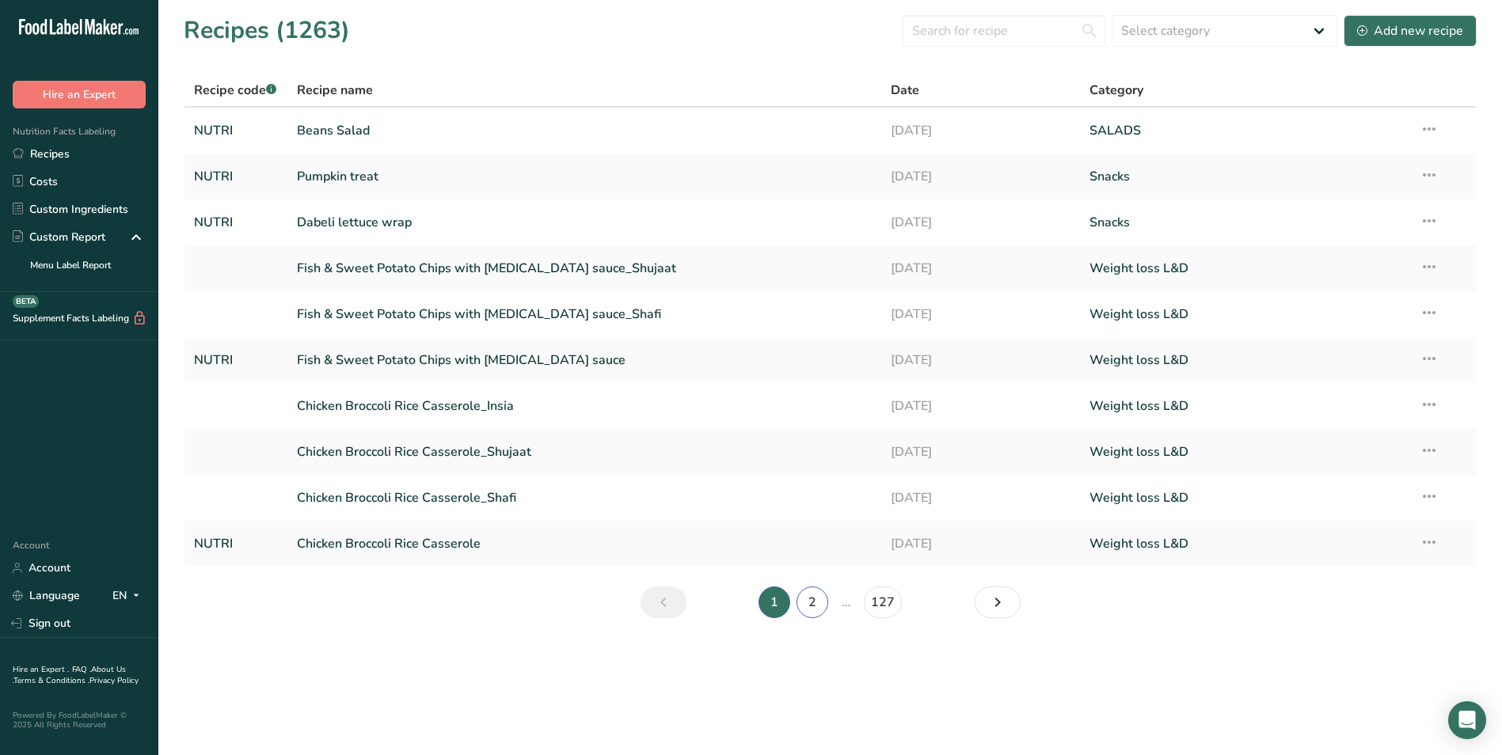
click at [811, 599] on link "2" at bounding box center [812, 603] width 32 height 32
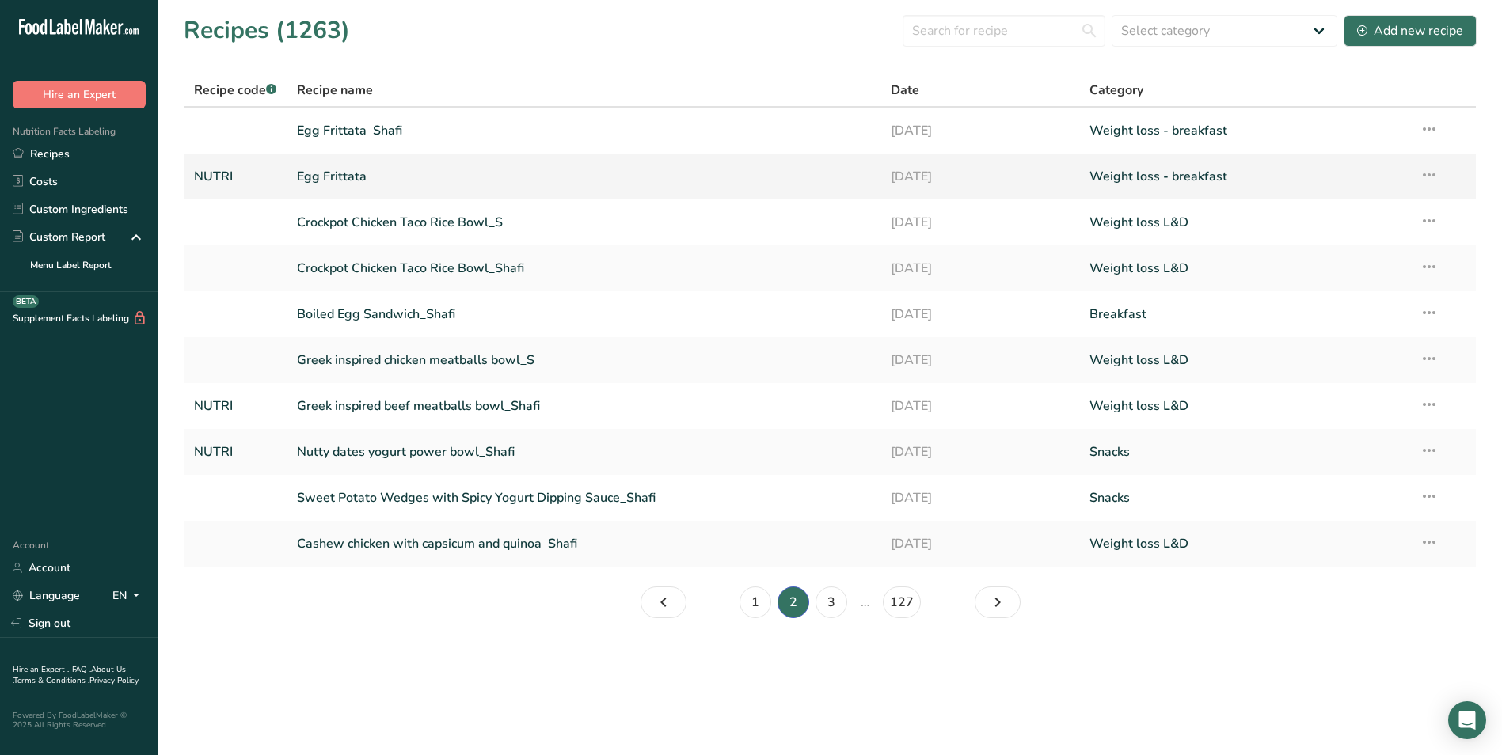
click at [346, 177] on link "Egg Frittata" at bounding box center [585, 176] width 576 height 33
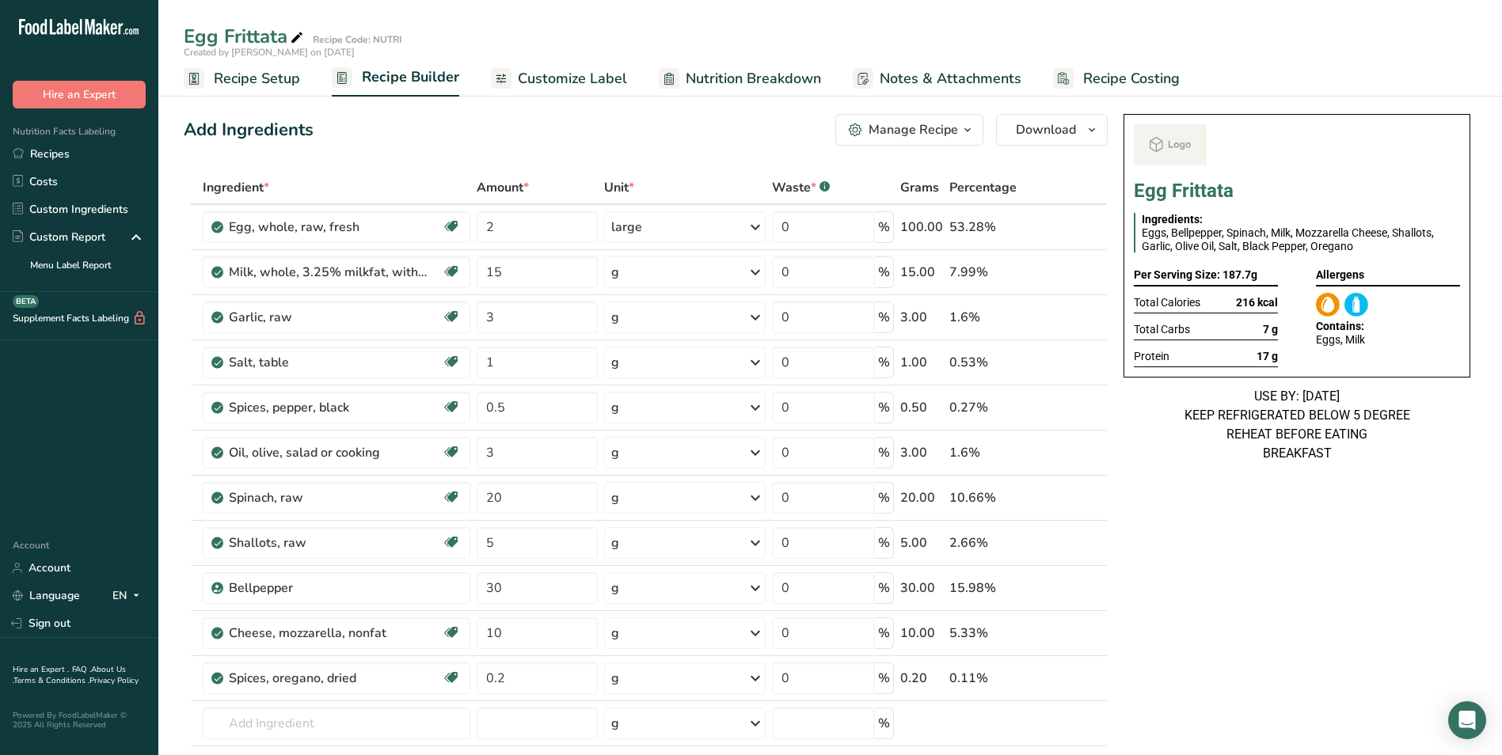
click at [576, 89] on span "Customize Label" at bounding box center [572, 78] width 109 height 21
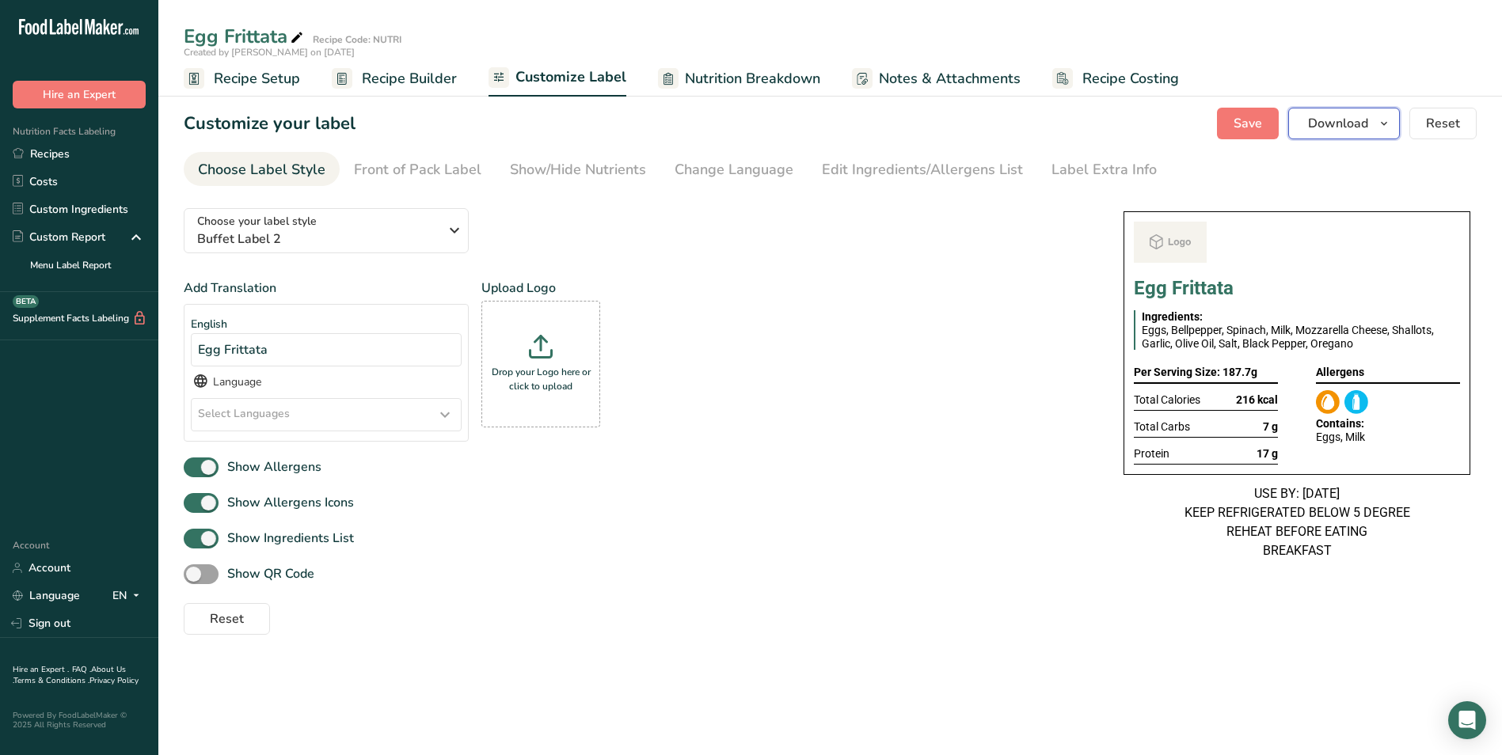
click at [1366, 127] on span "Download" at bounding box center [1338, 123] width 60 height 19
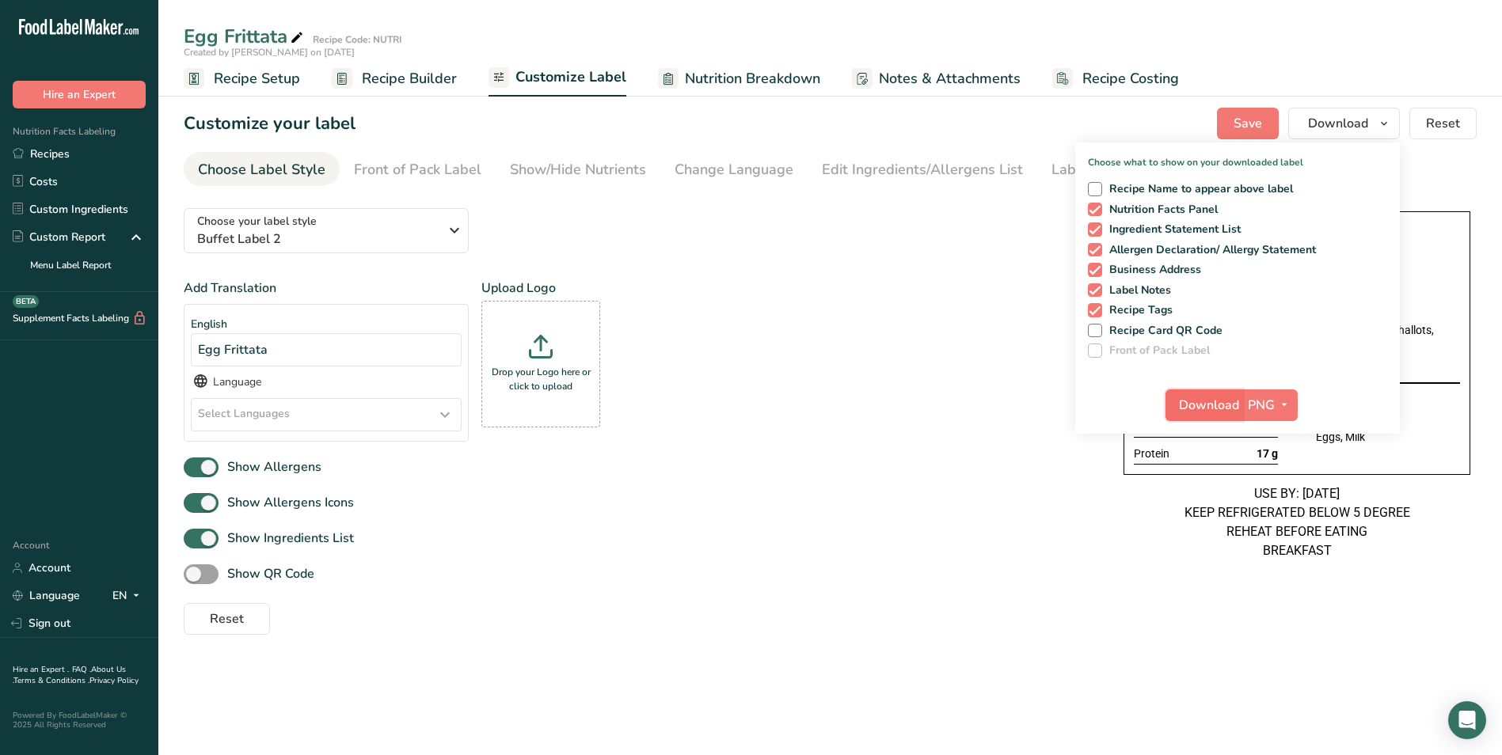
click at [1214, 397] on span "Download" at bounding box center [1209, 405] width 60 height 19
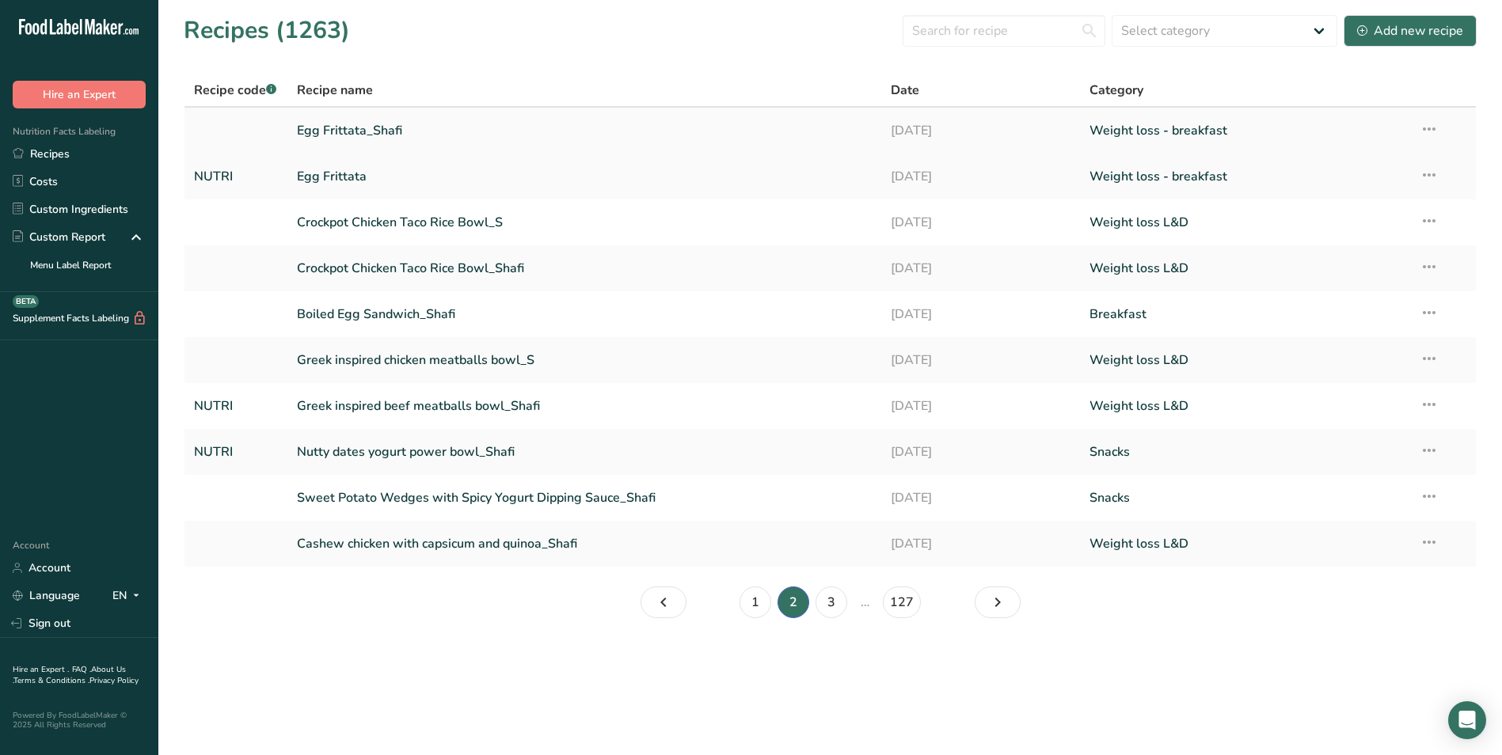
click at [361, 143] on link "Egg Frittata_Shafi" at bounding box center [585, 130] width 576 height 33
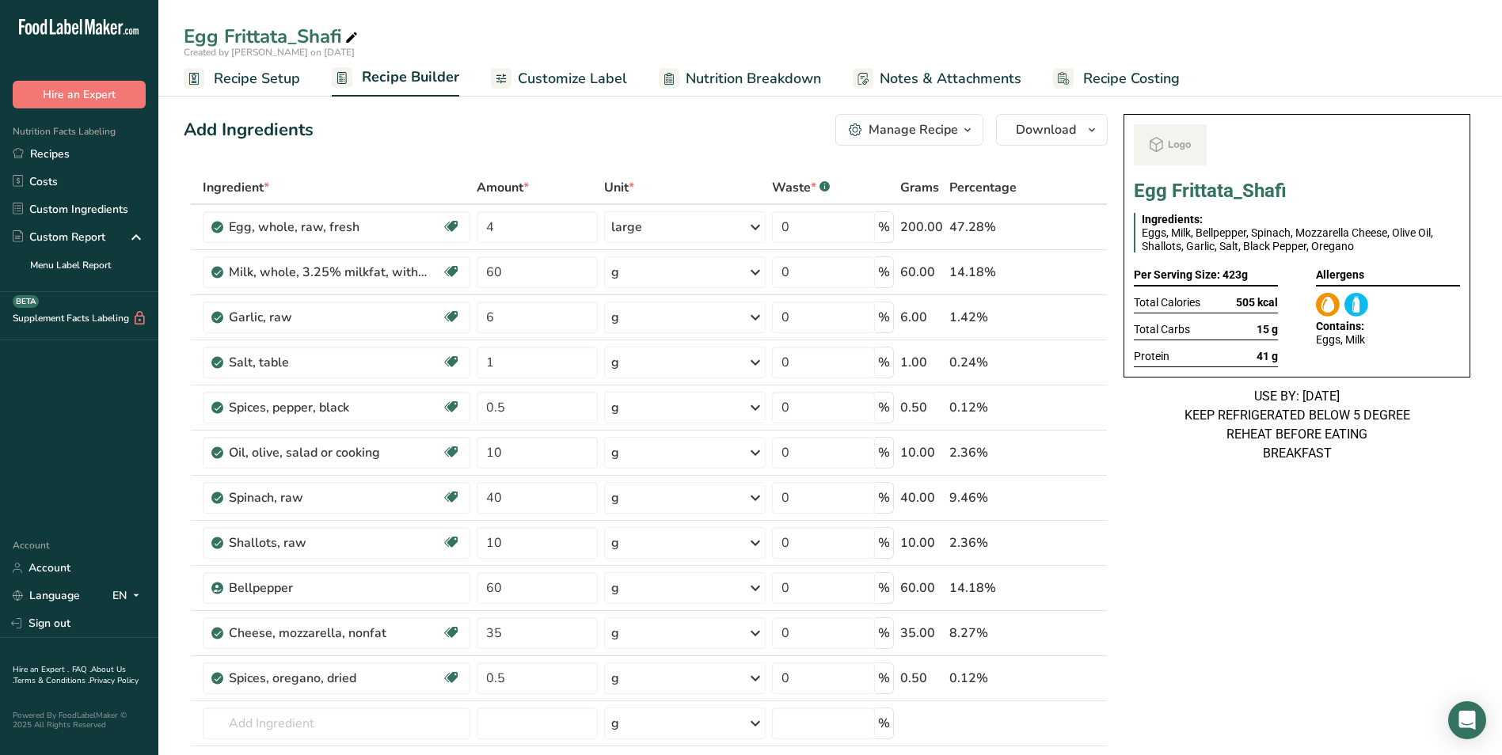
click at [549, 89] on link "Customize Label" at bounding box center [559, 79] width 136 height 36
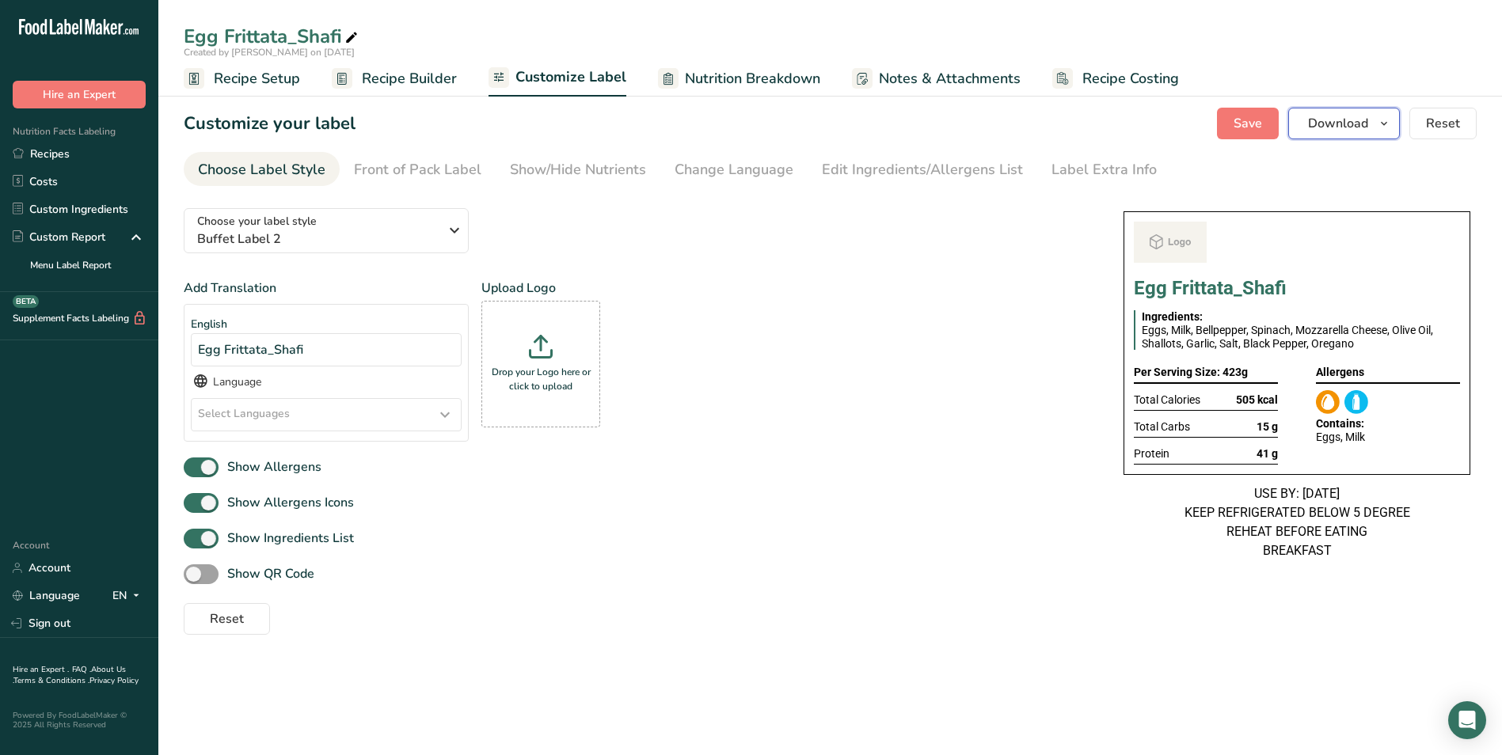
click at [1355, 122] on span "Download" at bounding box center [1338, 123] width 60 height 19
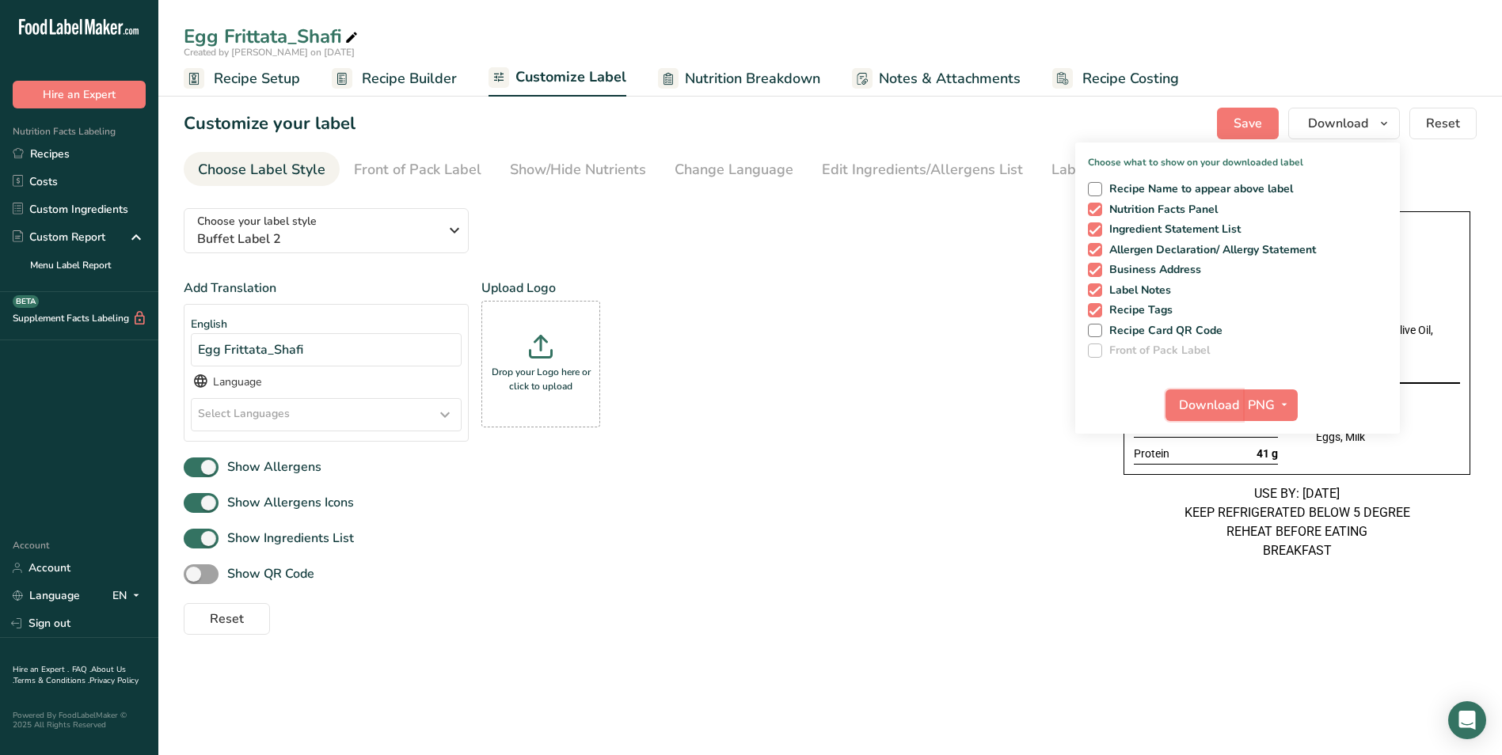
click at [1210, 403] on span "Download" at bounding box center [1209, 405] width 60 height 19
click at [35, 153] on link "Recipes" at bounding box center [79, 154] width 158 height 28
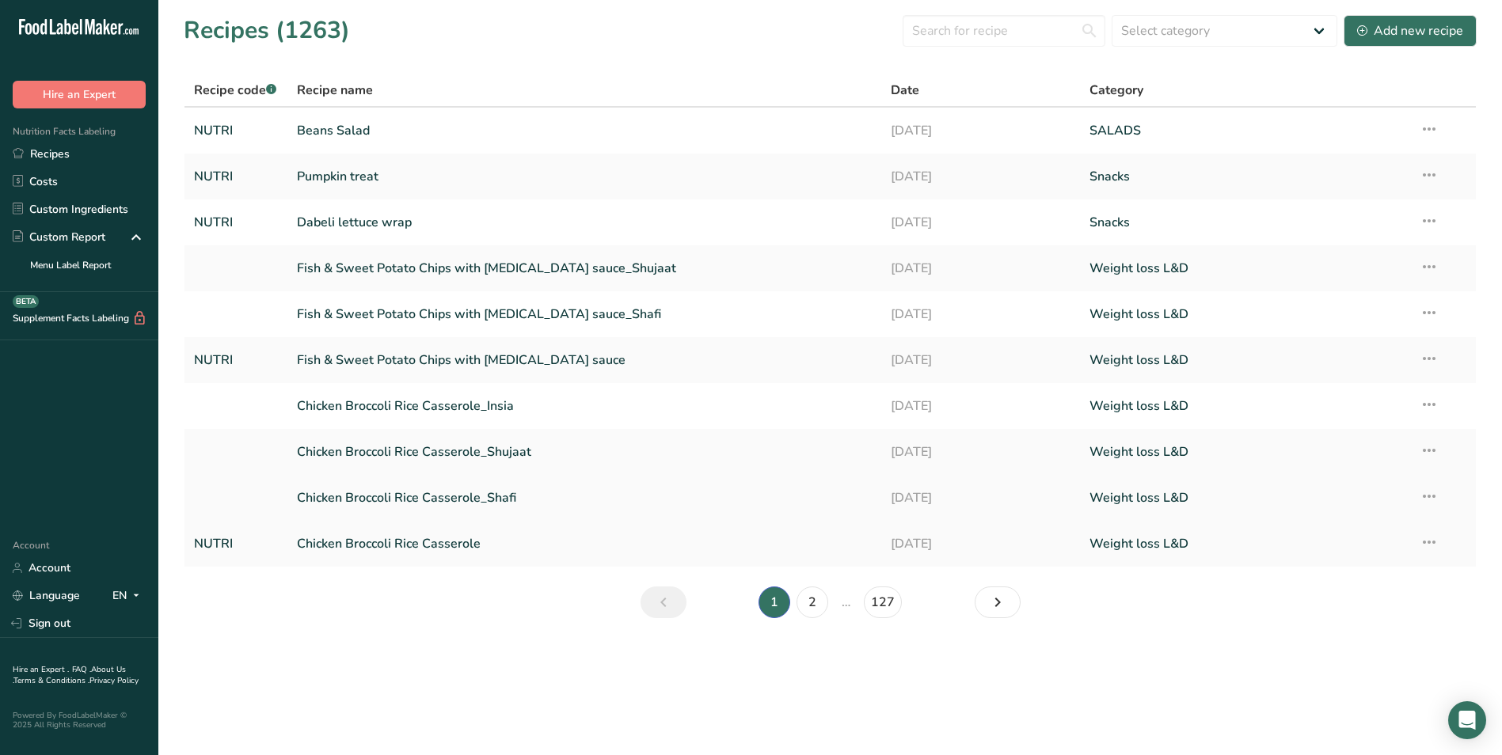
click at [468, 501] on link "Chicken Broccoli Rice Casserole_Shafi" at bounding box center [585, 497] width 576 height 33
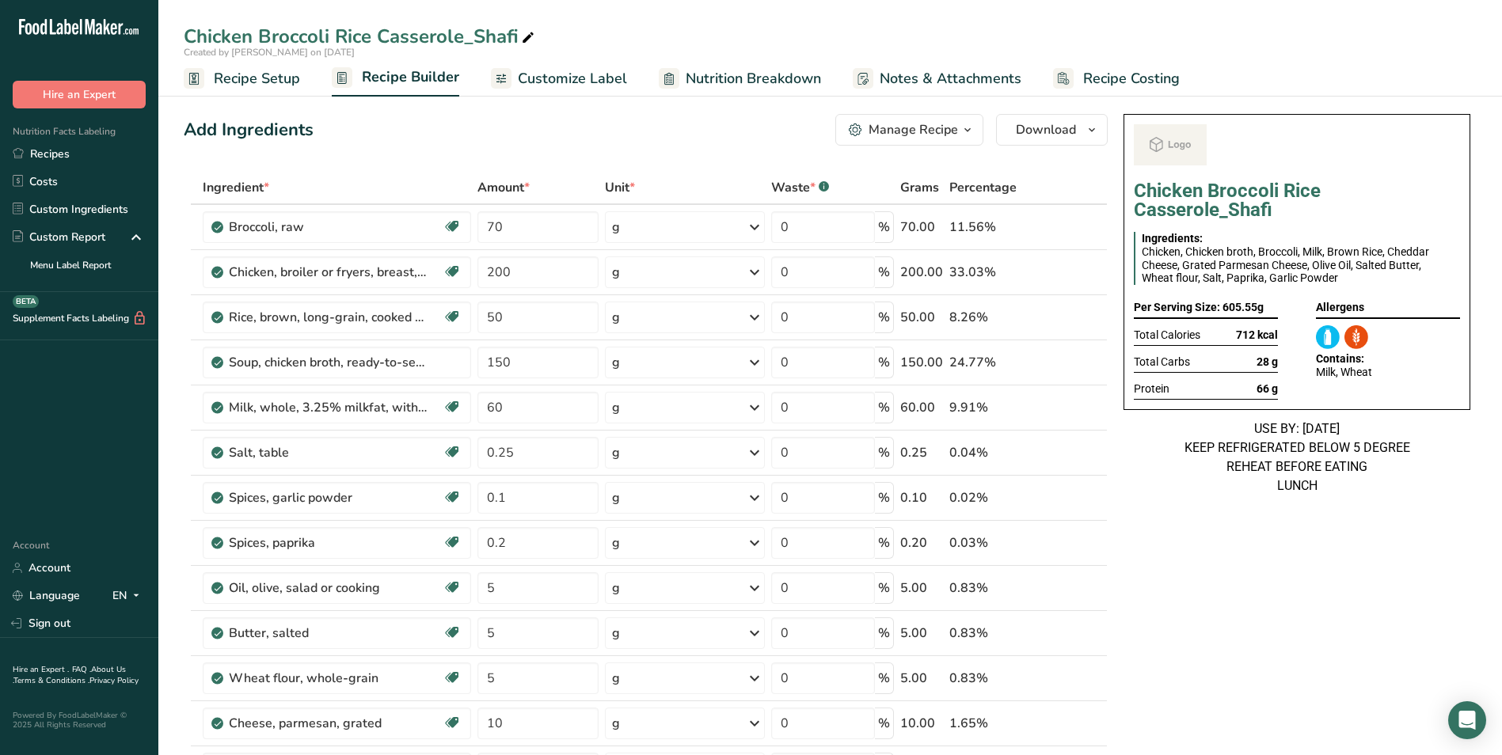
click at [585, 73] on span "Customize Label" at bounding box center [572, 78] width 109 height 21
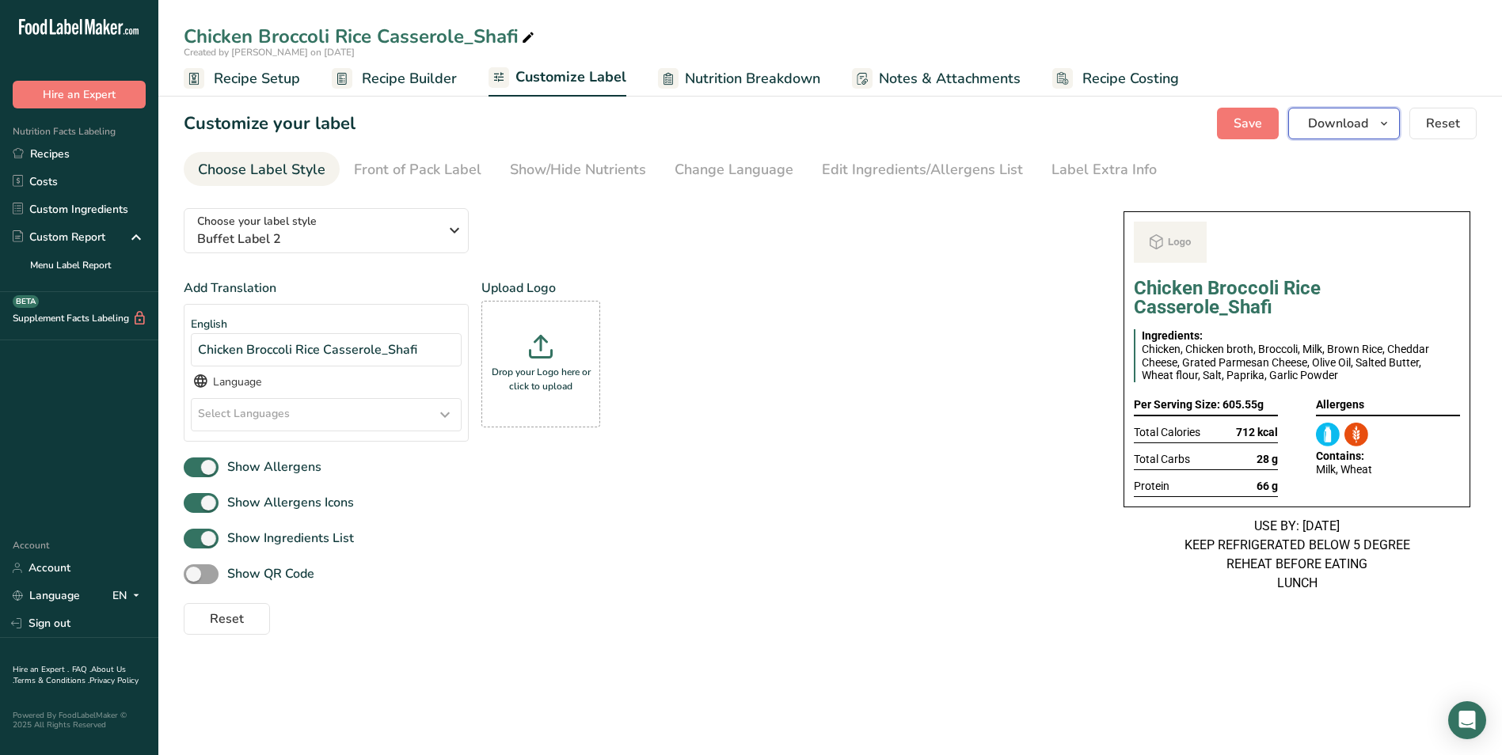
click at [1389, 114] on icon "button" at bounding box center [1383, 124] width 13 height 20
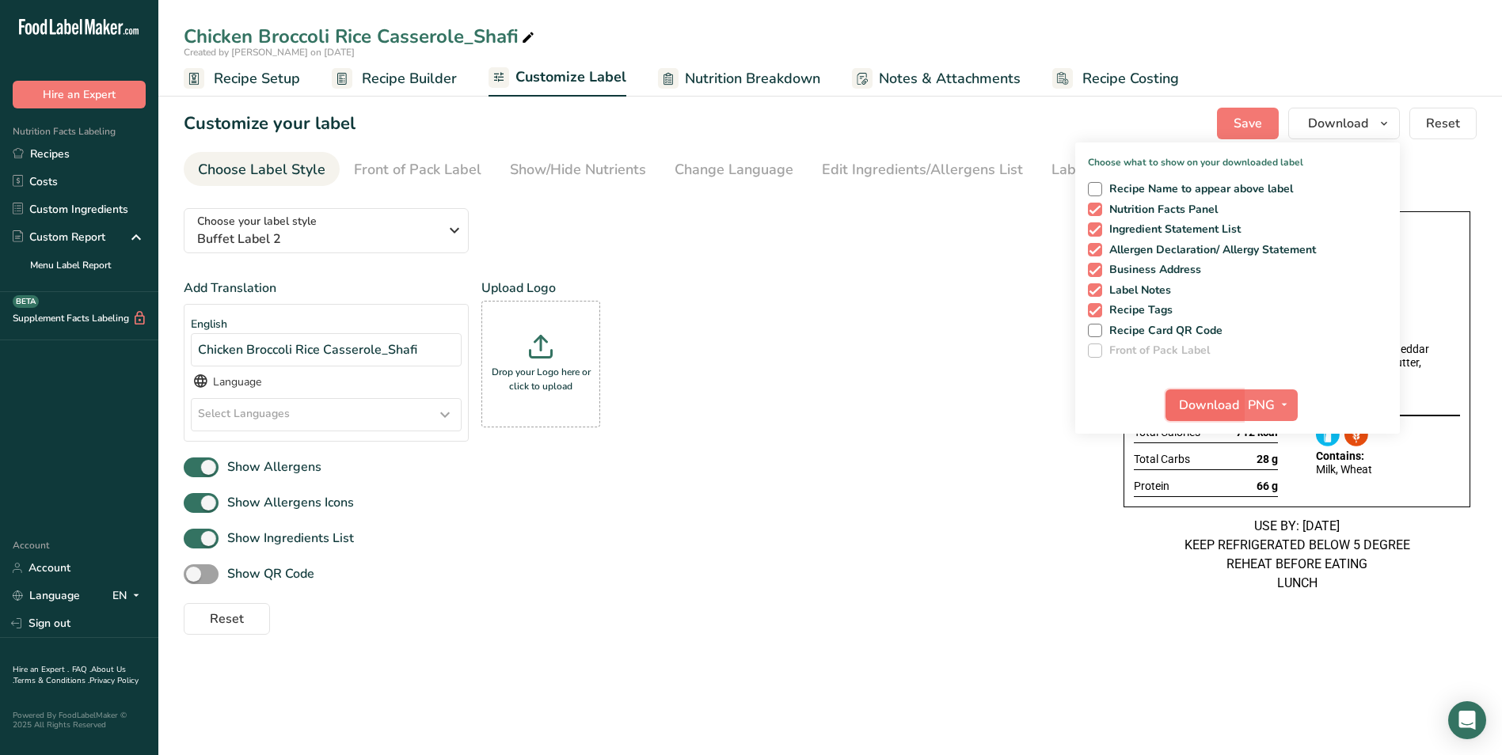
click at [1214, 412] on span "Download" at bounding box center [1209, 405] width 60 height 19
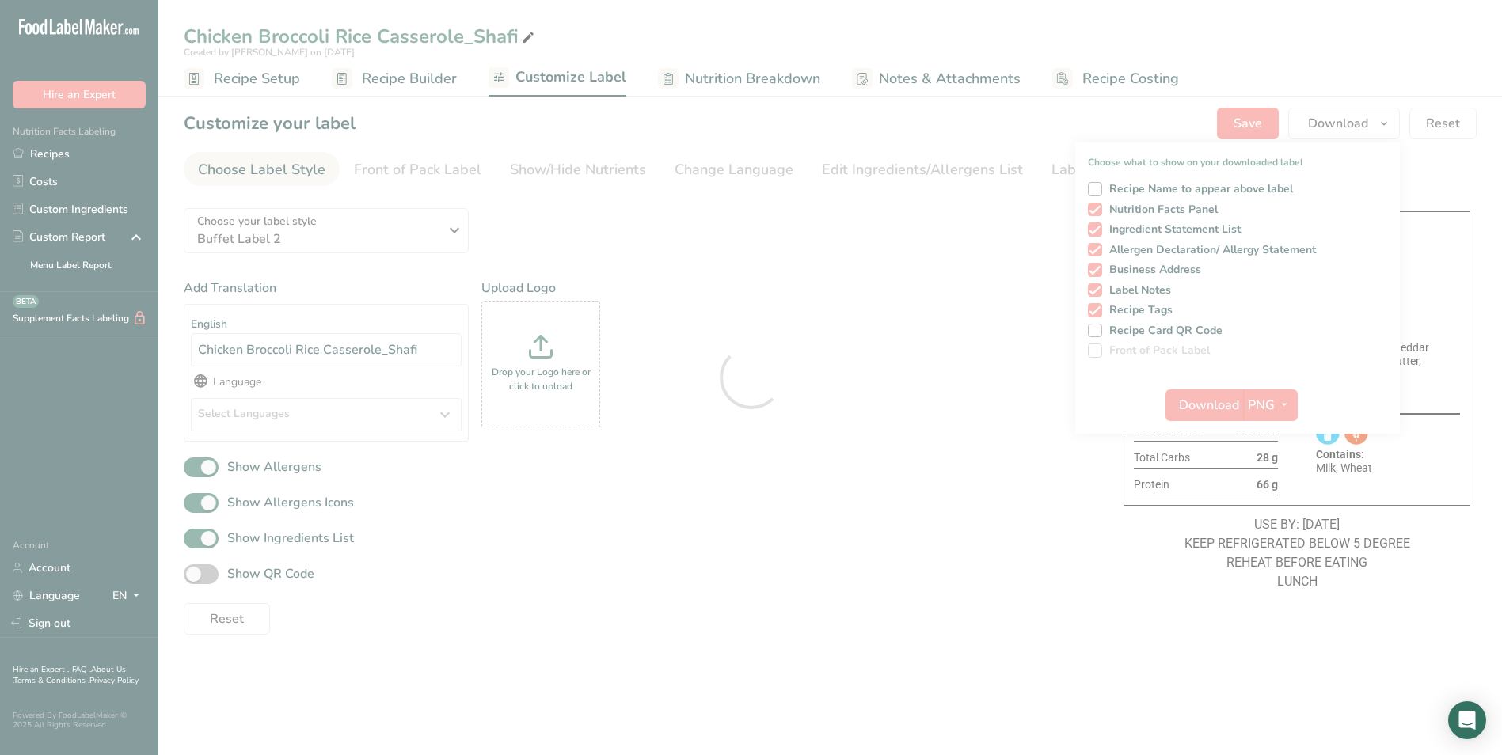
click at [51, 153] on div at bounding box center [751, 377] width 1502 height 755
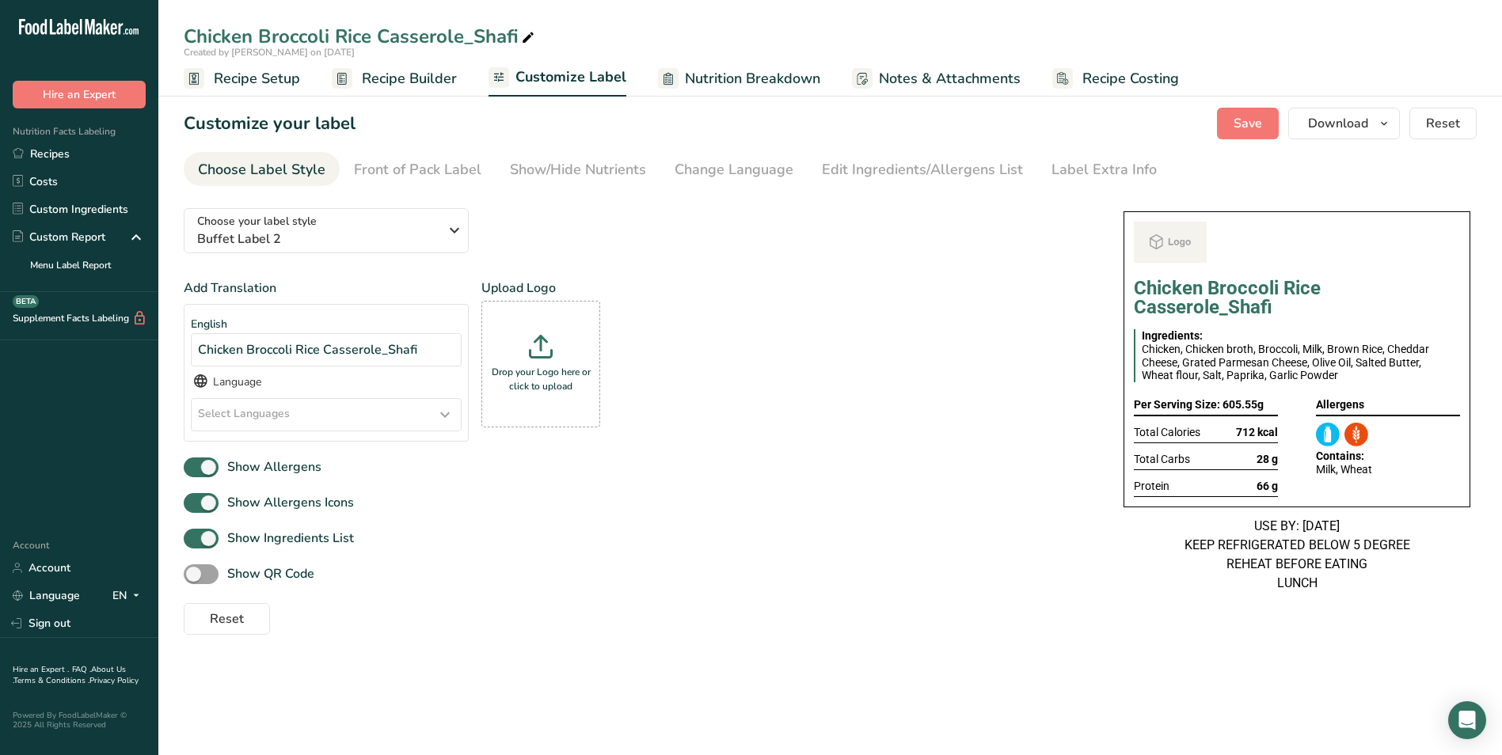
click at [51, 153] on link "Recipes" at bounding box center [79, 154] width 158 height 28
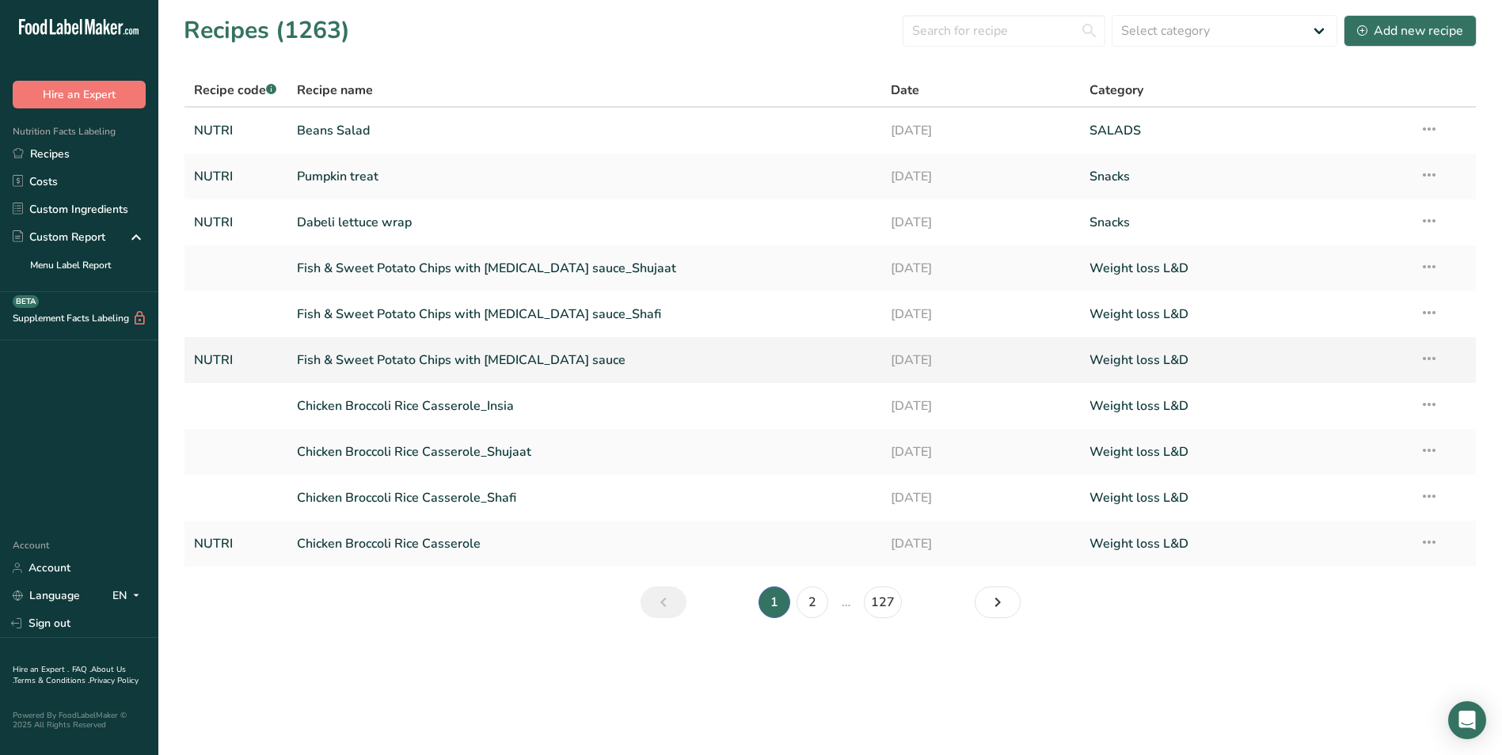
click at [488, 357] on link "Fish & Sweet Potato Chips with [MEDICAL_DATA] sauce" at bounding box center [585, 360] width 576 height 33
click at [510, 306] on link "Fish & Sweet Potato Chips with [MEDICAL_DATA] sauce_Shafi" at bounding box center [585, 314] width 576 height 33
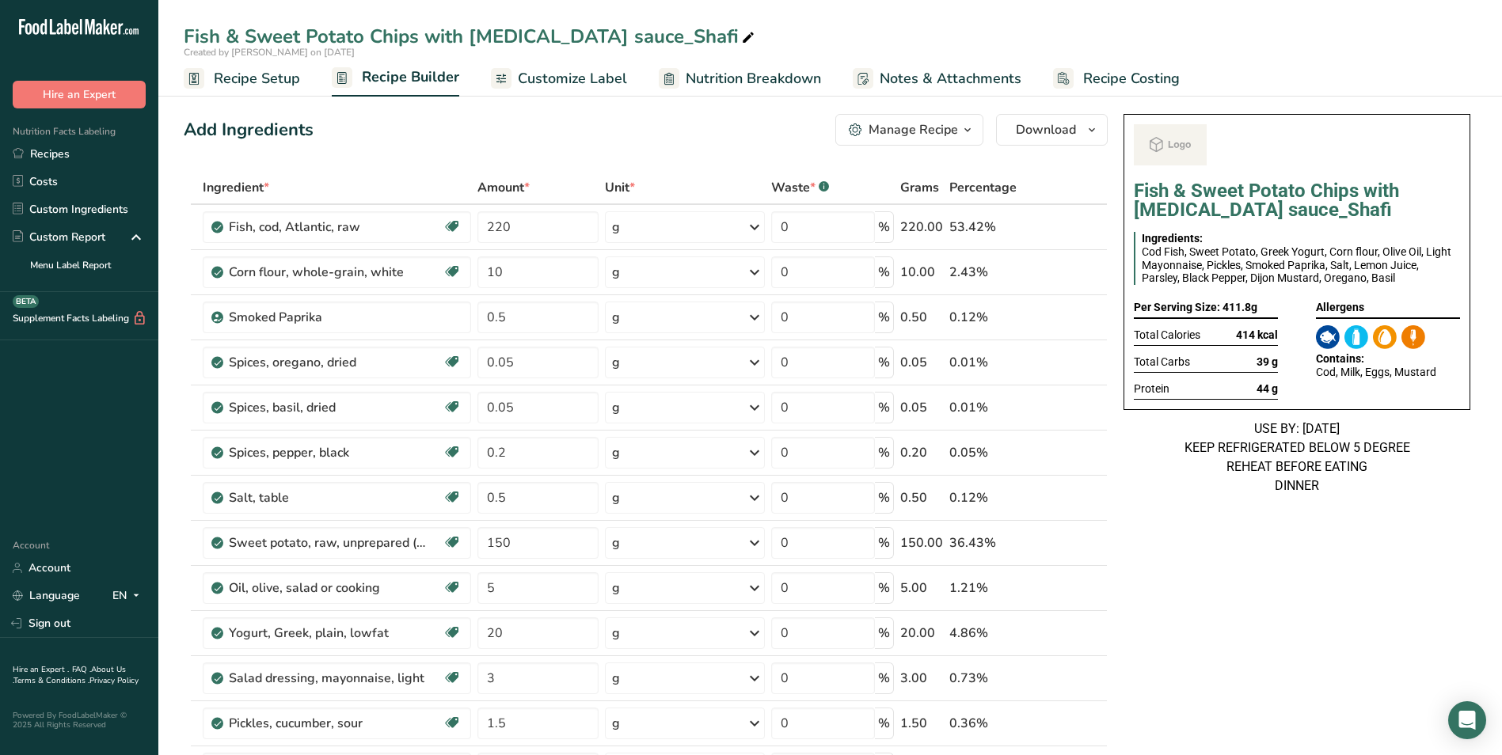
click at [600, 86] on span "Customize Label" at bounding box center [572, 78] width 109 height 21
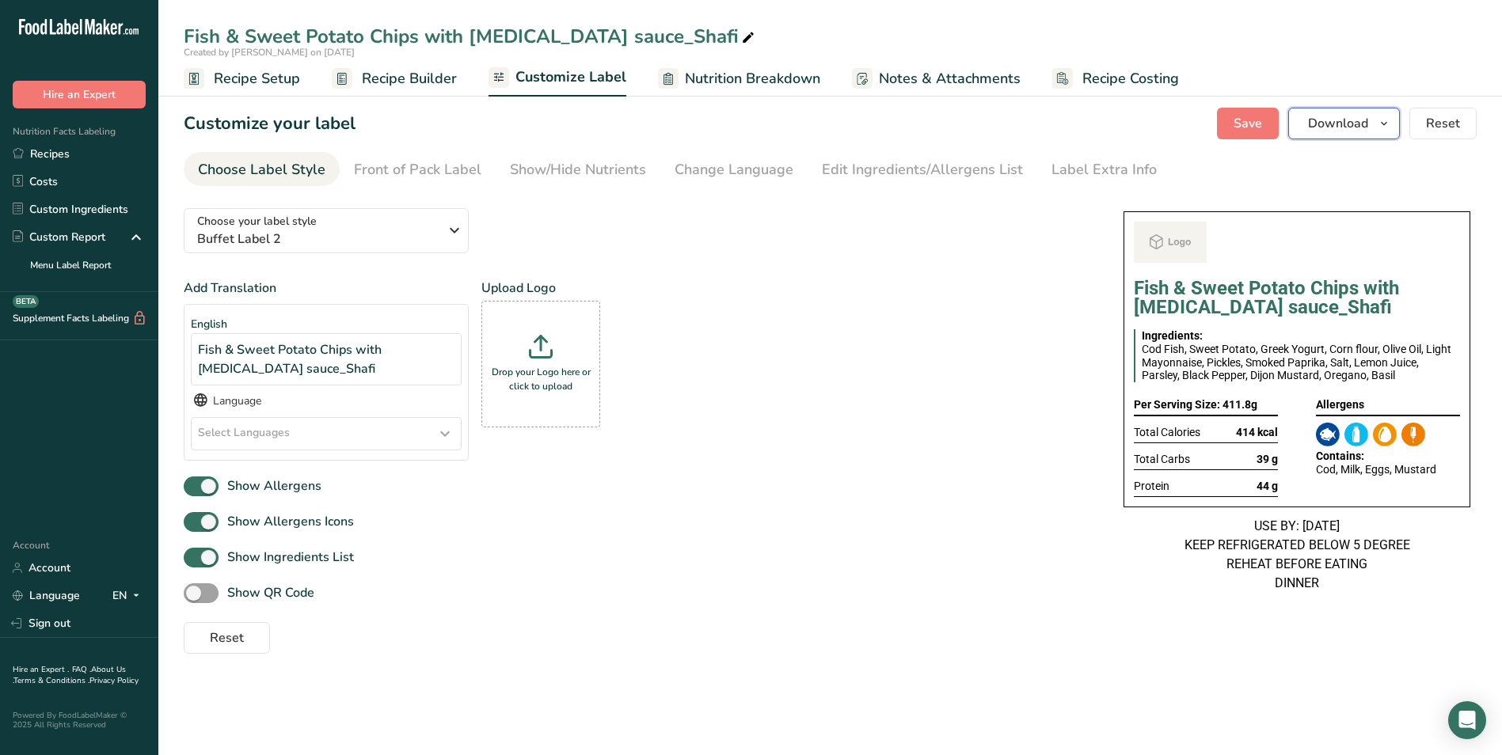
click at [1330, 135] on button "Download" at bounding box center [1344, 124] width 112 height 32
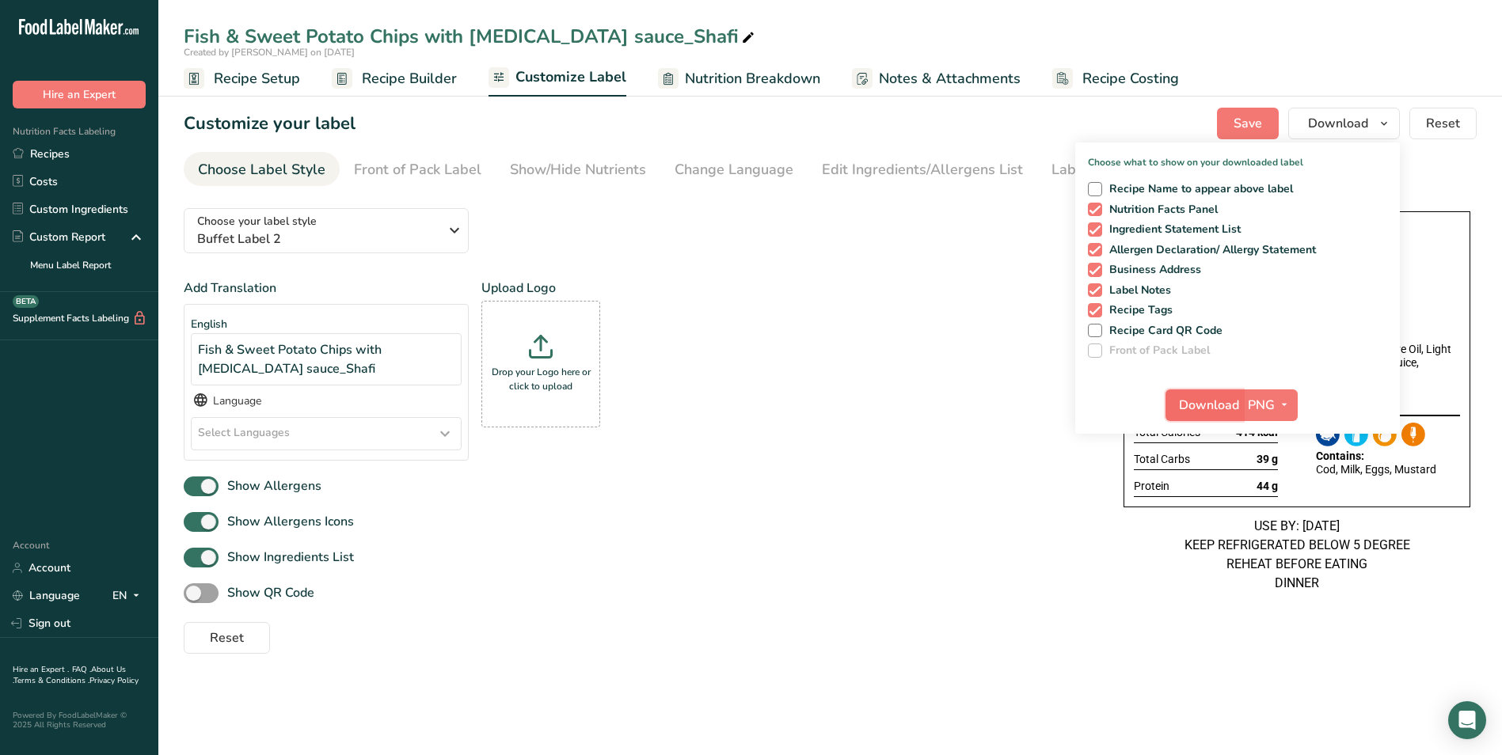
click at [1212, 401] on span "Download" at bounding box center [1209, 405] width 60 height 19
click at [82, 148] on link "Recipes" at bounding box center [79, 154] width 158 height 28
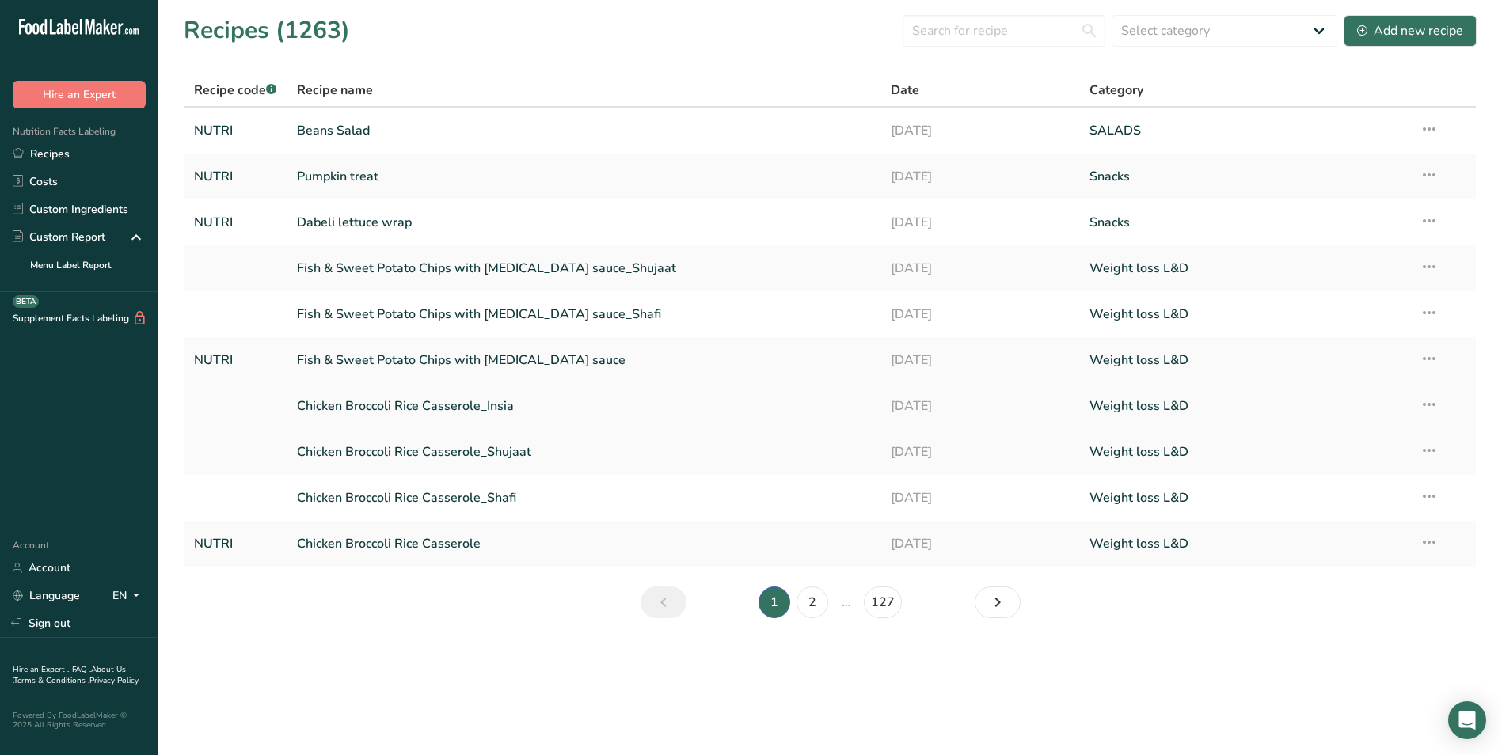
click at [498, 401] on link "Chicken Broccoli Rice Casserole_Insia" at bounding box center [585, 405] width 576 height 33
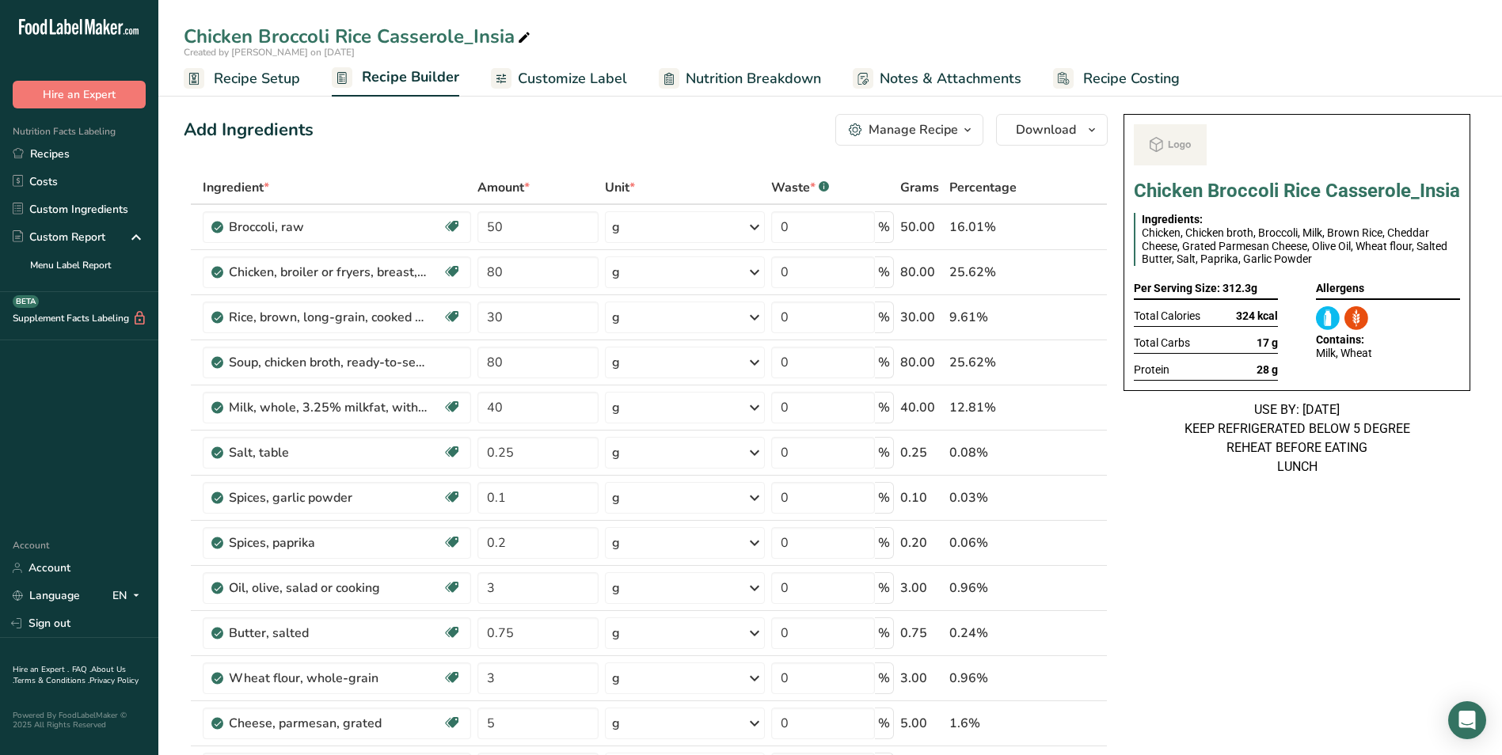
click at [549, 83] on span "Customize Label" at bounding box center [572, 78] width 109 height 21
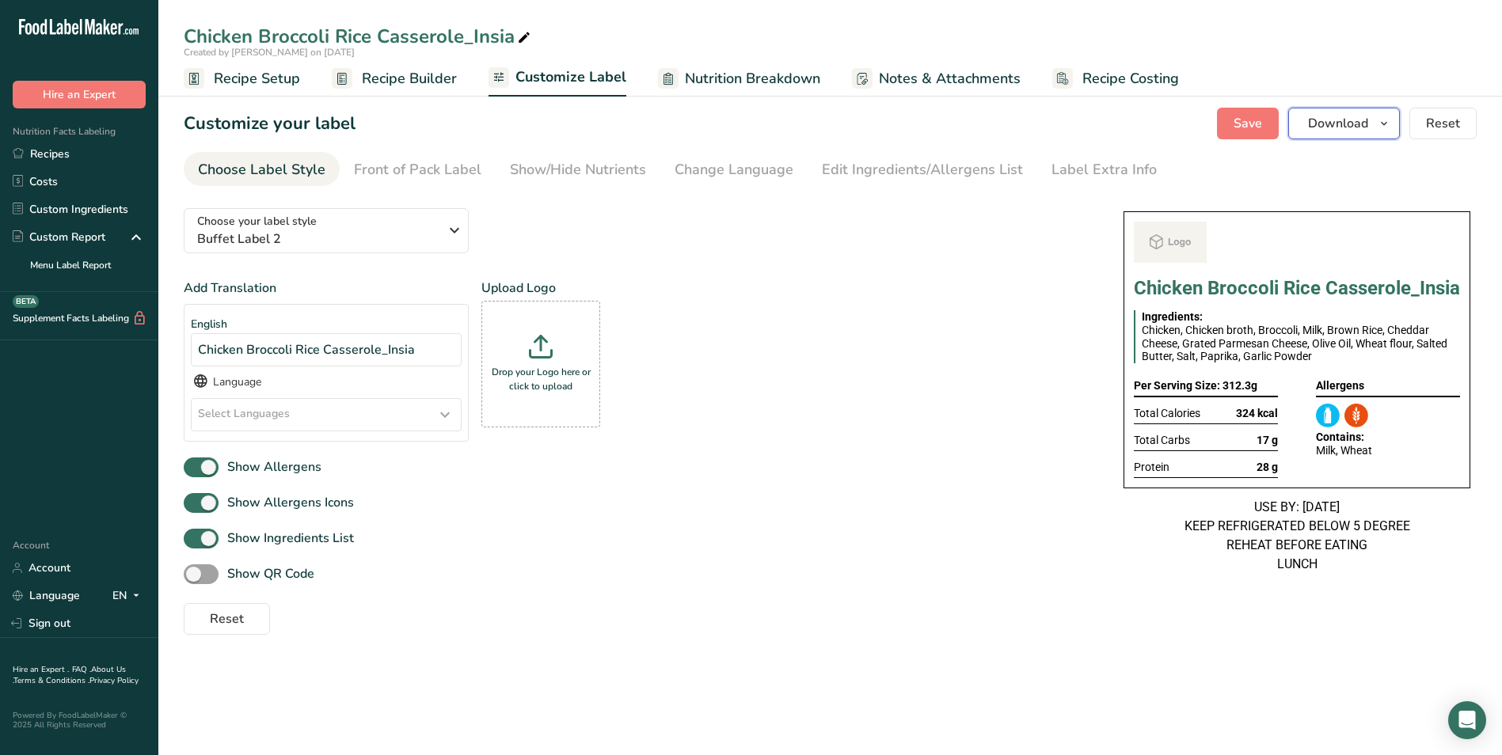
click at [1341, 120] on span "Download" at bounding box center [1338, 123] width 60 height 19
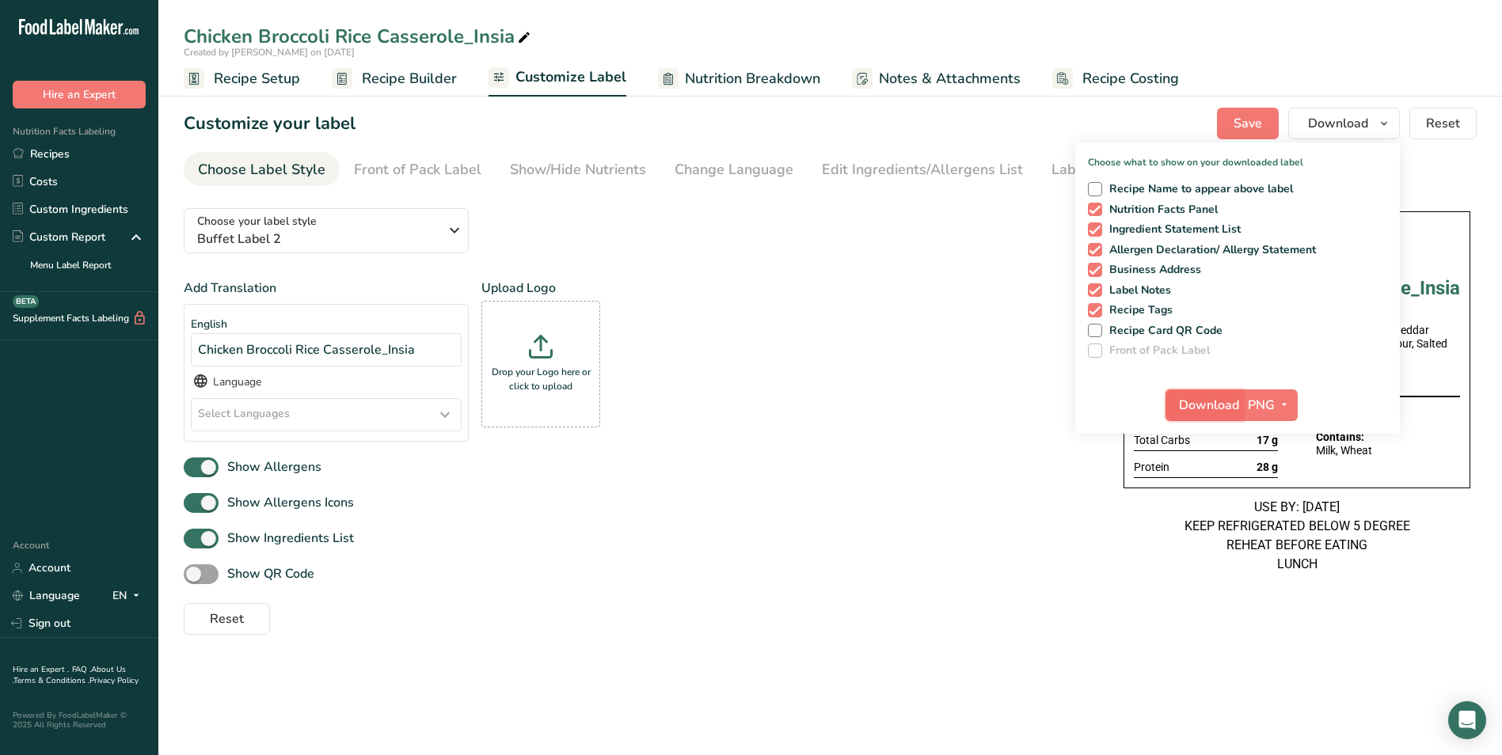
click at [1213, 408] on span "Download" at bounding box center [1209, 405] width 60 height 19
click at [110, 148] on link "Recipes" at bounding box center [79, 154] width 158 height 28
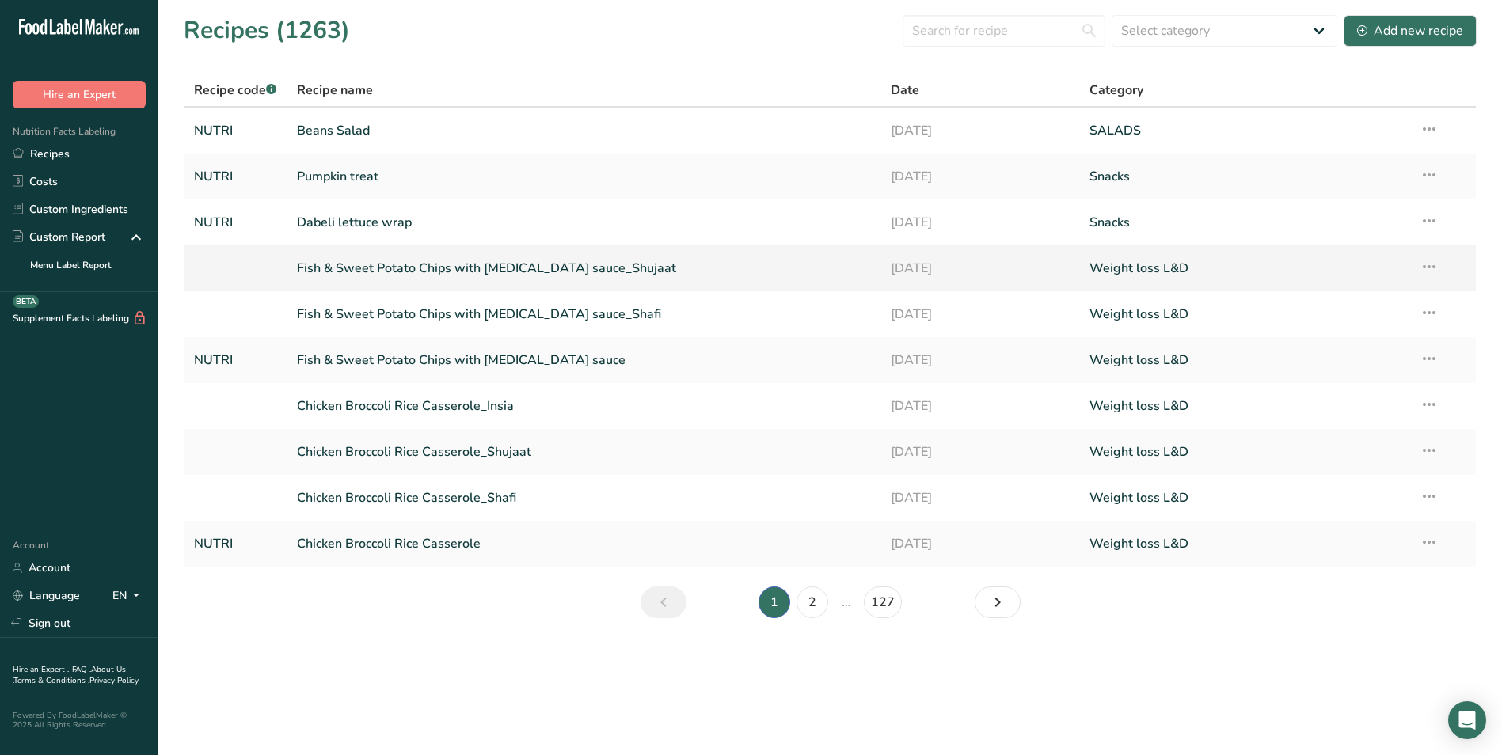
click at [495, 281] on link "Fish & Sweet Potato Chips with [MEDICAL_DATA] sauce_Shujaat" at bounding box center [585, 268] width 576 height 33
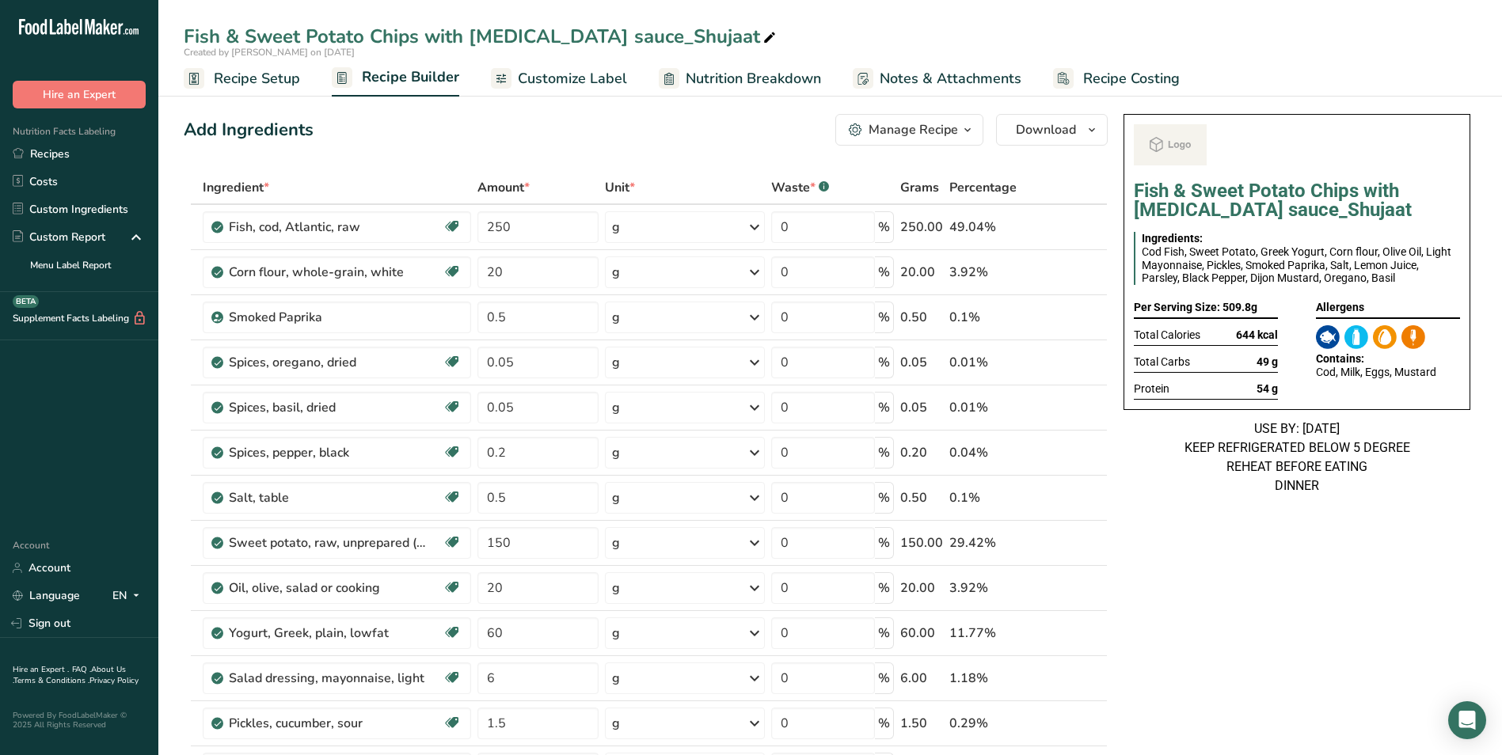
click at [595, 82] on span "Customize Label" at bounding box center [572, 78] width 109 height 21
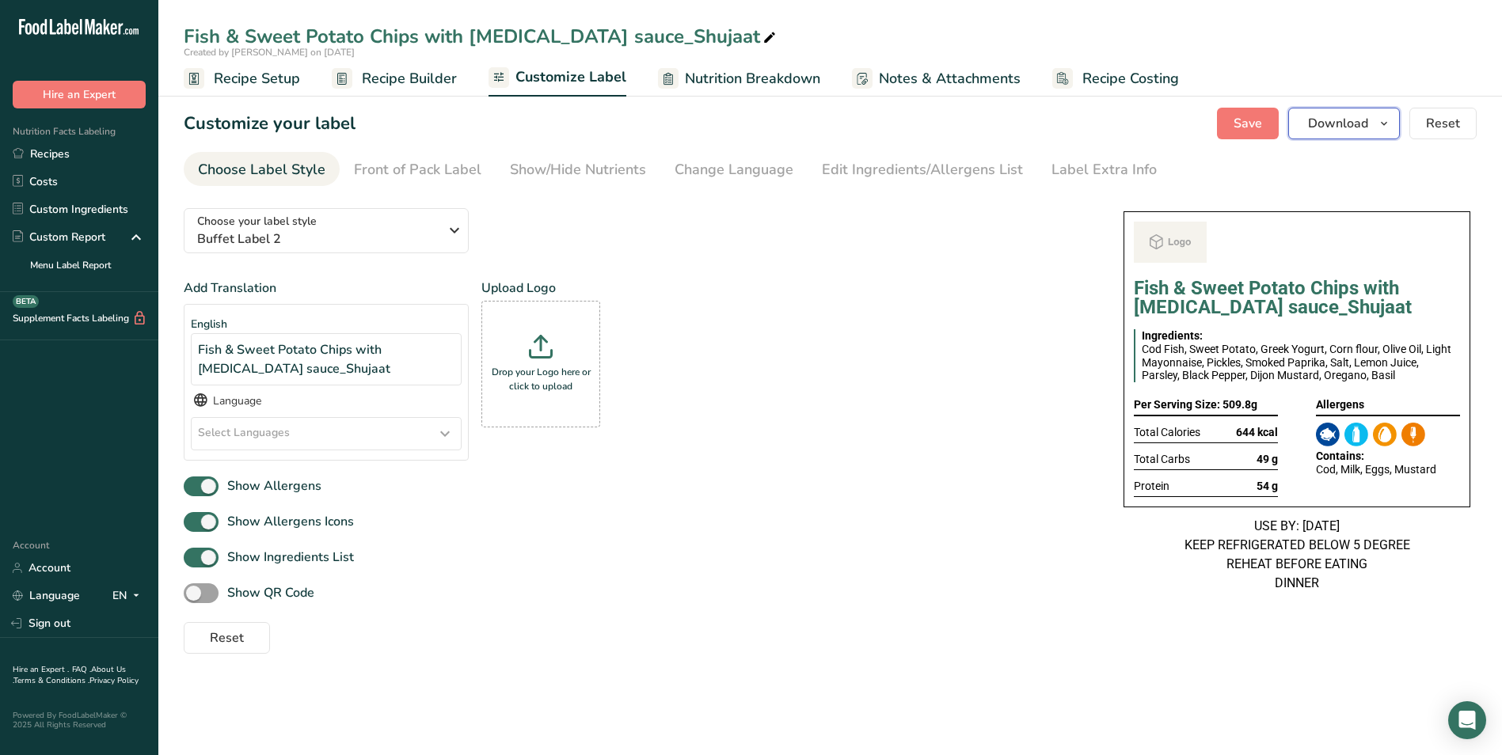
click at [1324, 128] on span "Download" at bounding box center [1338, 123] width 60 height 19
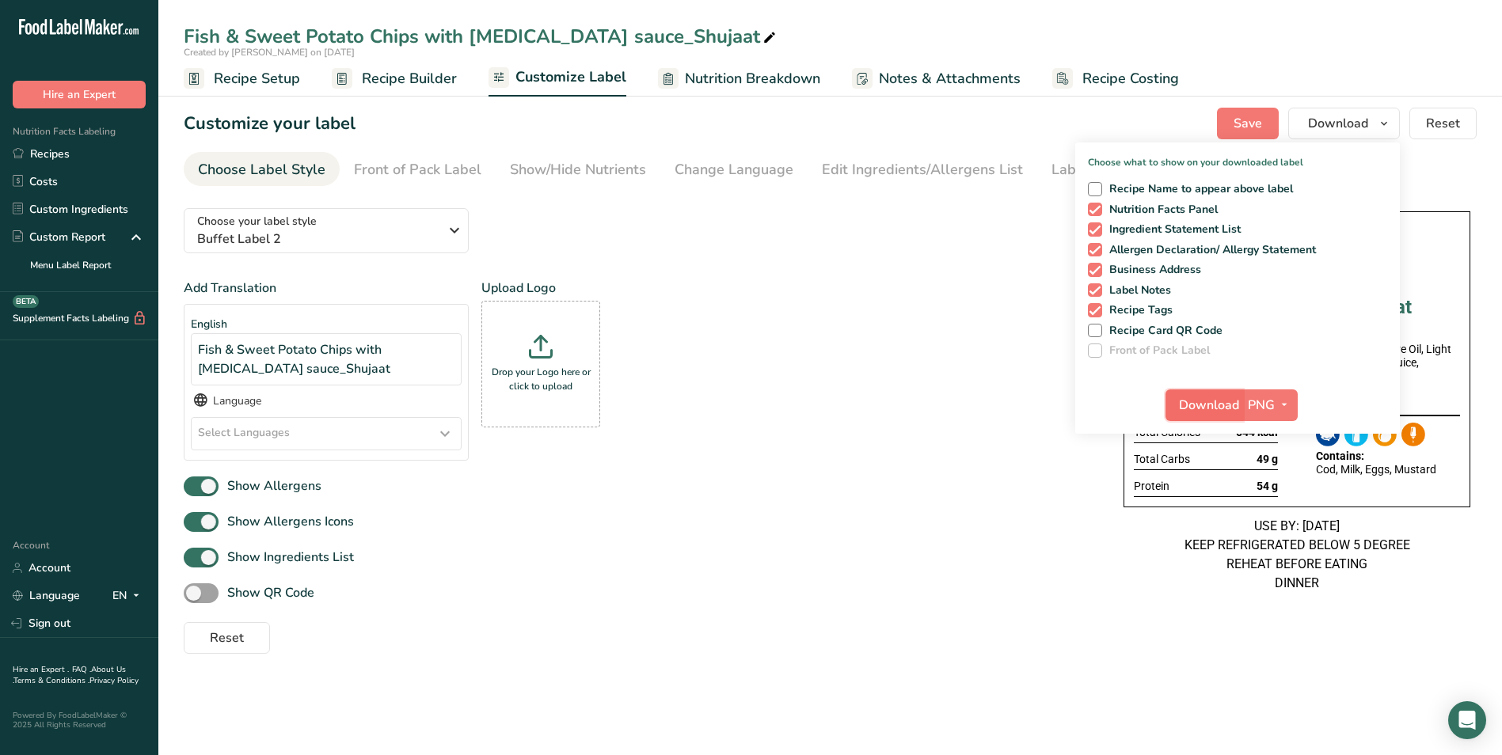
click at [1215, 413] on span "Download" at bounding box center [1209, 405] width 60 height 19
click at [57, 151] on link "Recipes" at bounding box center [79, 154] width 158 height 28
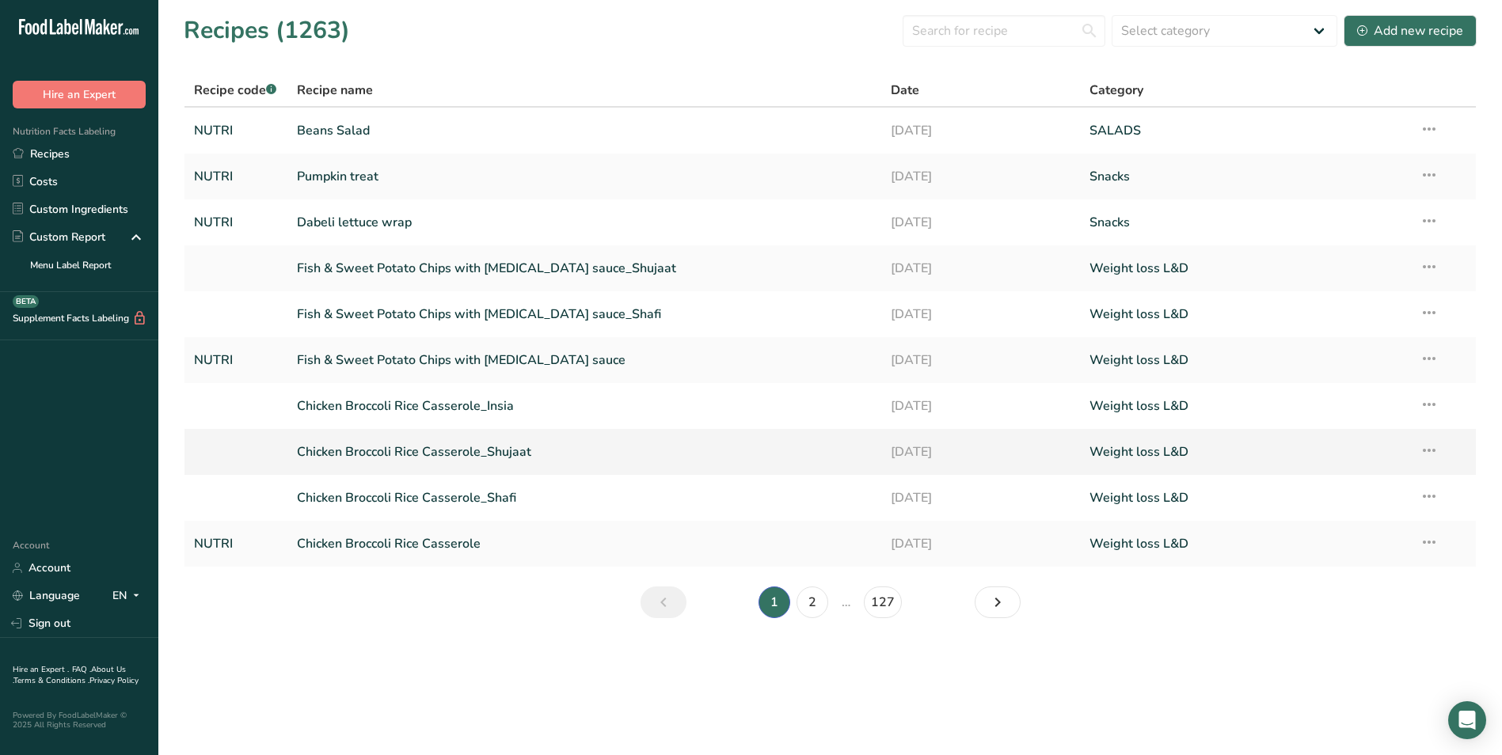
click at [431, 457] on link "Chicken Broccoli Rice Casserole_Shujaat" at bounding box center [585, 451] width 576 height 33
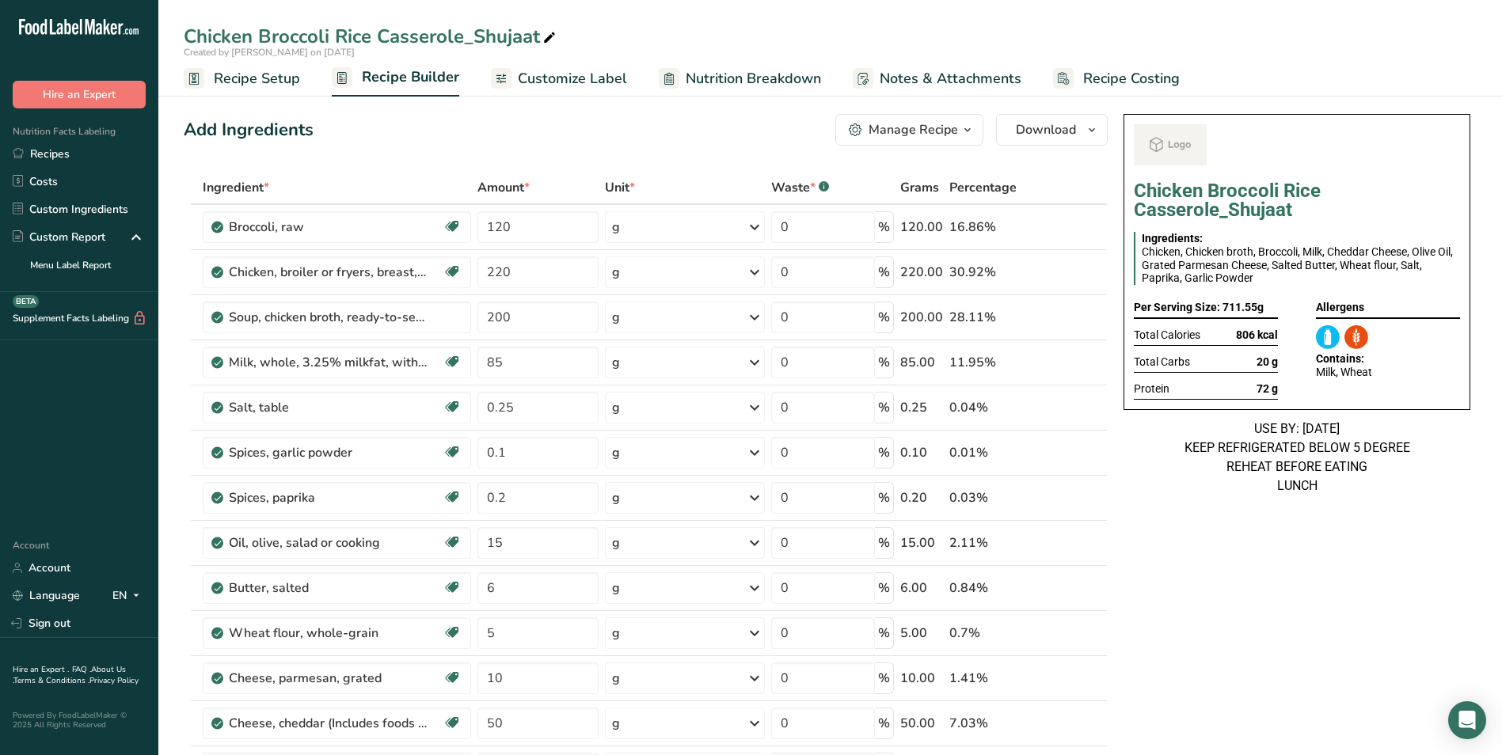
click at [538, 82] on span "Customize Label" at bounding box center [572, 78] width 109 height 21
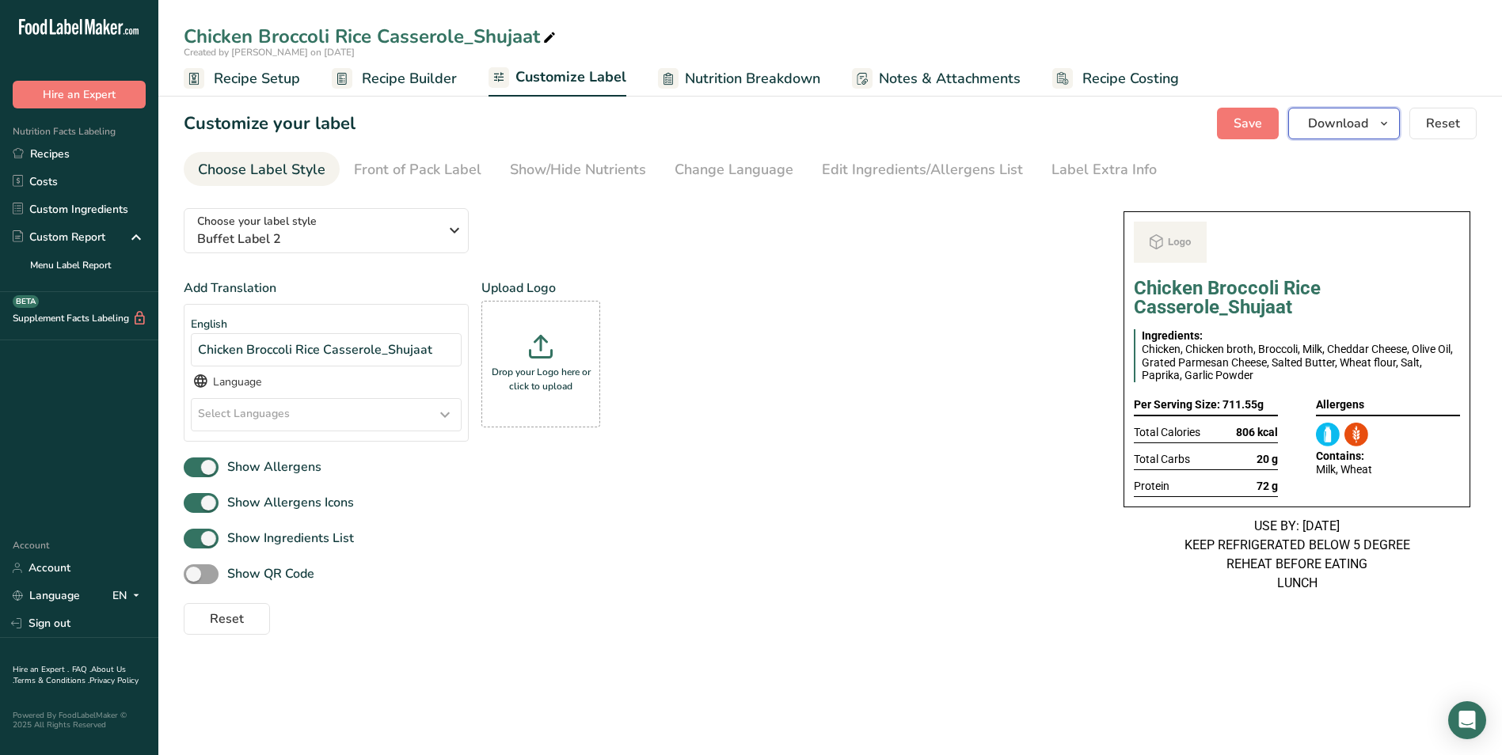
click at [1381, 134] on button "Download" at bounding box center [1344, 124] width 112 height 32
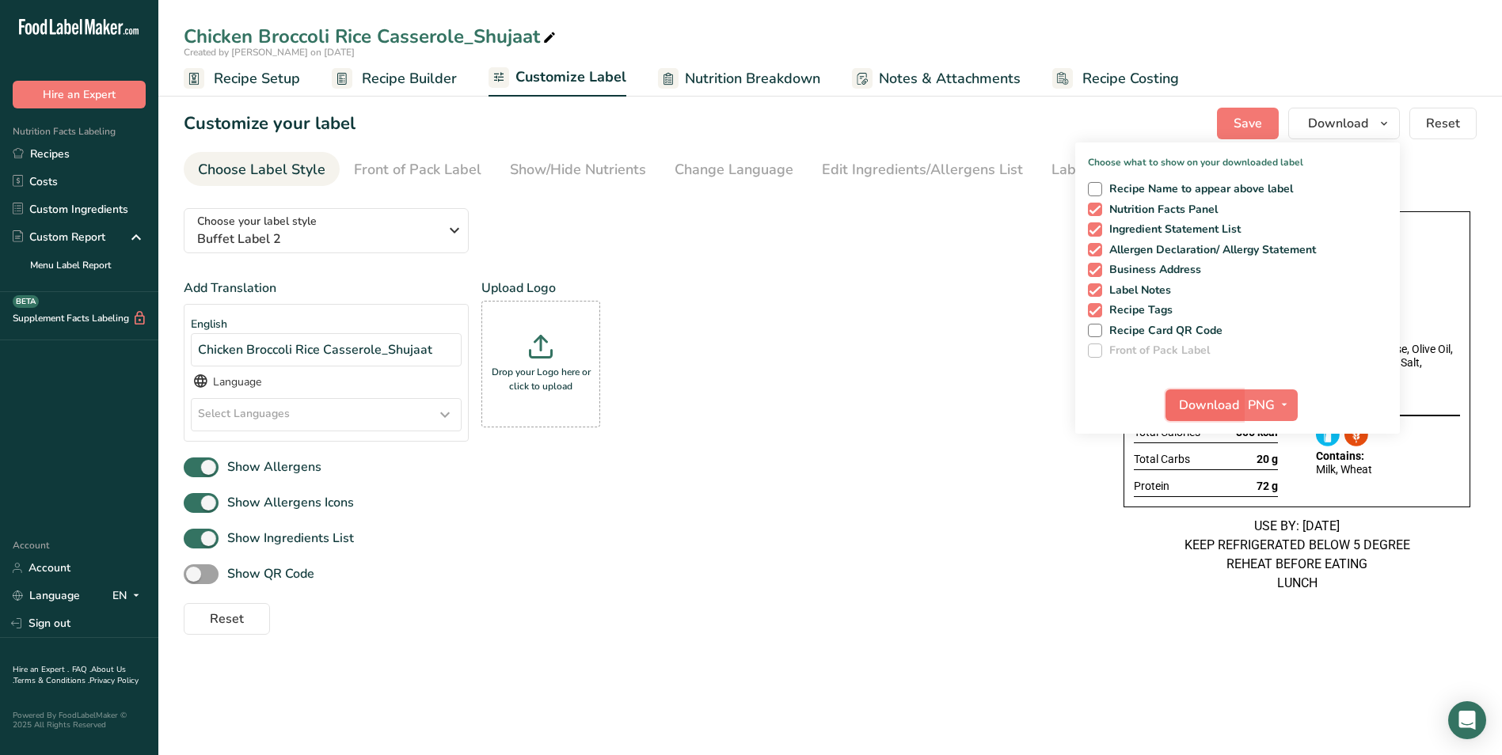
click at [1199, 401] on span "Download" at bounding box center [1209, 405] width 60 height 19
click at [76, 150] on link "Recipes" at bounding box center [79, 154] width 158 height 28
